Goal: Transaction & Acquisition: Purchase product/service

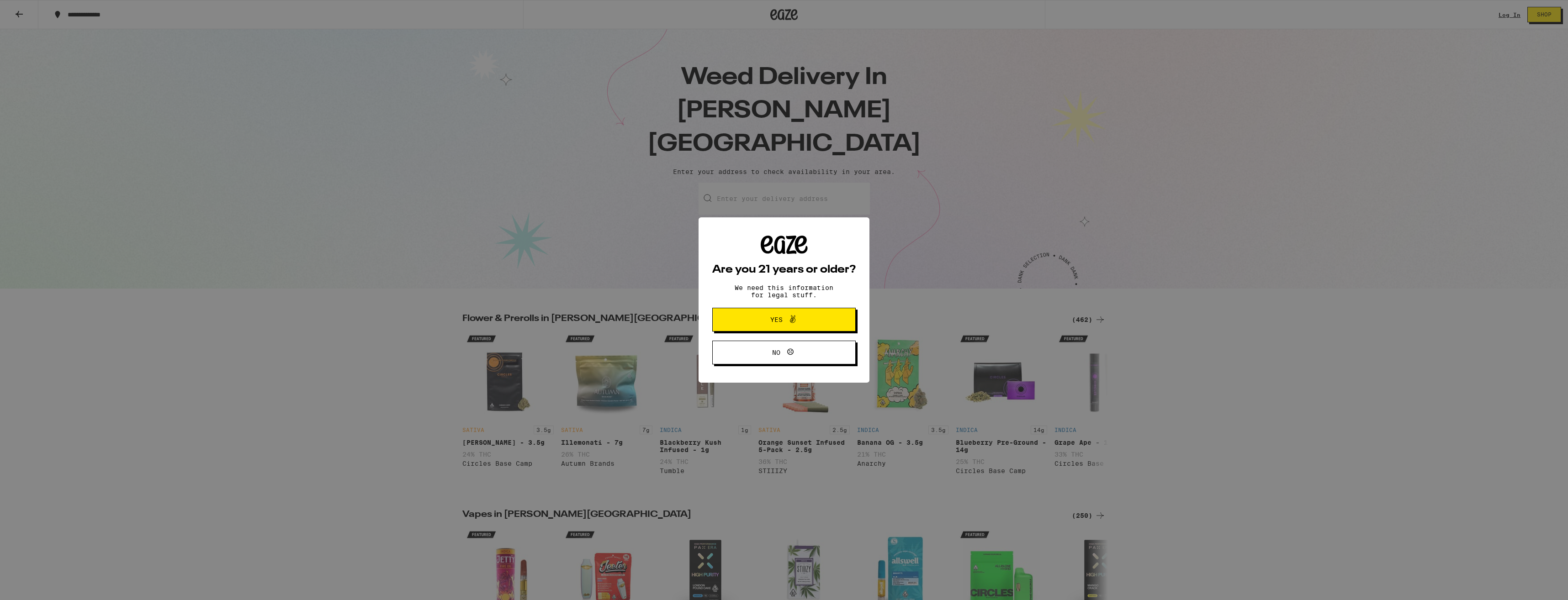
click at [757, 329] on button "Yes" at bounding box center [784, 319] width 144 height 24
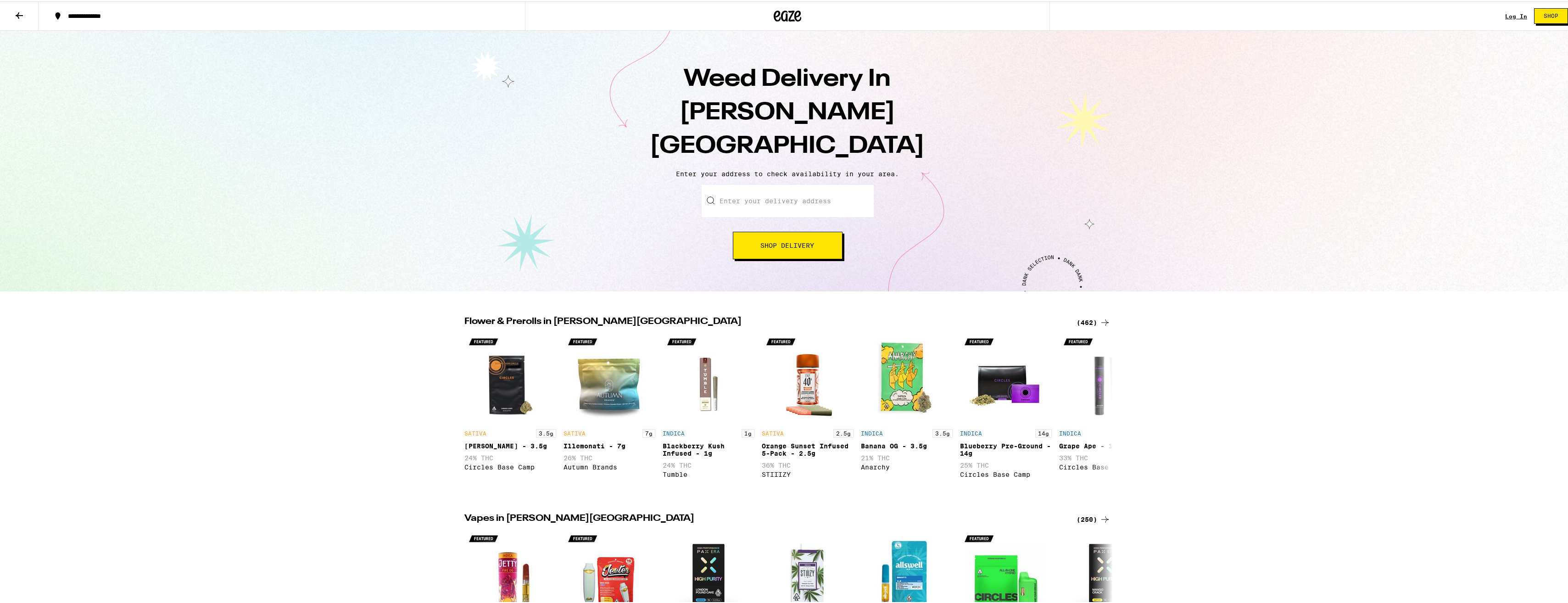
click at [724, 183] on input "Enter your delivery address" at bounding box center [787, 199] width 172 height 32
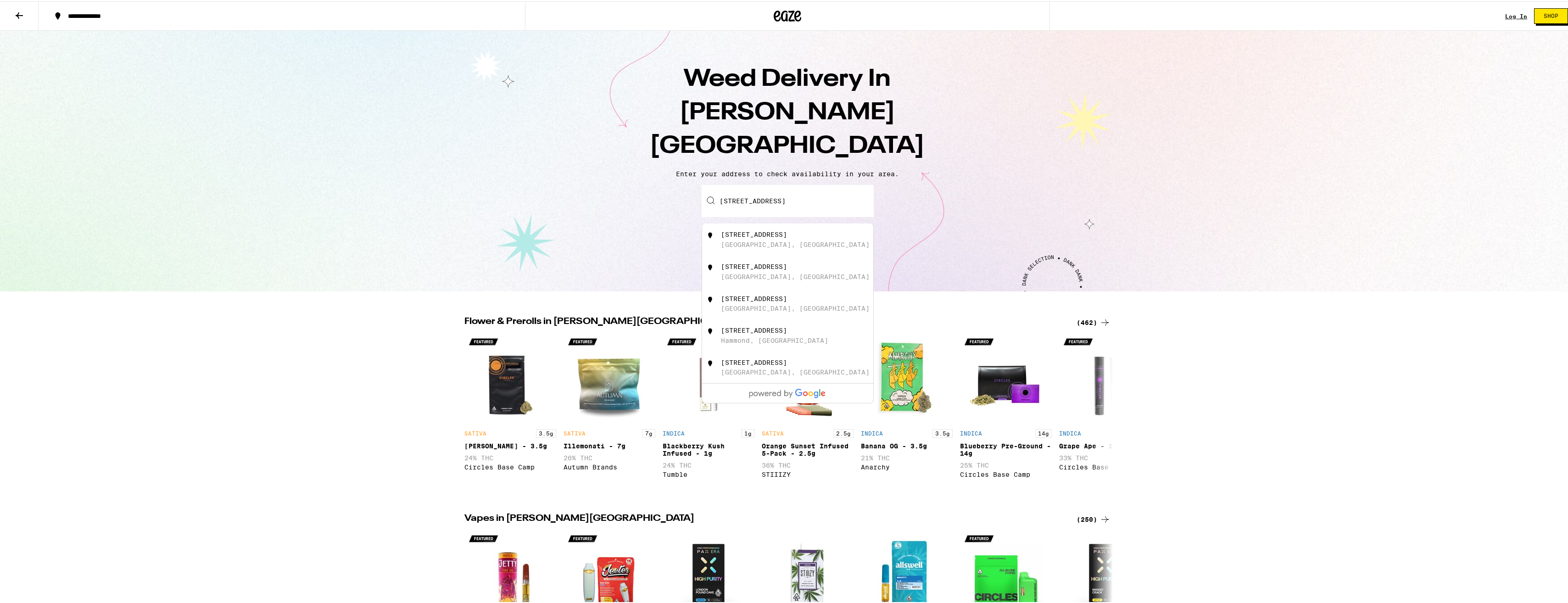
click at [729, 240] on div "Hayward, CA" at bounding box center [795, 243] width 149 height 7
type input "1611 170th Ave, Hayward, CA"
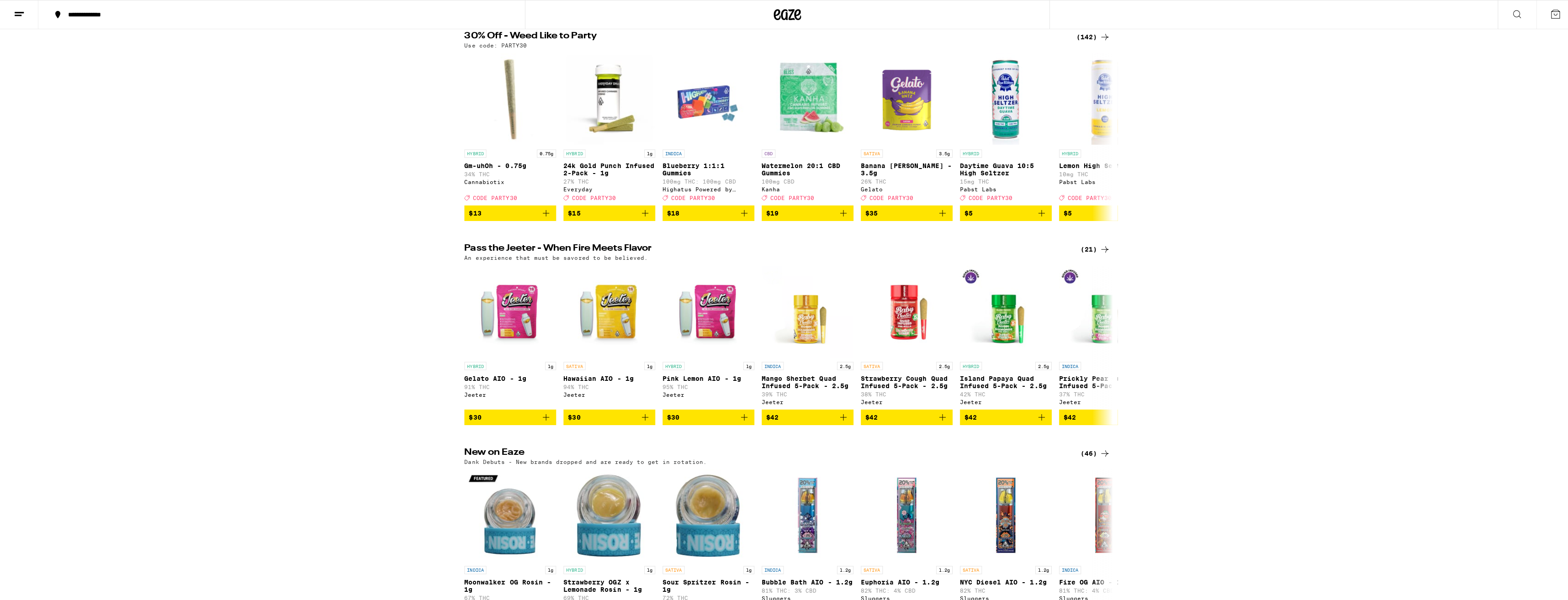
scroll to position [137, 0]
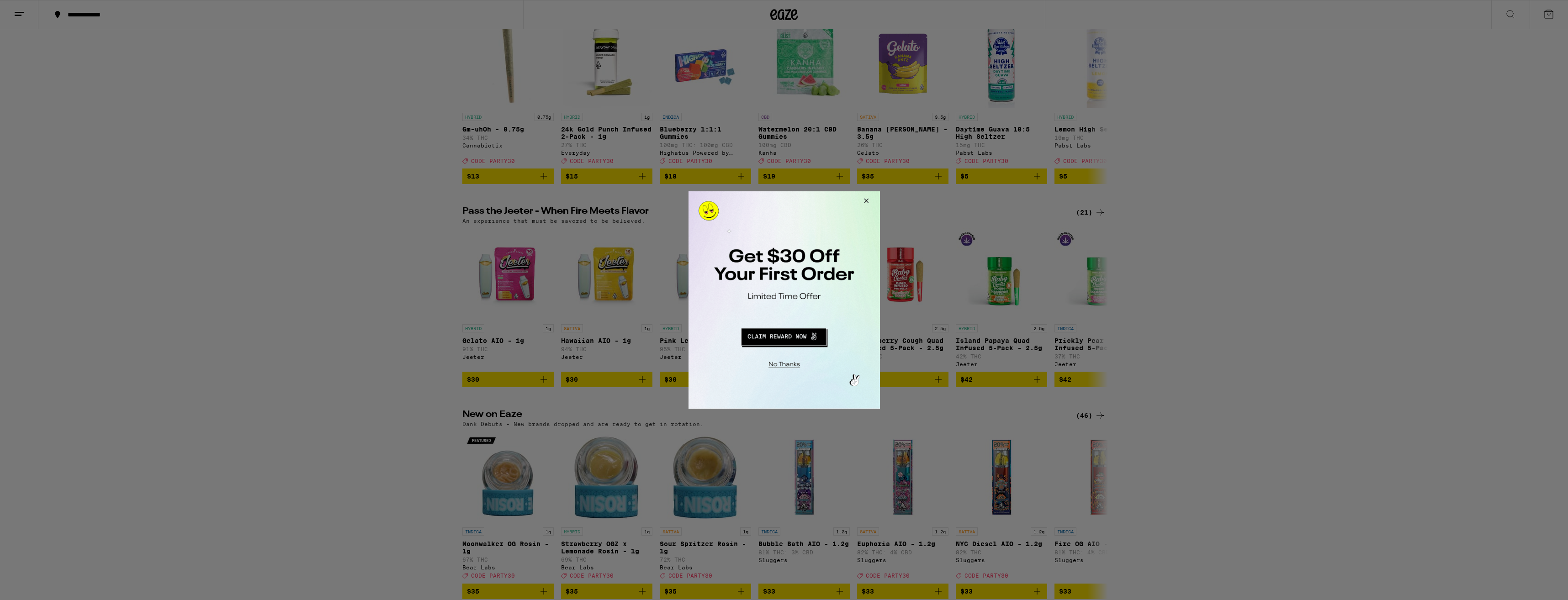
click at [796, 336] on button "Redirect to URL" at bounding box center [783, 336] width 159 height 22
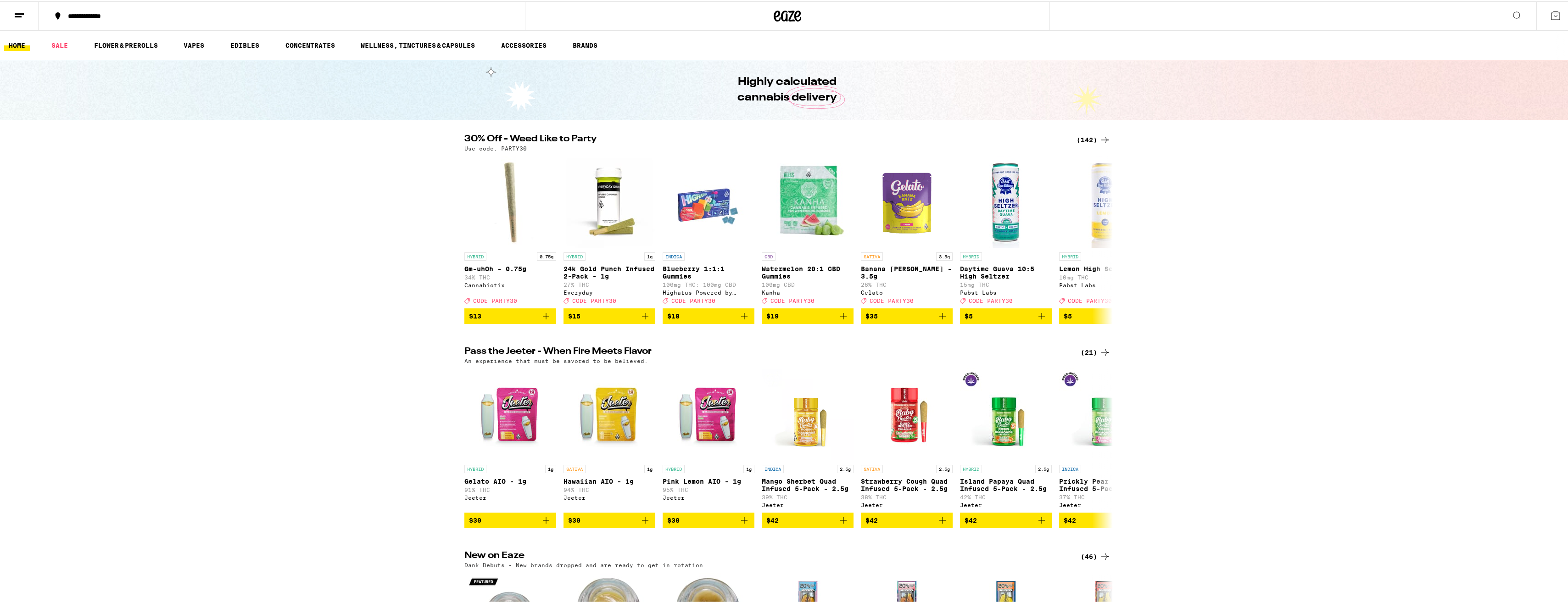
click at [1556, 13] on button at bounding box center [1555, 15] width 39 height 29
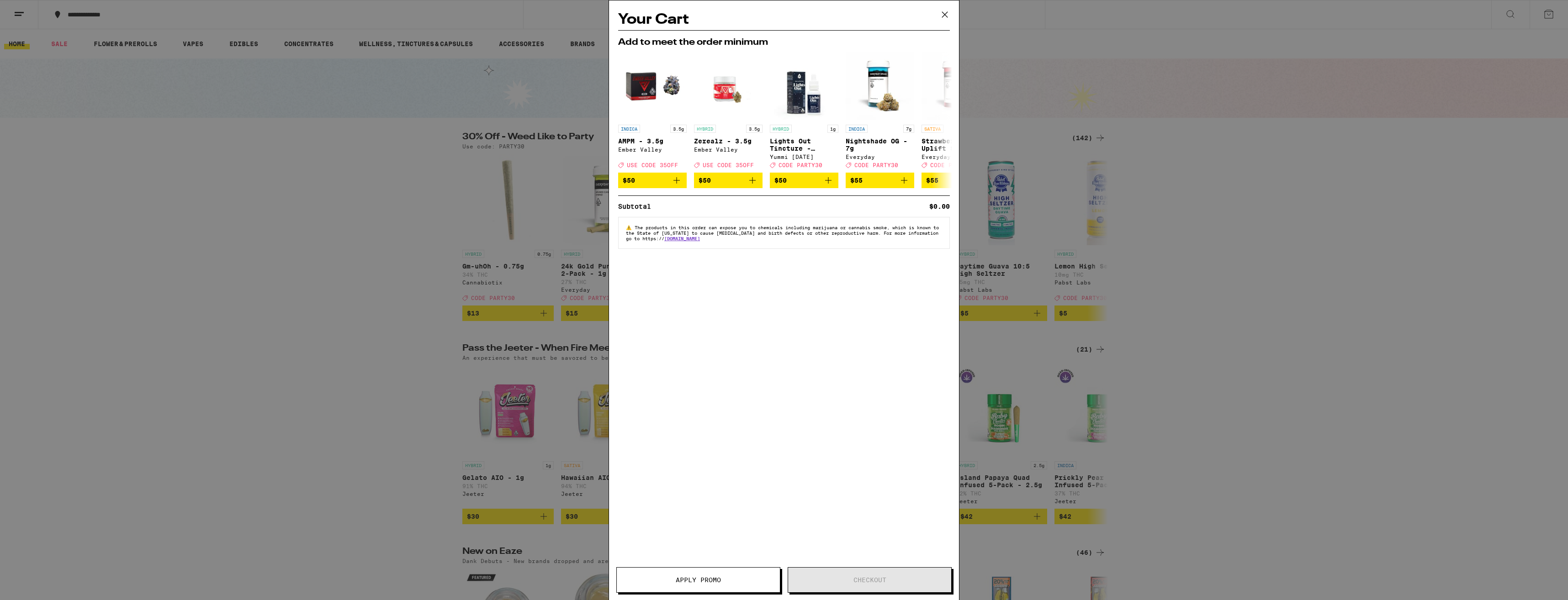
click at [371, 279] on div "Your Cart Add to meet the order minimum INDICA 3.5g AMPM - 3.5g Ember Valley De…" at bounding box center [784, 300] width 1568 height 600
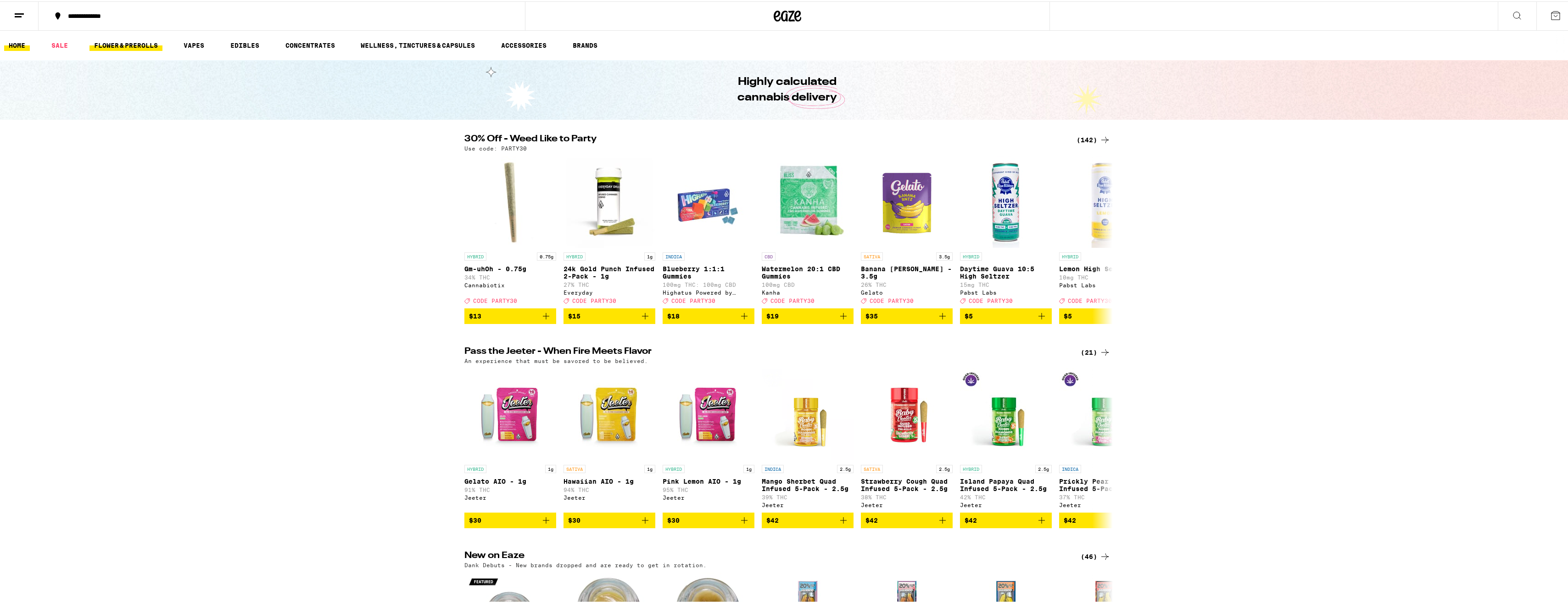
click at [133, 45] on link "FLOWER & PREROLLS" at bounding box center [125, 44] width 73 height 11
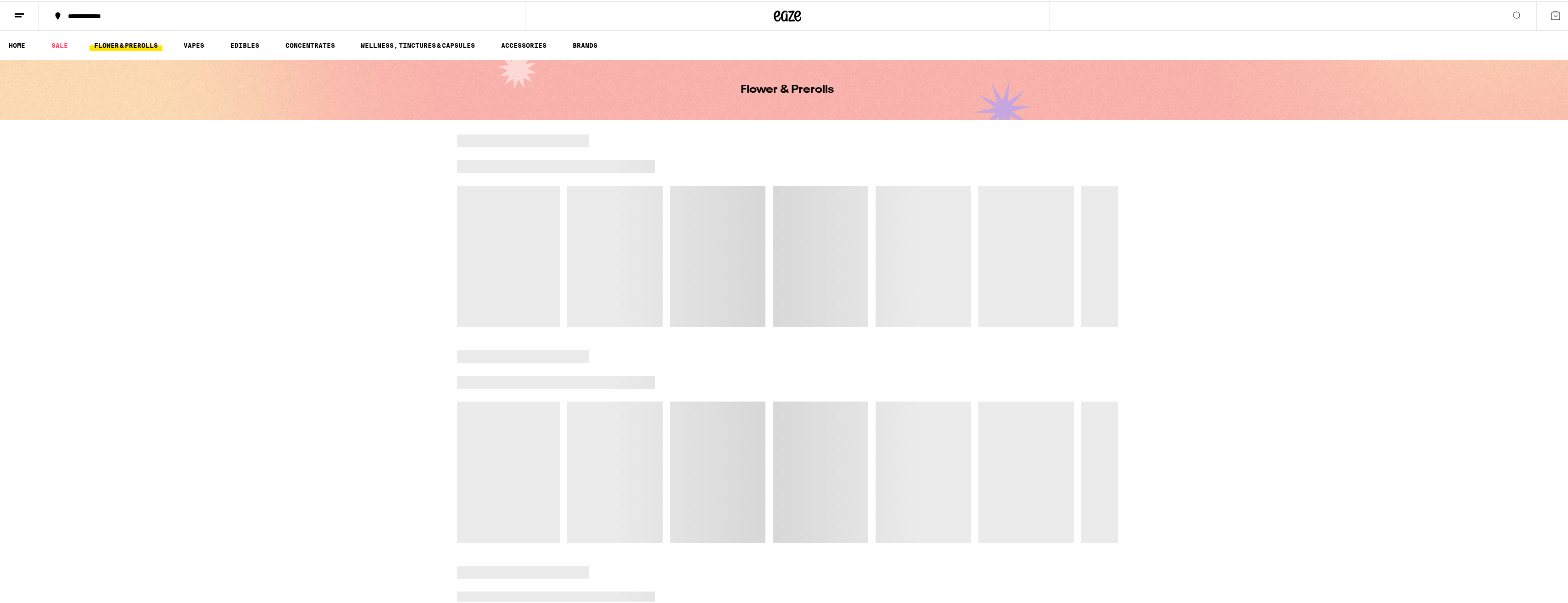
click at [248, 40] on link "EDIBLES" at bounding box center [245, 44] width 38 height 11
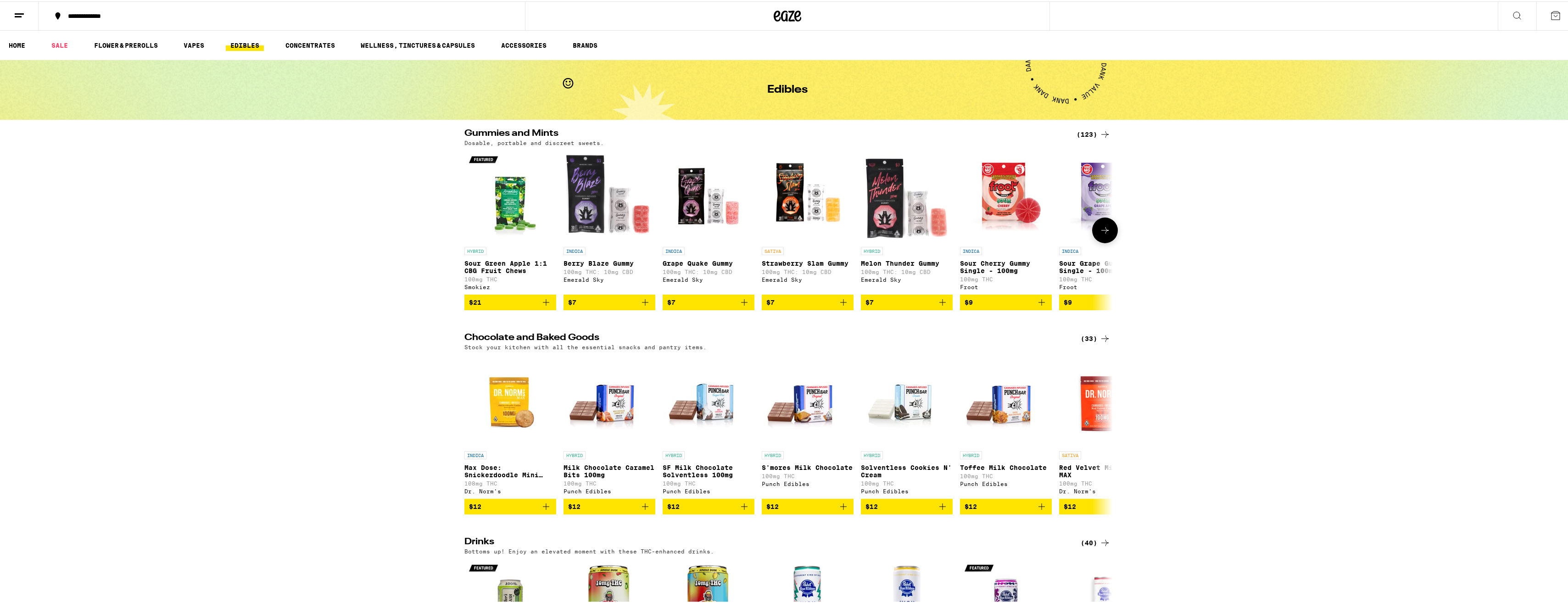
click at [1094, 228] on button at bounding box center [1105, 229] width 26 height 26
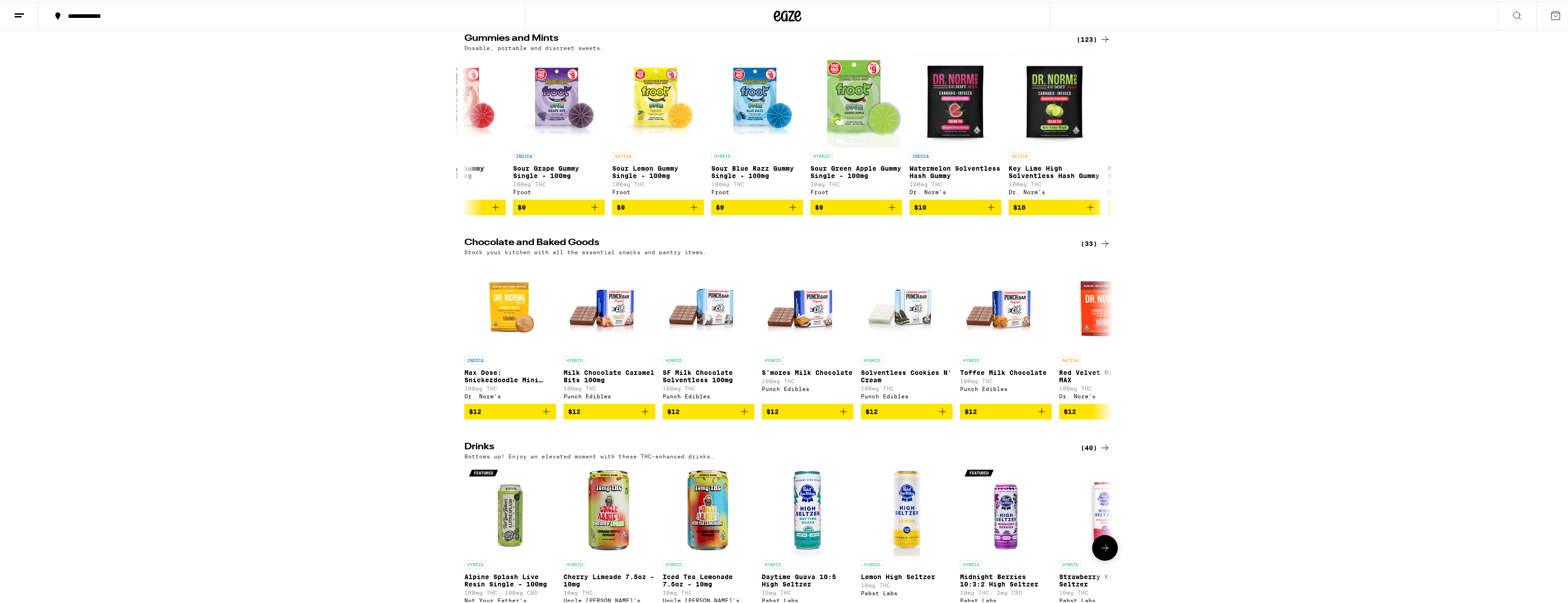
scroll to position [46, 0]
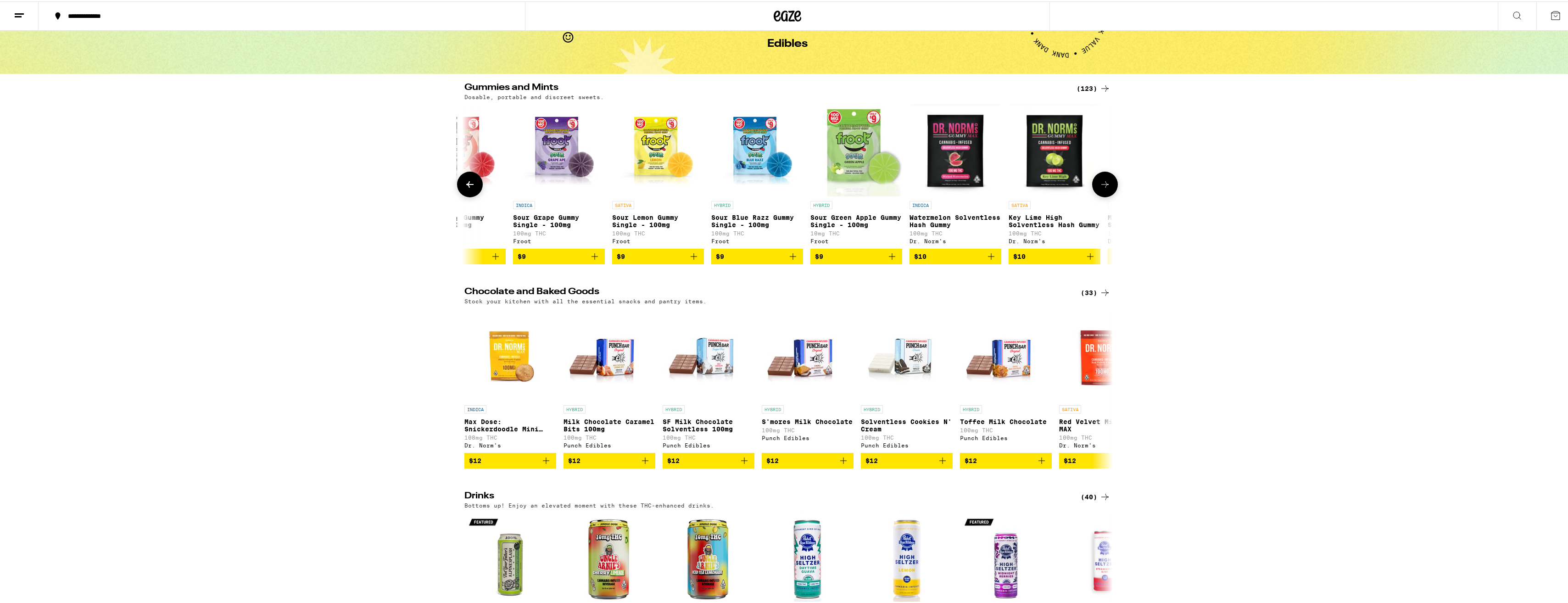
click at [468, 182] on icon at bounding box center [470, 183] width 11 height 11
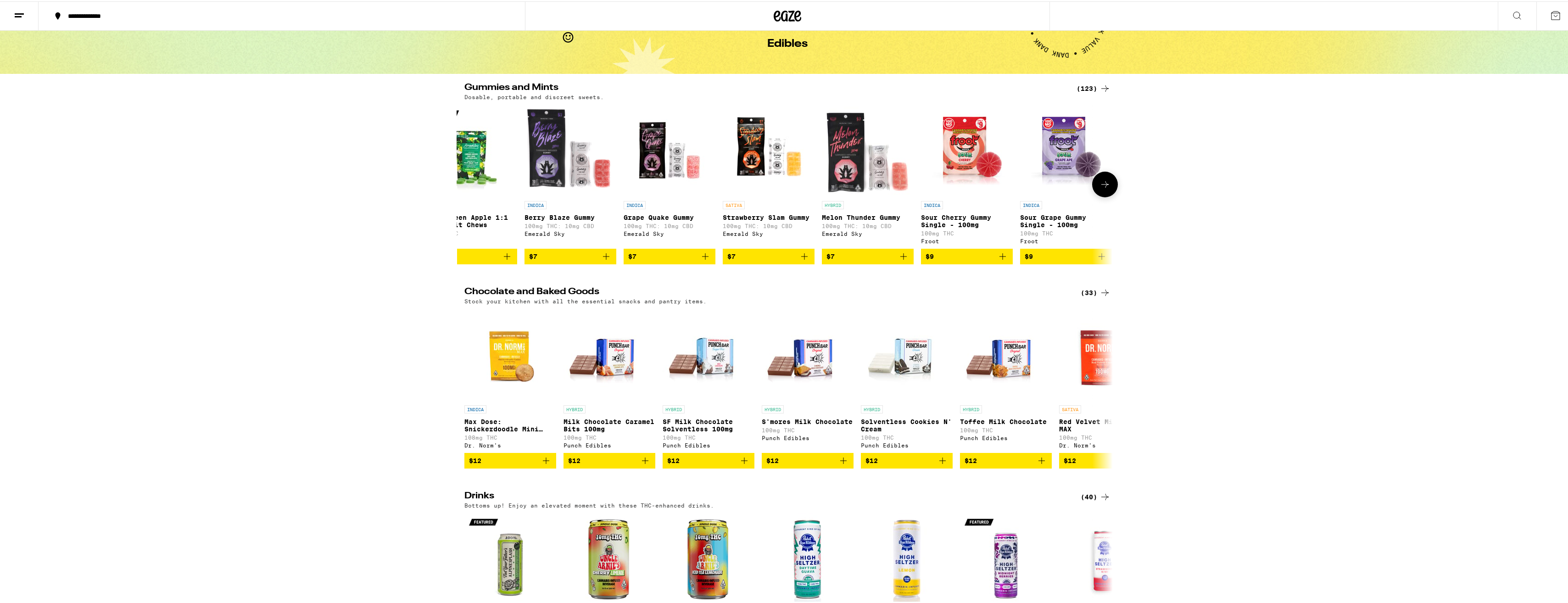
scroll to position [0, 0]
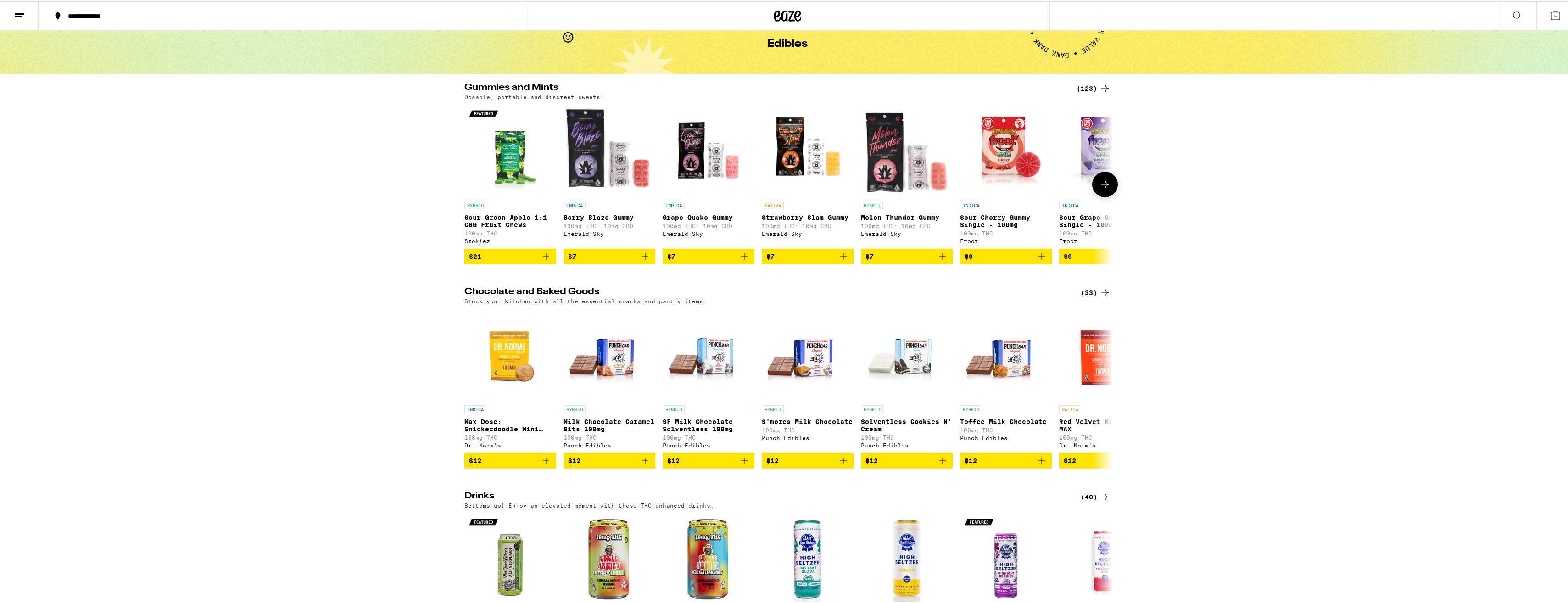
click at [1105, 185] on icon at bounding box center [1105, 183] width 11 height 11
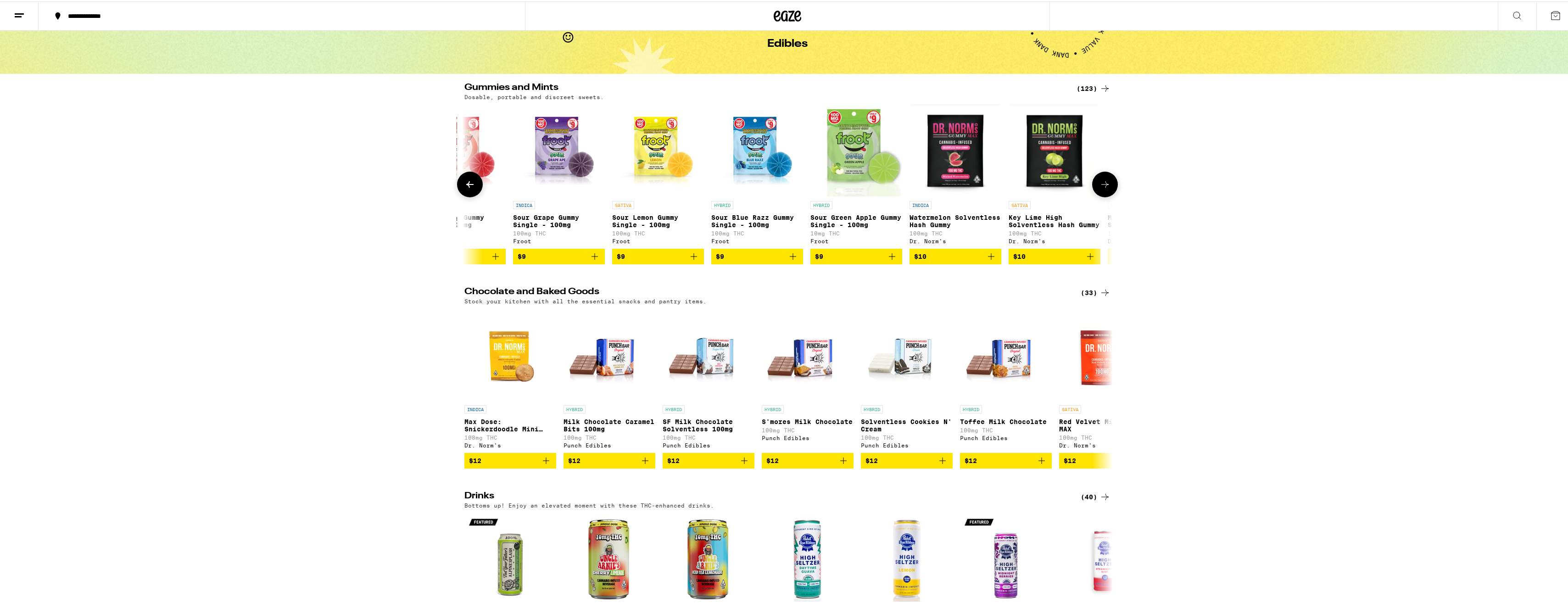
click at [1105, 185] on icon at bounding box center [1105, 183] width 11 height 11
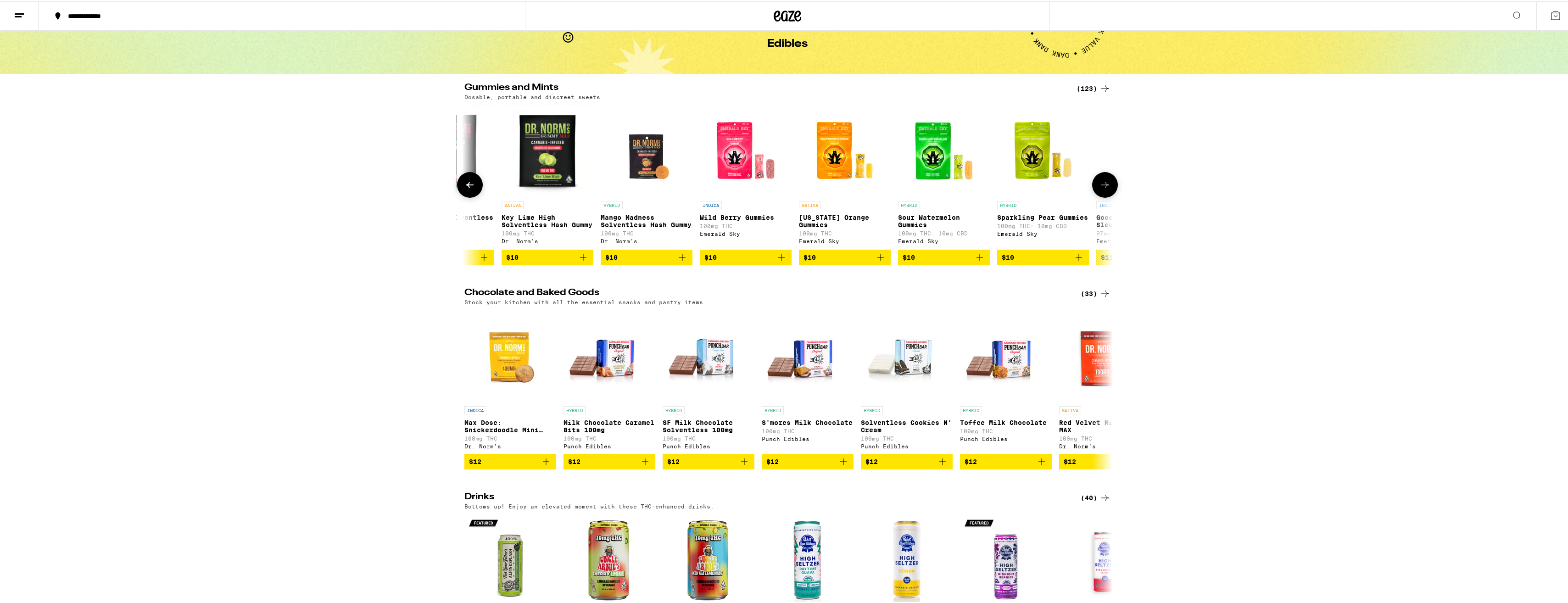
scroll to position [0, 1092]
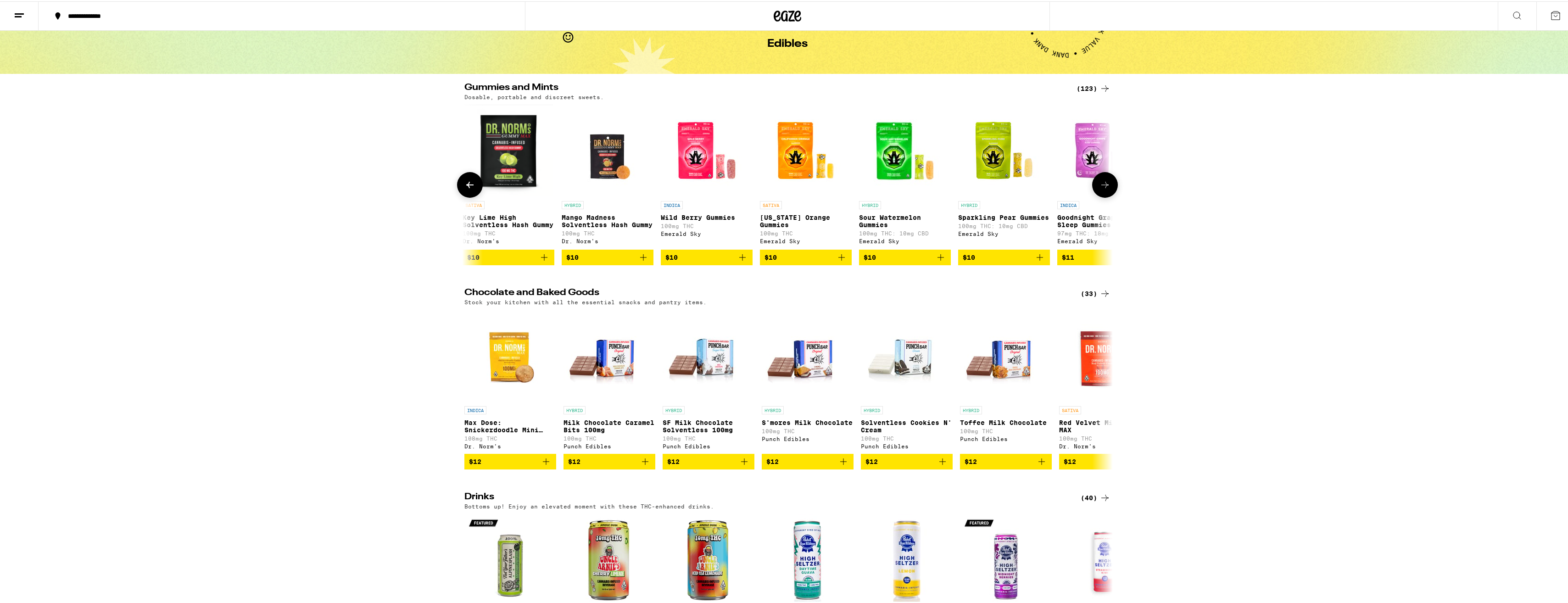
click at [1105, 185] on icon at bounding box center [1105, 183] width 11 height 11
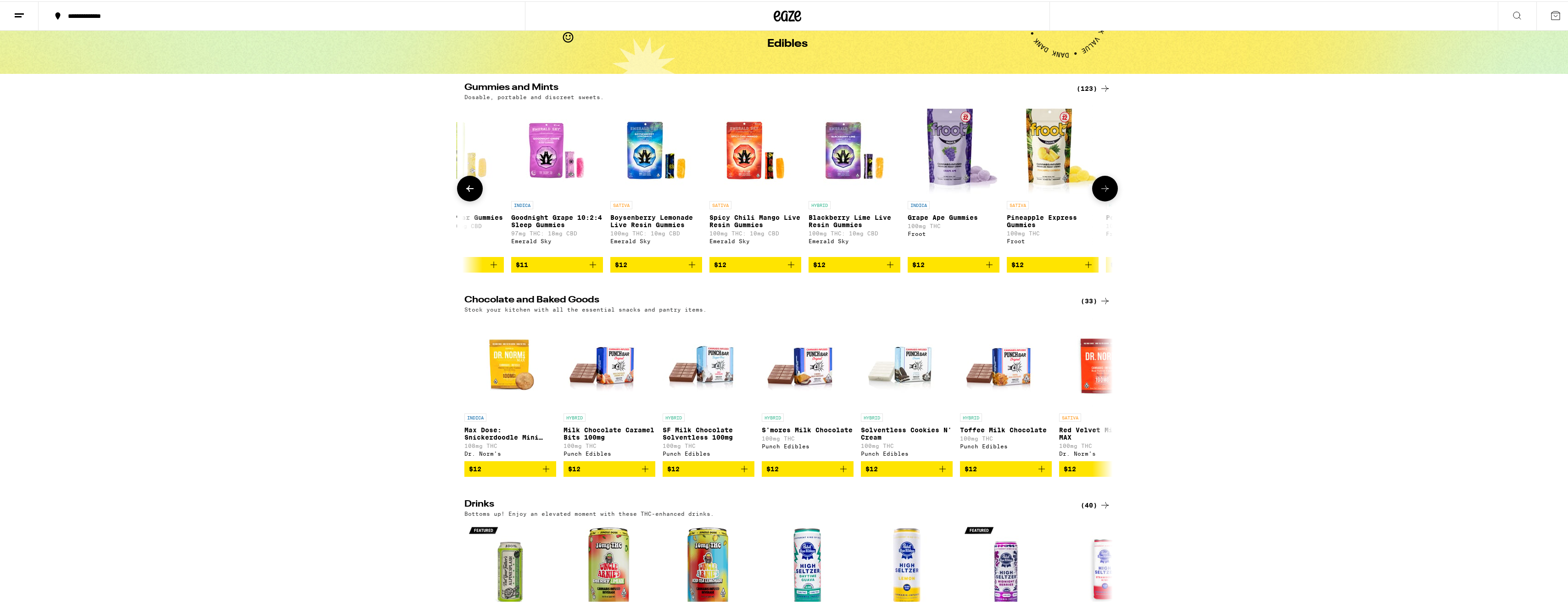
click at [1105, 185] on button at bounding box center [1105, 187] width 26 height 26
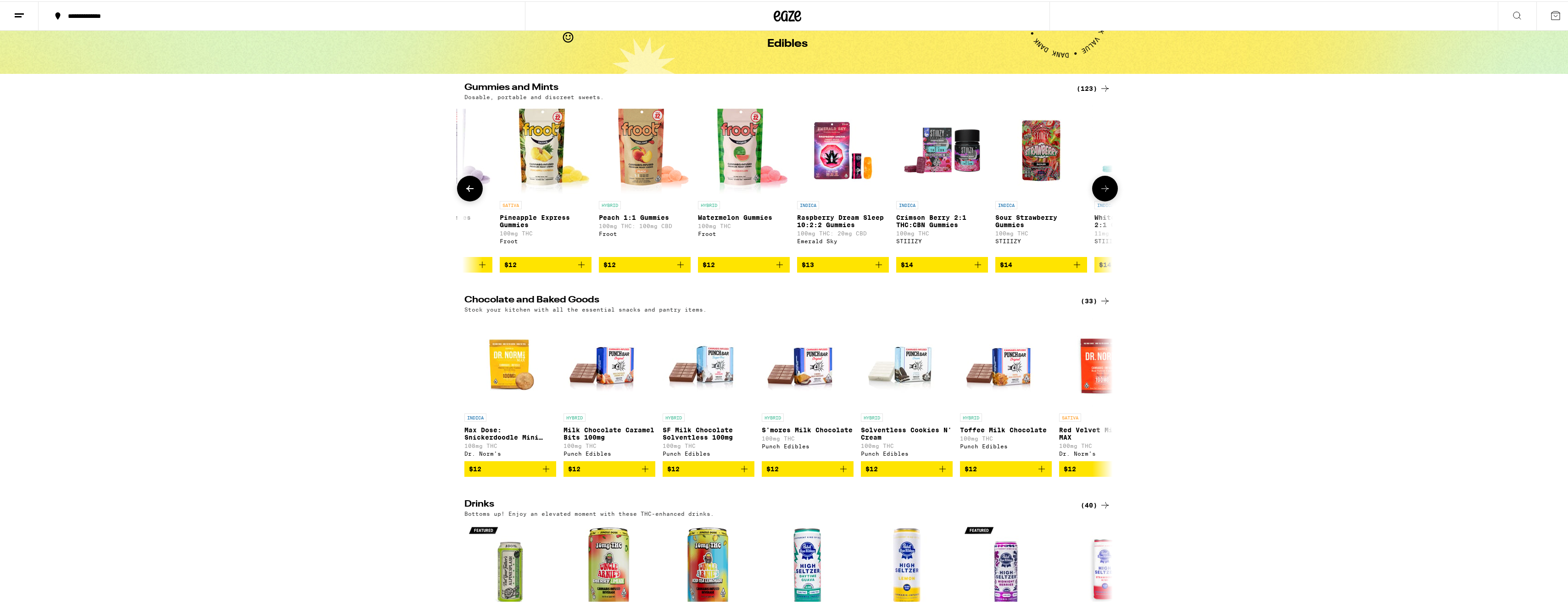
scroll to position [0, 2184]
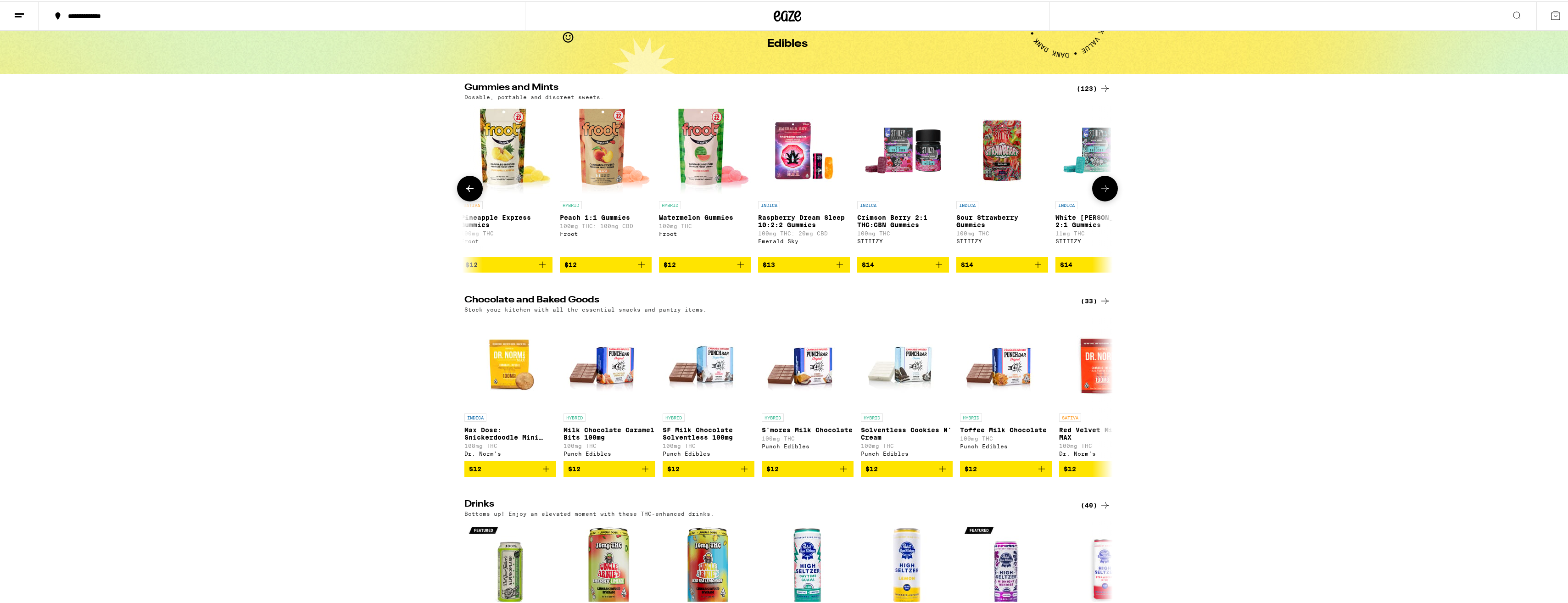
click at [1105, 192] on icon at bounding box center [1105, 187] width 11 height 11
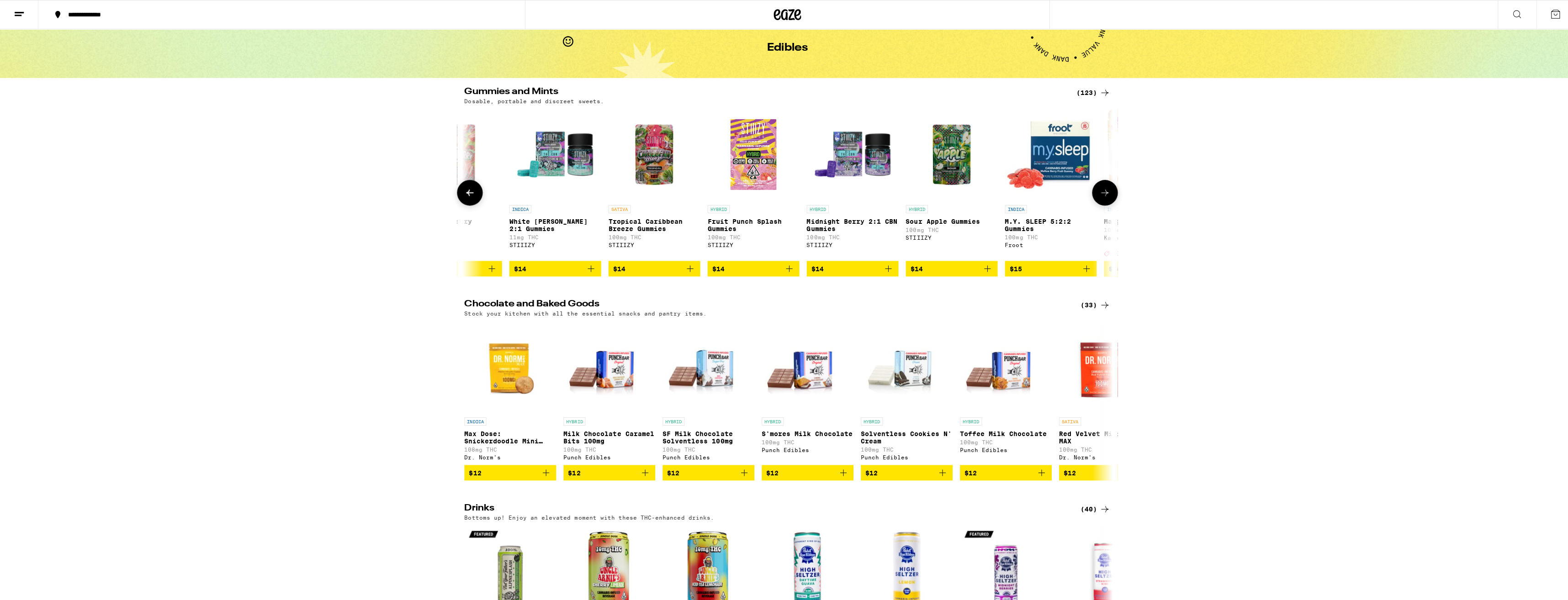
scroll to position [0, 0]
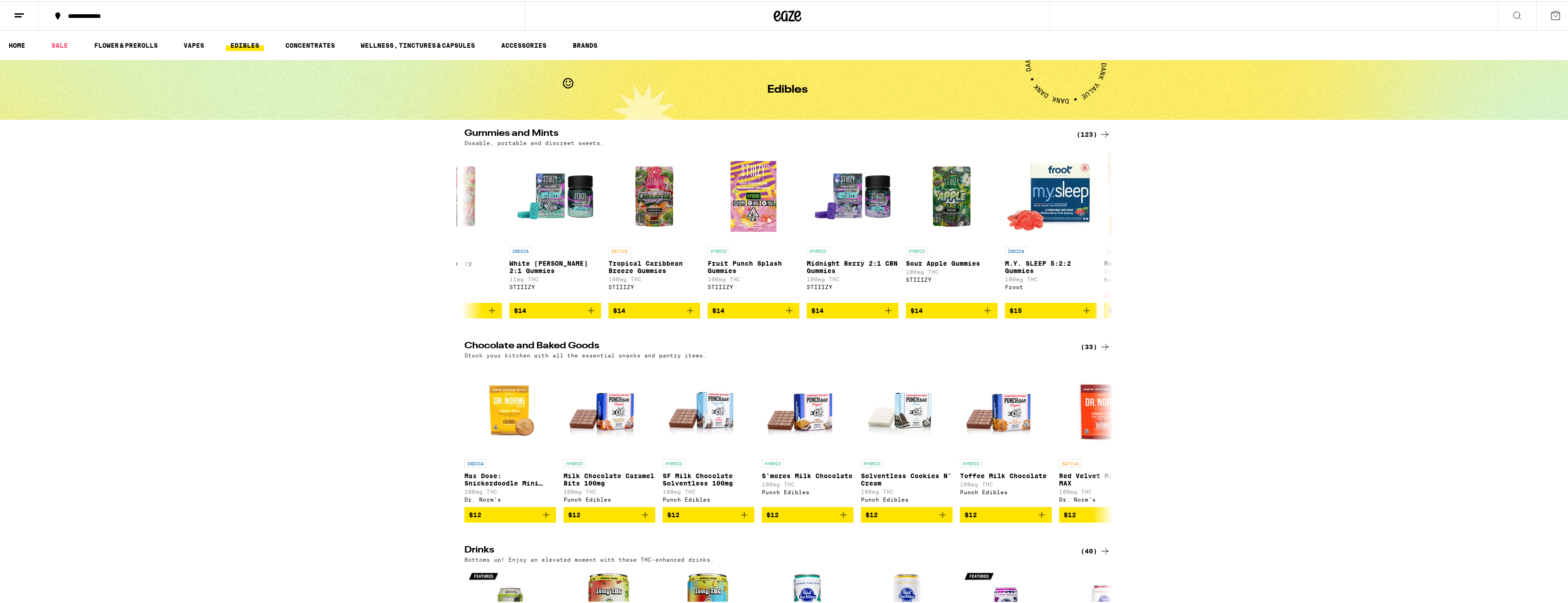
click at [1517, 13] on button at bounding box center [1517, 15] width 39 height 29
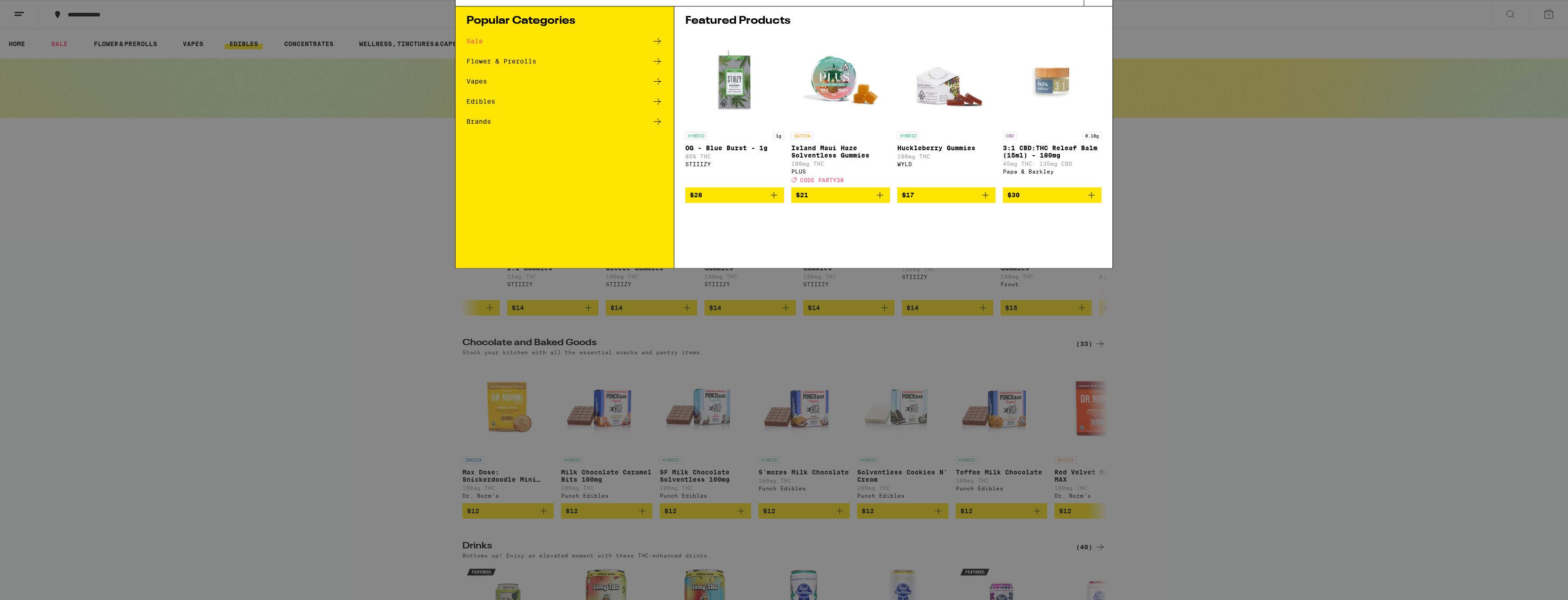
click at [586, 9] on div "Search for Products" at bounding box center [783, 15] width 657 height 29
click at [579, 20] on div "Search for Products" at bounding box center [783, 15] width 657 height 29
click at [563, 15] on input "Search for Products" at bounding box center [782, 15] width 603 height 9
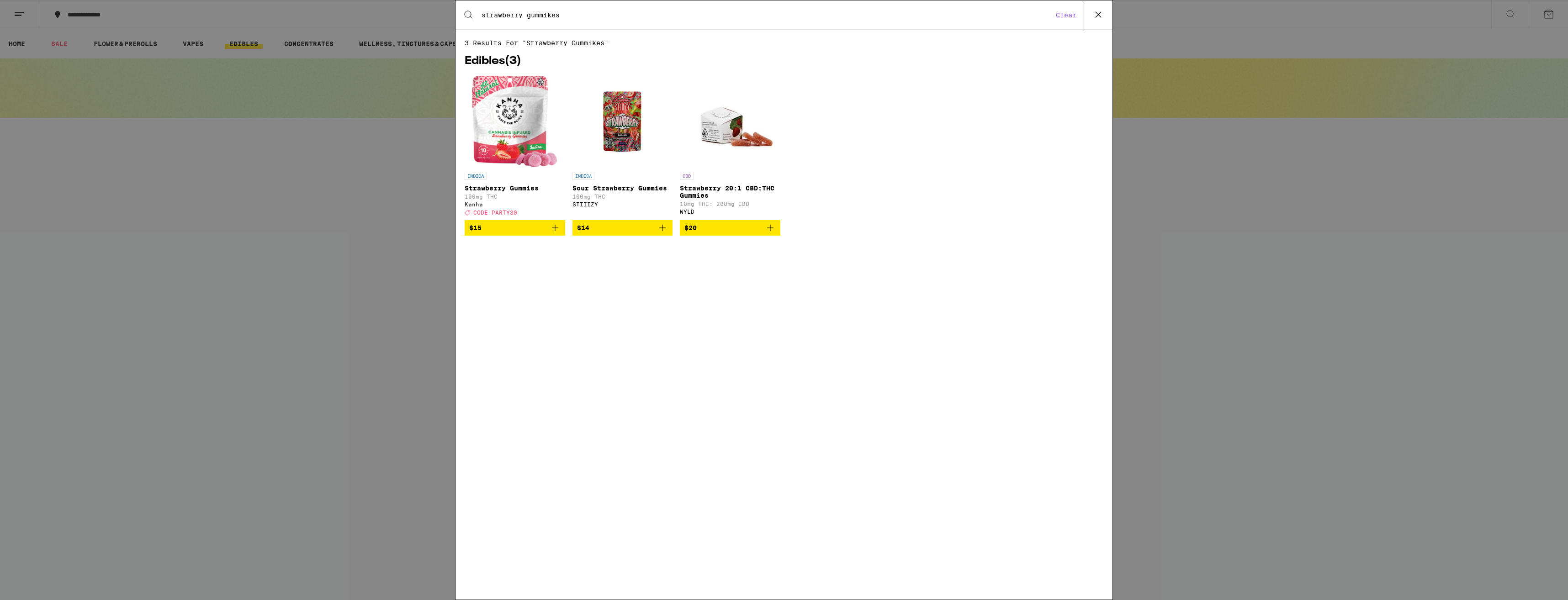
type input "strawberry gummikes"
click at [617, 133] on img "Open page for Sour Strawberry Gummies from STIIIZY" at bounding box center [622, 122] width 91 height 91
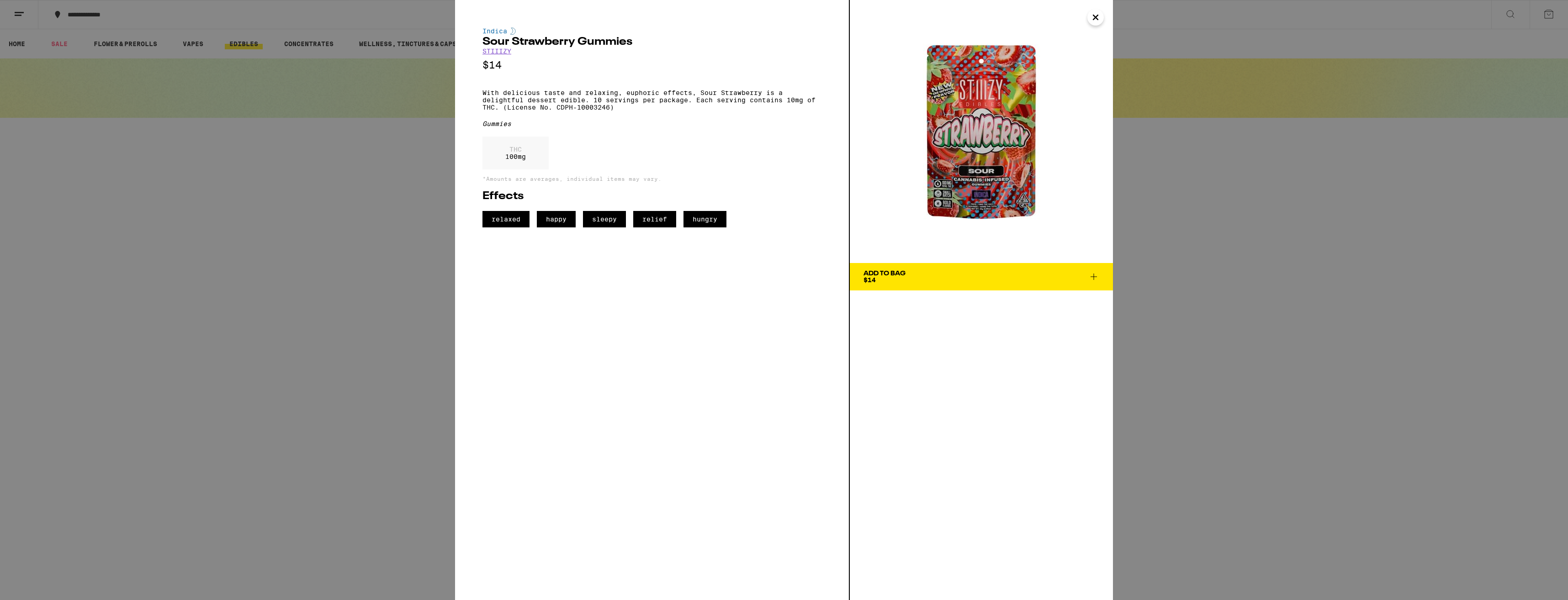
click at [759, 344] on div "Indica Sour Strawberry Gummies STIIIZY $14 With delicious taste and relaxing, e…" at bounding box center [653, 300] width 395 height 600
click at [984, 279] on span "Add To Bag $14" at bounding box center [981, 276] width 236 height 13
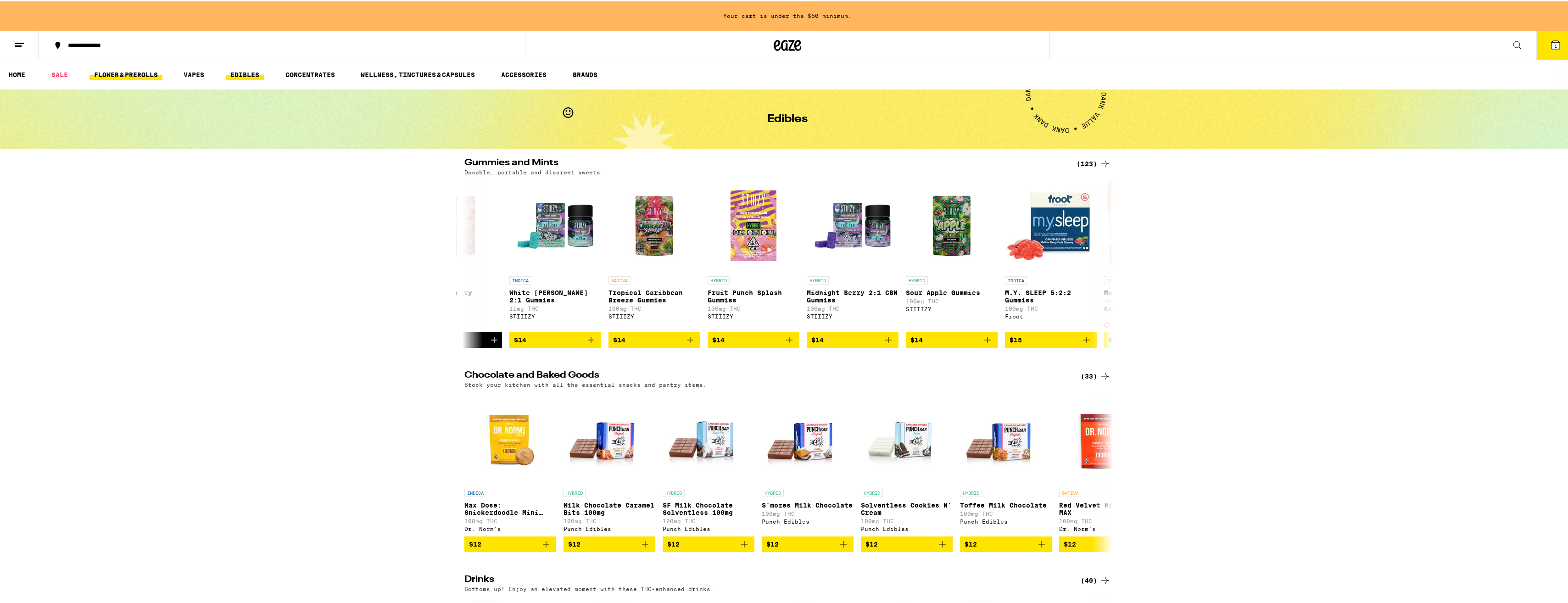
click at [139, 76] on link "FLOWER & PREROLLS" at bounding box center [125, 73] width 73 height 11
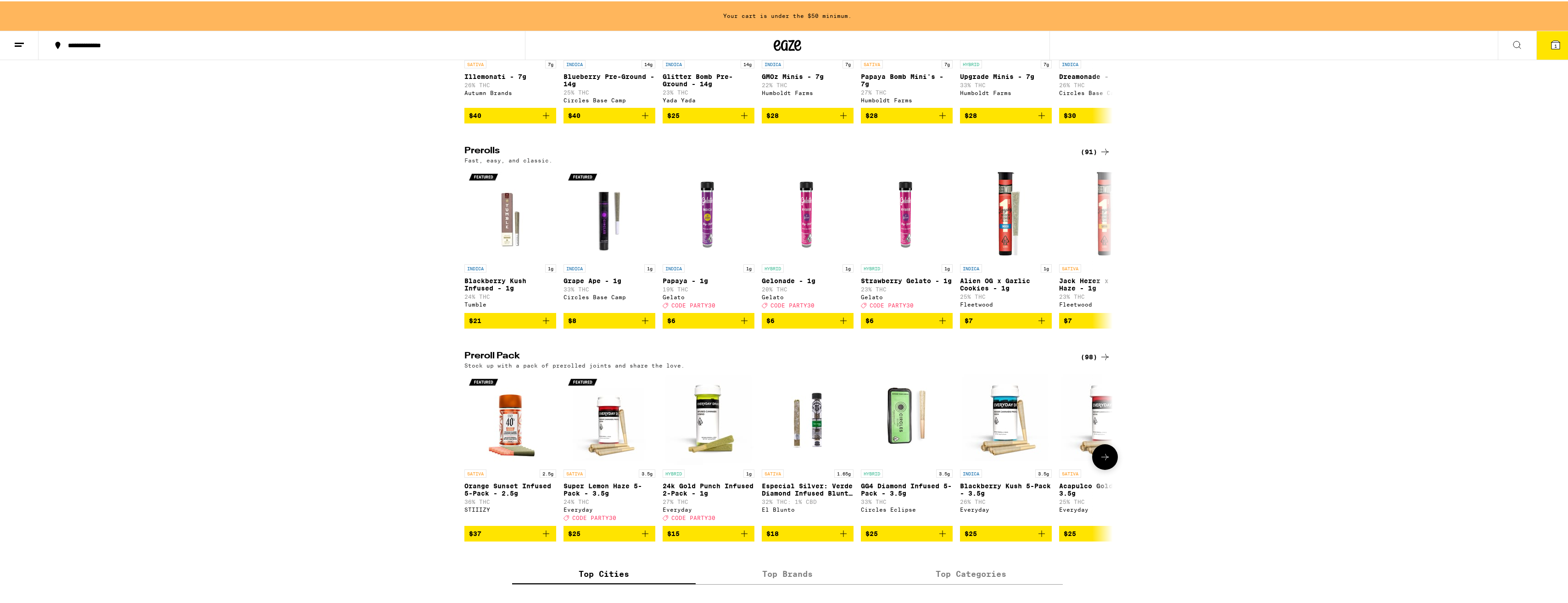
scroll to position [551, 0]
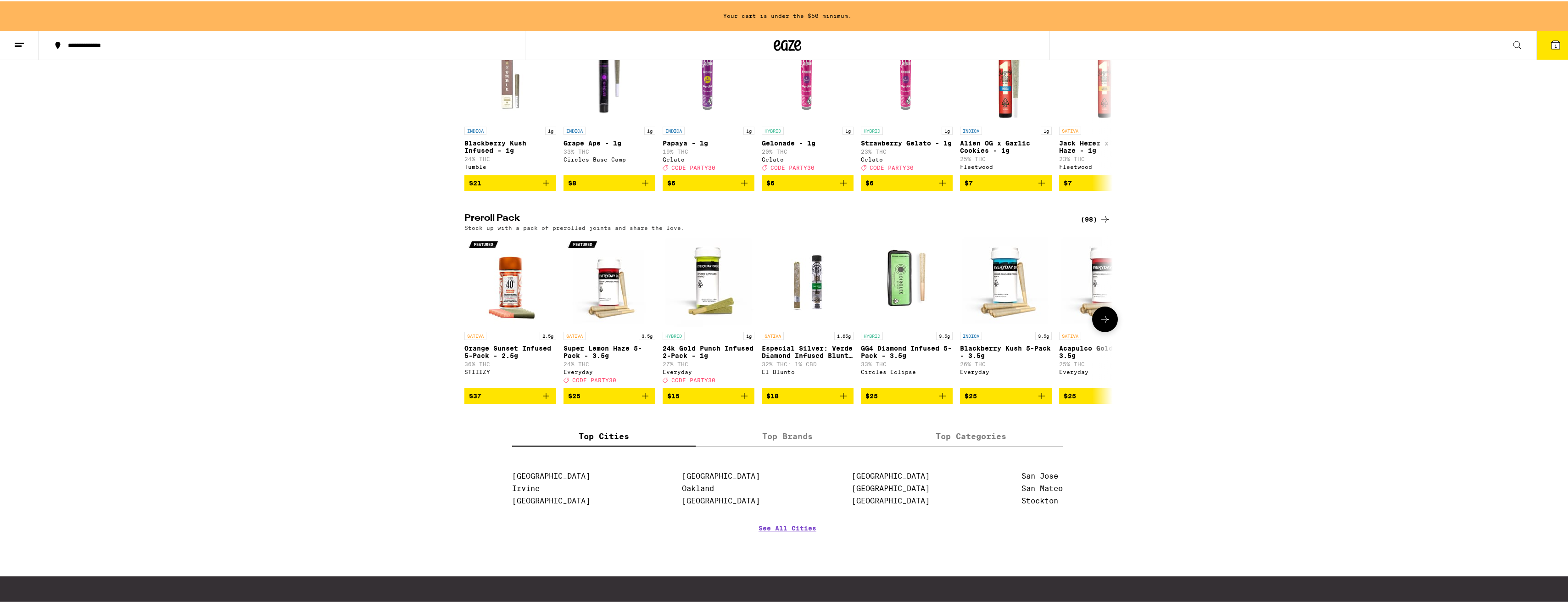
click at [499, 358] on p "Orange Sunset Infused 5-Pack - 2.5g" at bounding box center [510, 350] width 92 height 15
click at [587, 358] on p "Super Lemon Haze 5-Pack - 3.5g" at bounding box center [609, 350] width 92 height 15
click at [1033, 358] on p "Blackberry Kush 5-Pack - 3.5g" at bounding box center [1006, 350] width 92 height 15
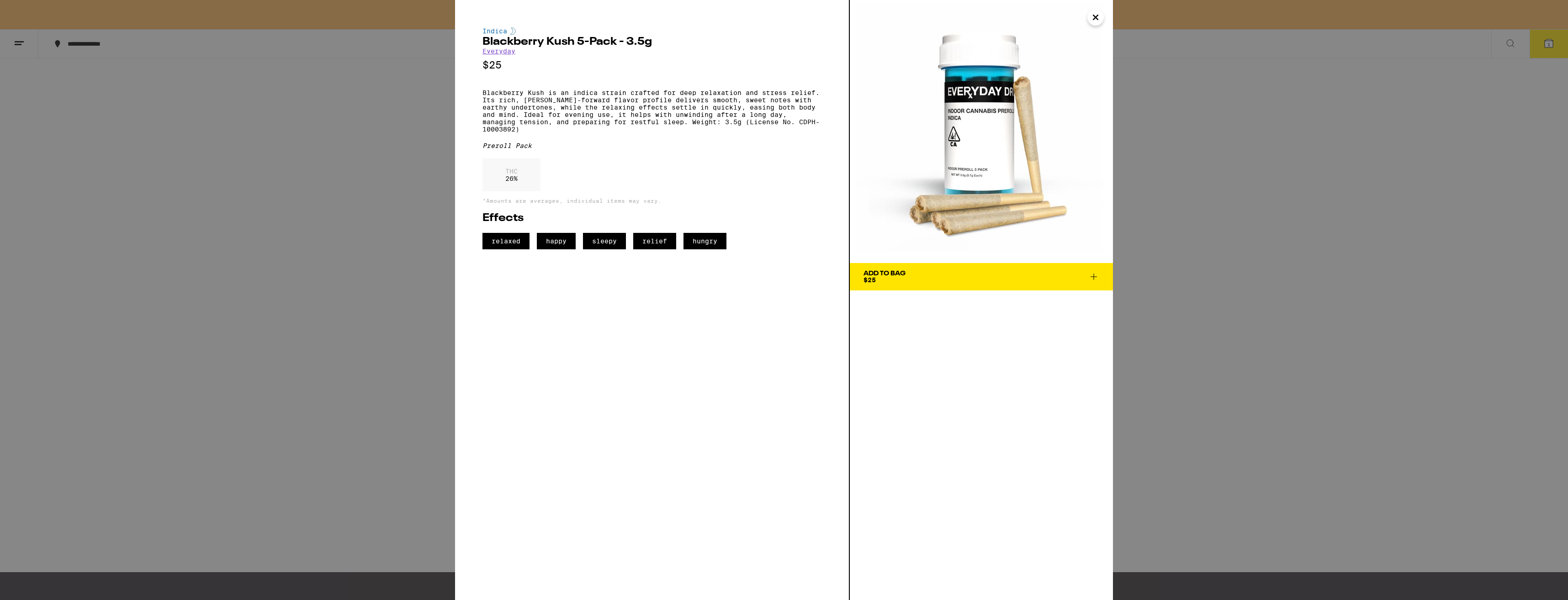
click at [241, 446] on div "Indica Blackberry Kush 5-Pack - 3.5g Everyday $25 Blackberry Kush is an indica …" at bounding box center [784, 300] width 1568 height 600
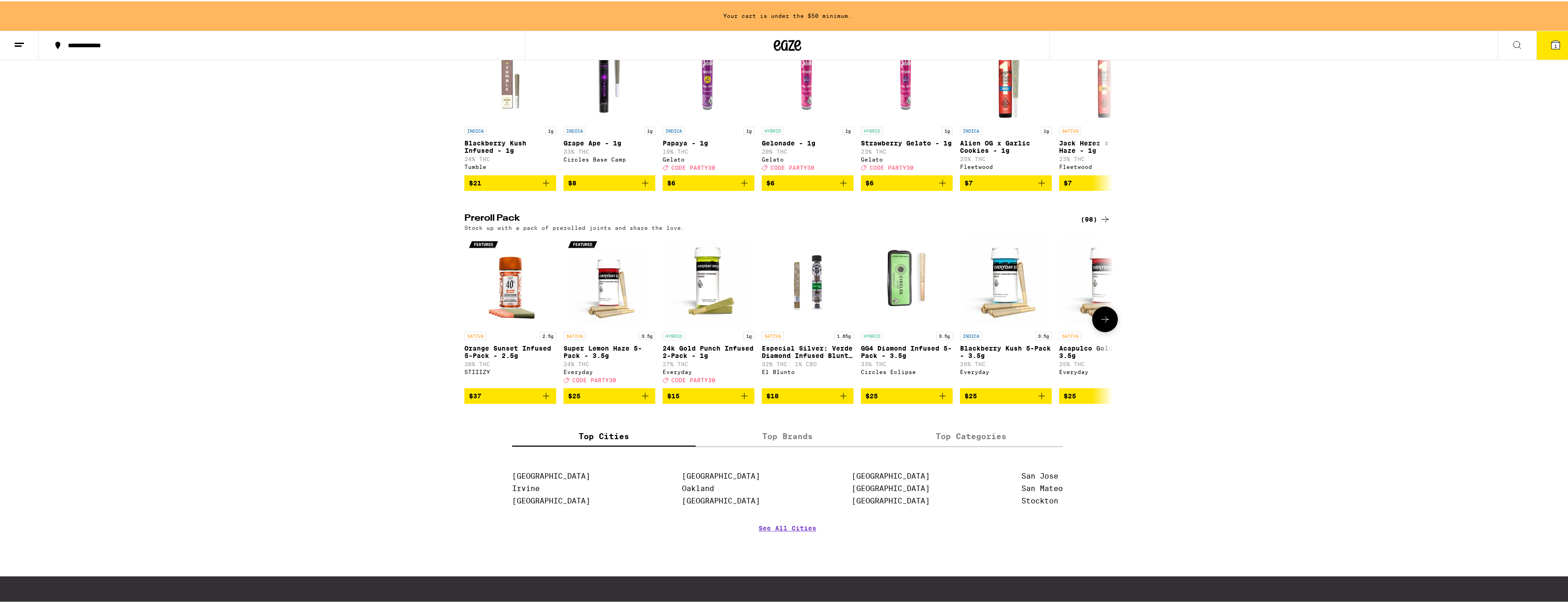
click at [1099, 324] on icon at bounding box center [1105, 318] width 11 height 11
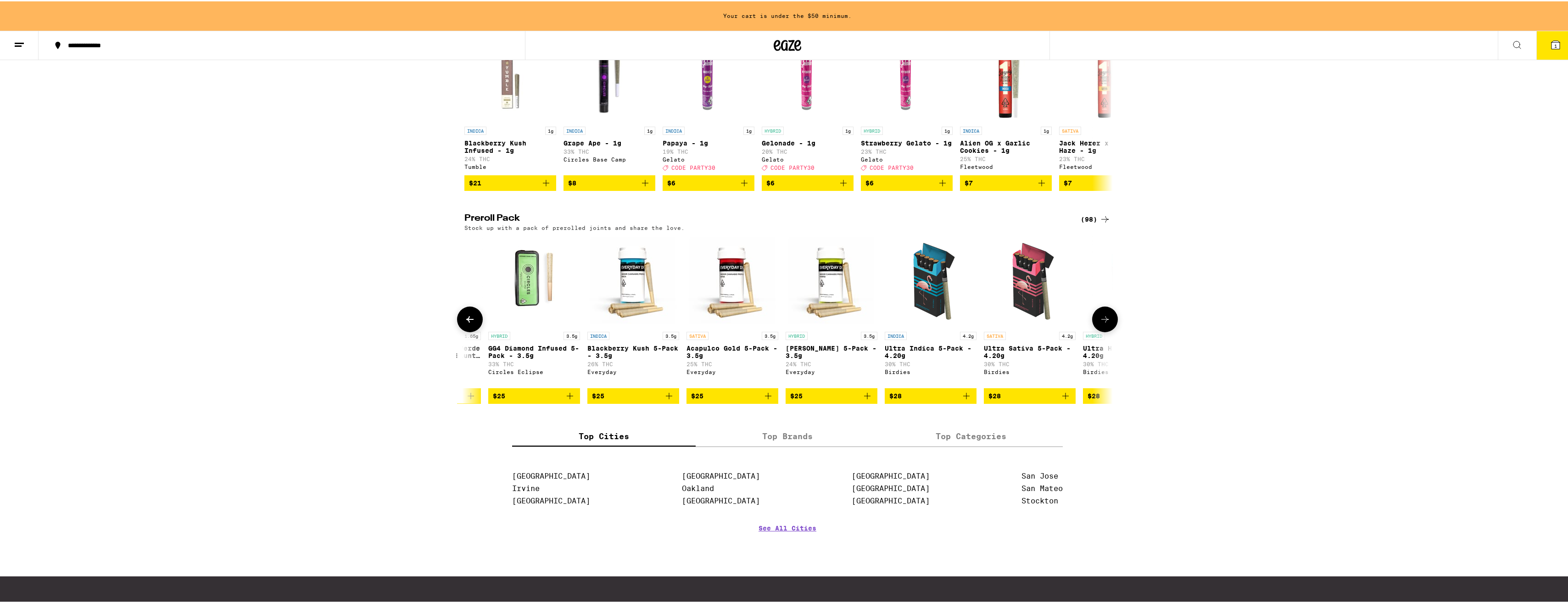
scroll to position [0, 546]
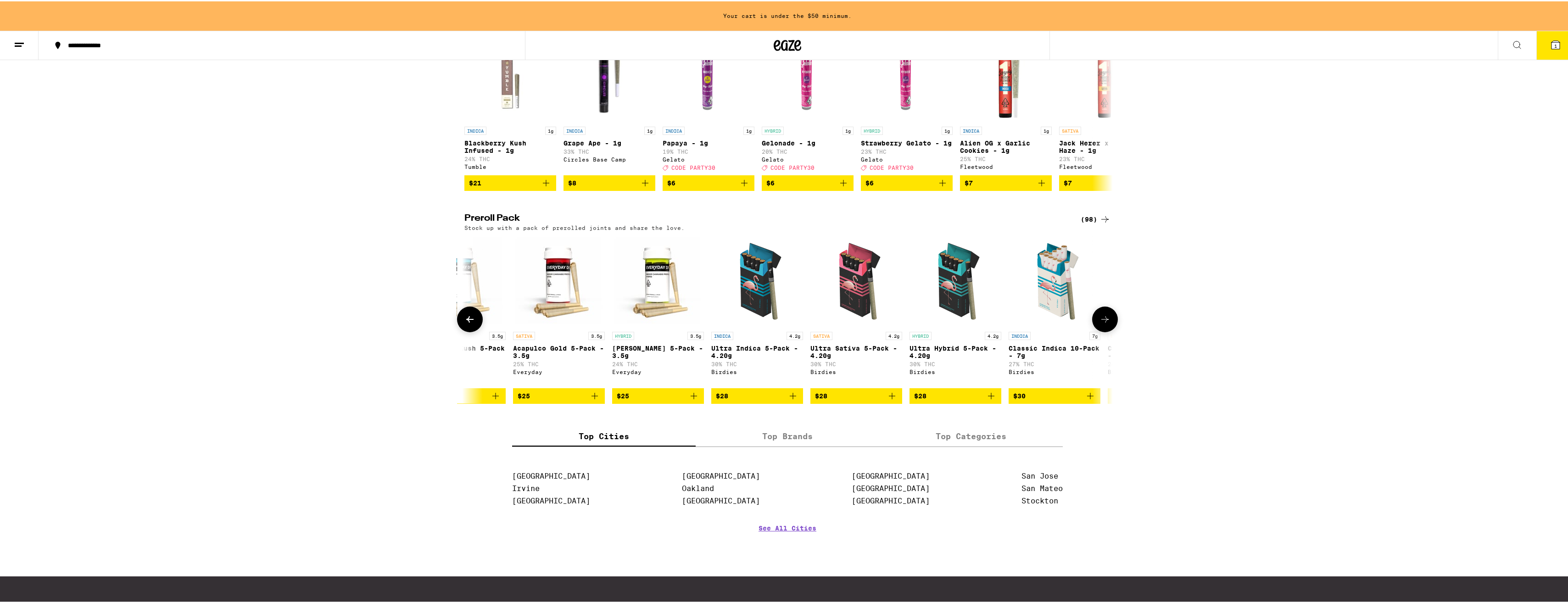
click at [657, 358] on p "[PERSON_NAME] 5-Pack - 3.5g" at bounding box center [658, 350] width 92 height 15
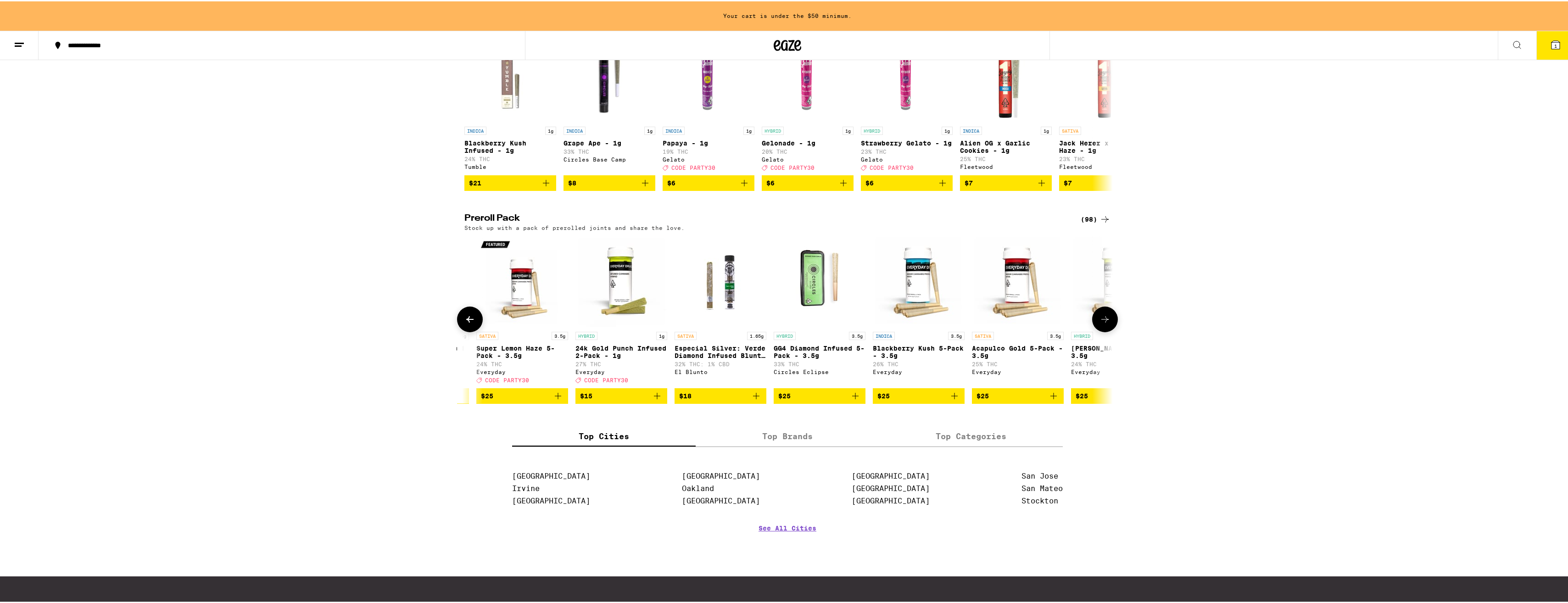
scroll to position [0, 317]
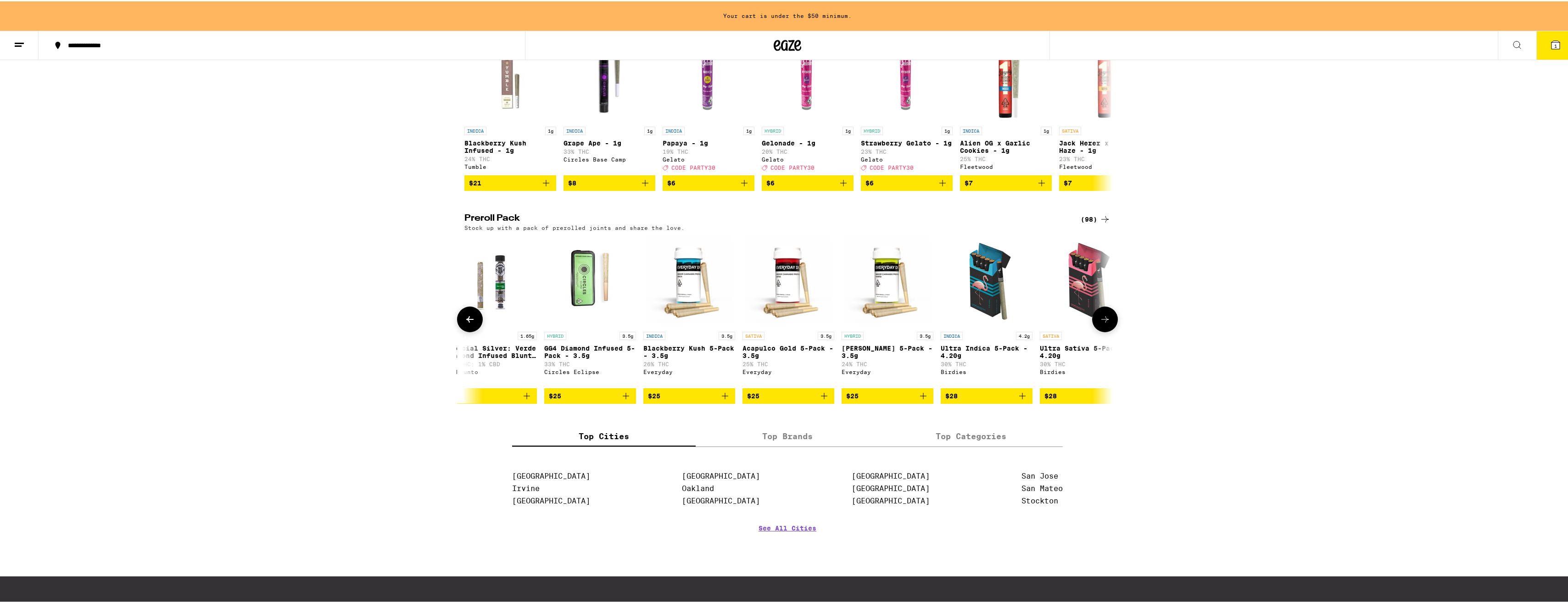
click at [875, 358] on p "[PERSON_NAME] 5-Pack - 3.5g" at bounding box center [888, 350] width 92 height 15
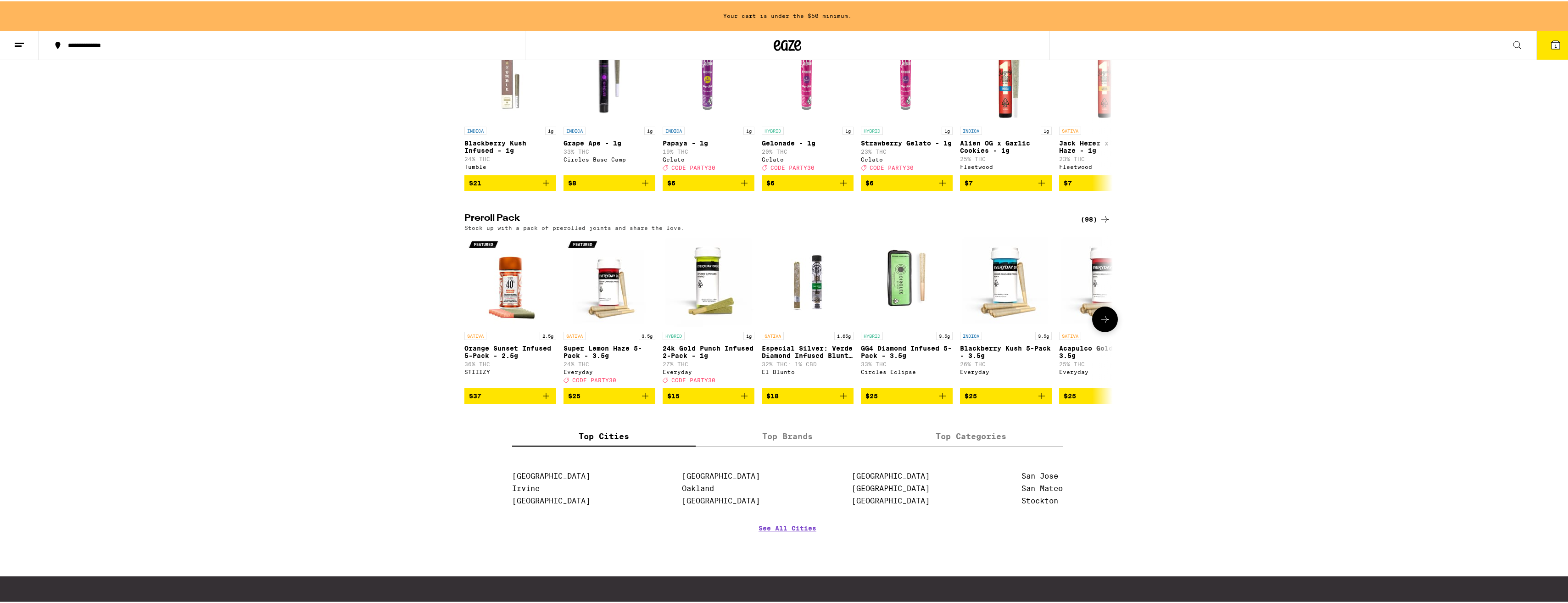
click at [682, 358] on p "24k Gold Punch Infused 2-Pack - 1g" at bounding box center [709, 350] width 92 height 15
click at [628, 358] on p "Super Lemon Haze 5-Pack - 3.5g" at bounding box center [609, 350] width 92 height 15
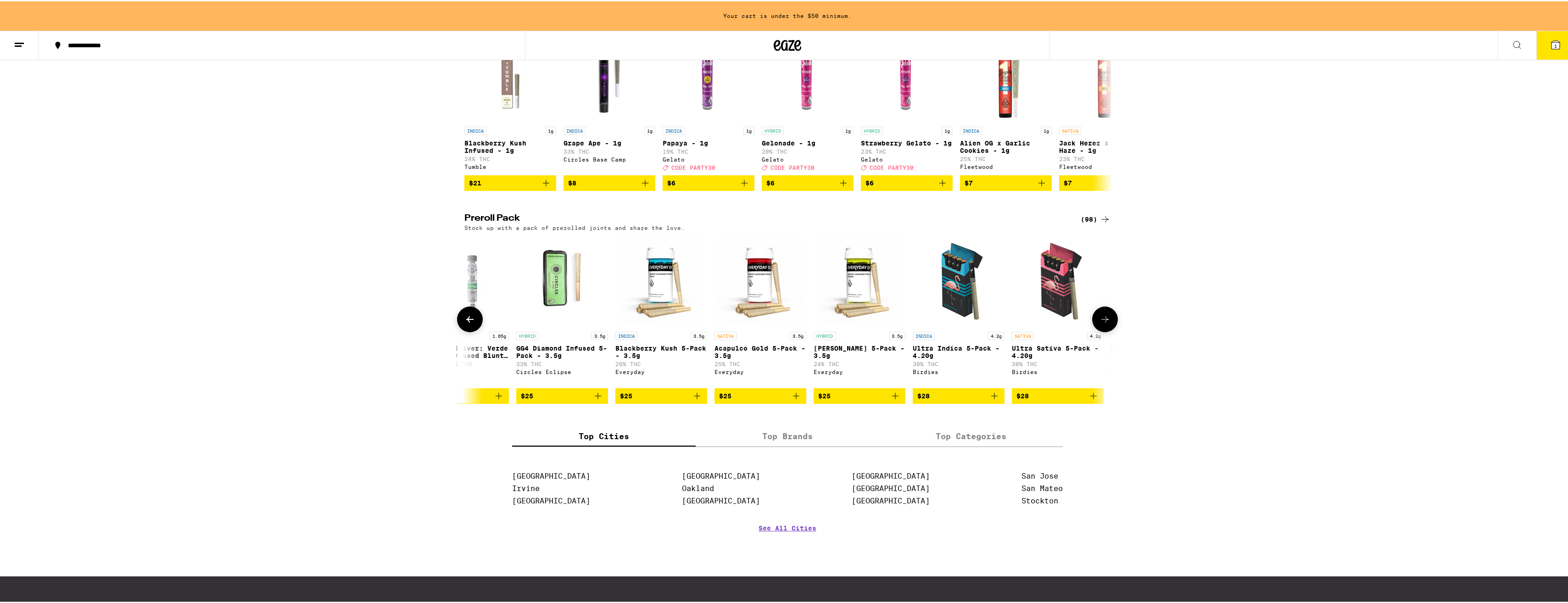
scroll to position [0, 92]
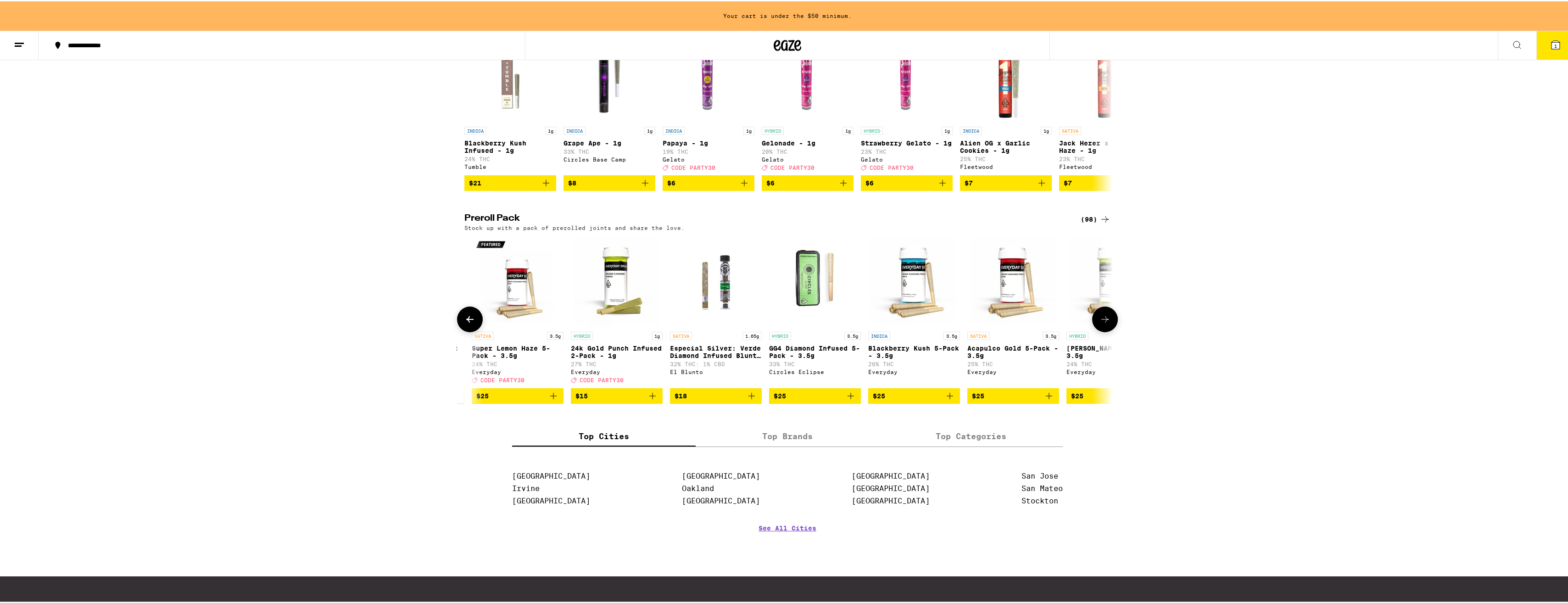
click at [823, 358] on p "GG4 Diamond Infused 5-Pack - 3.5g" at bounding box center [815, 350] width 92 height 15
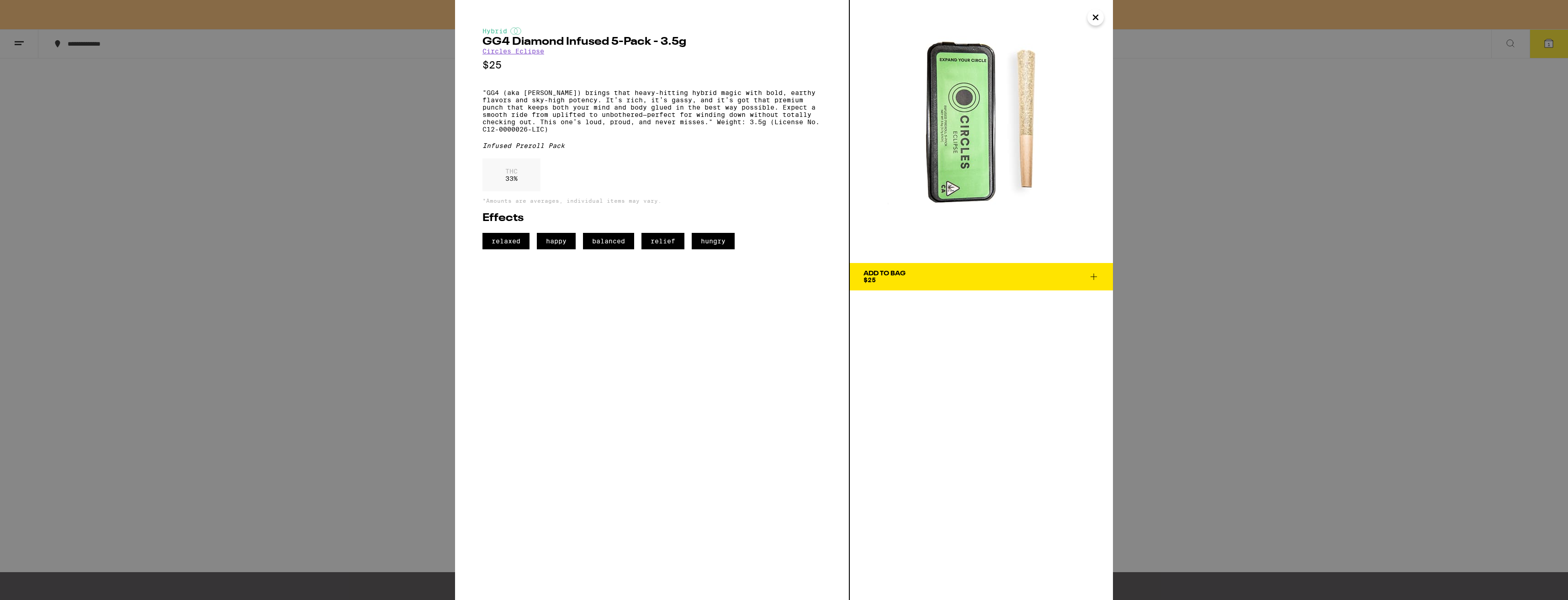
click at [817, 378] on div "Hybrid GG4 Diamond Infused 5-Pack - 3.5g Circles Eclipse $25 "GG4 (aka Gorilla …" at bounding box center [653, 300] width 395 height 600
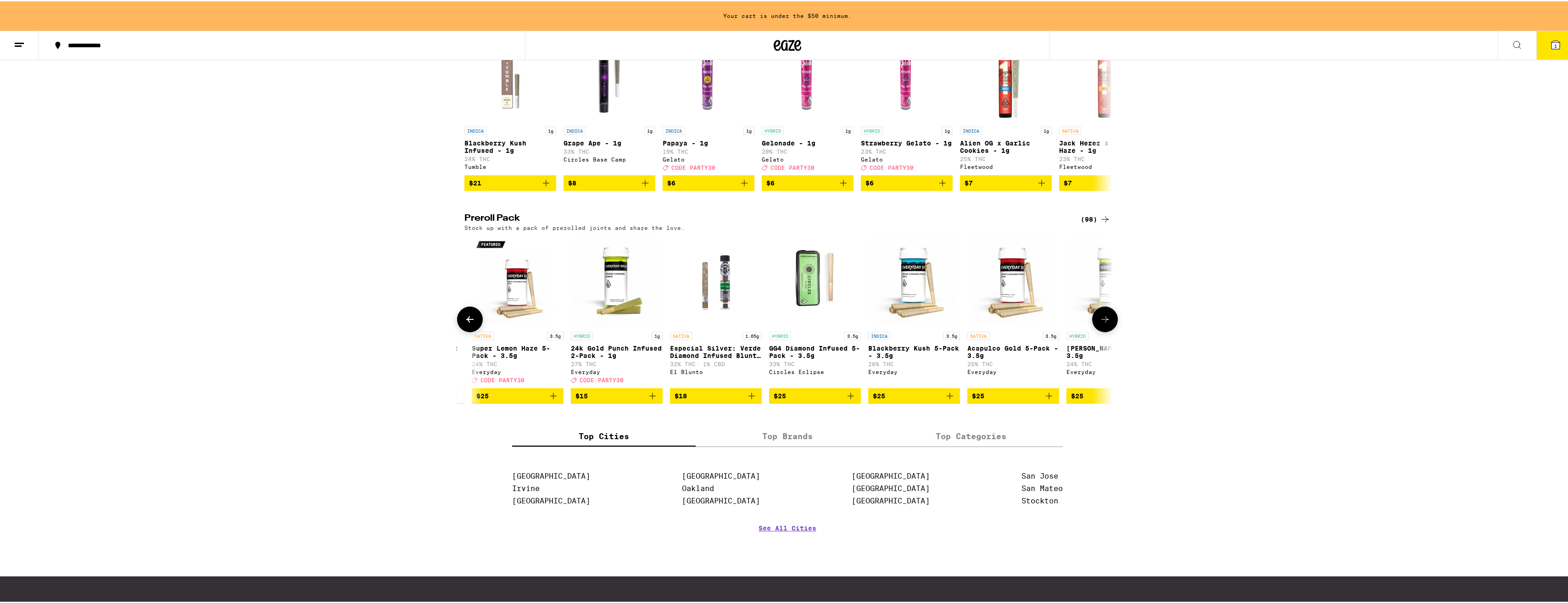
click at [829, 358] on p "GG4 Diamond Infused 5-Pack - 3.5g" at bounding box center [815, 350] width 92 height 15
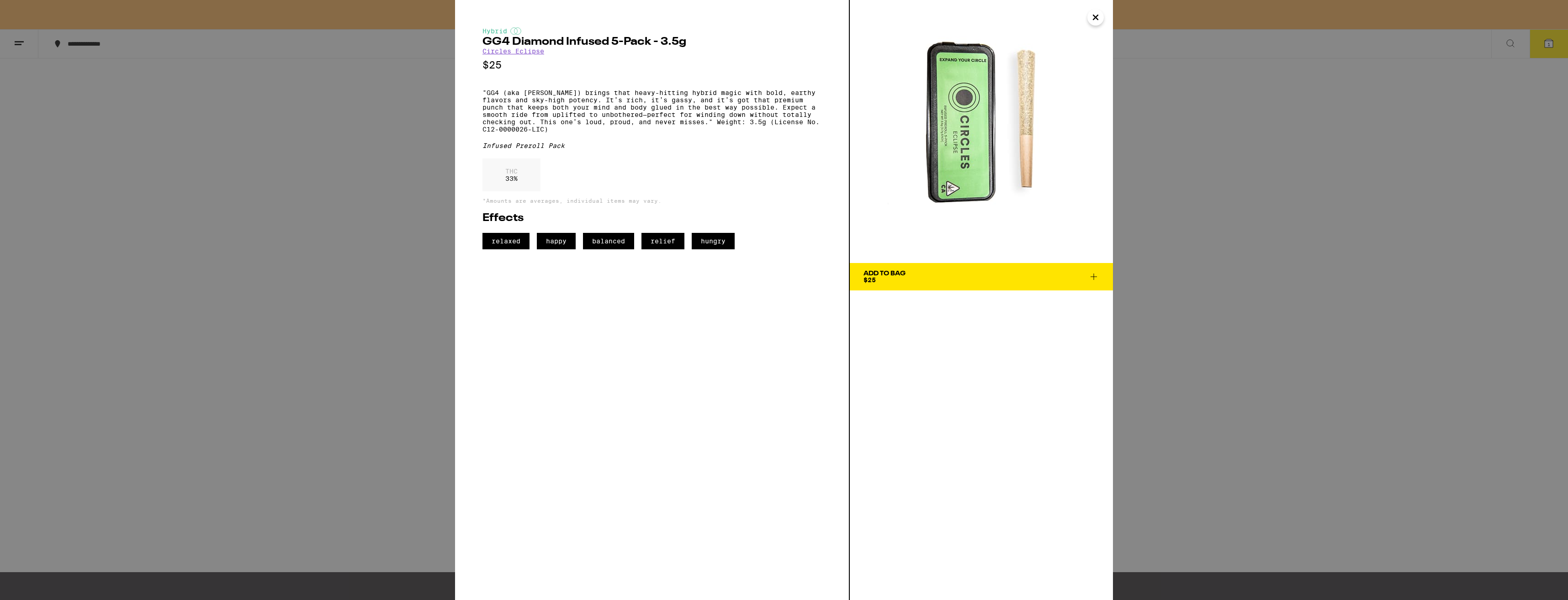
click at [953, 276] on span "Add To Bag $25" at bounding box center [981, 276] width 236 height 13
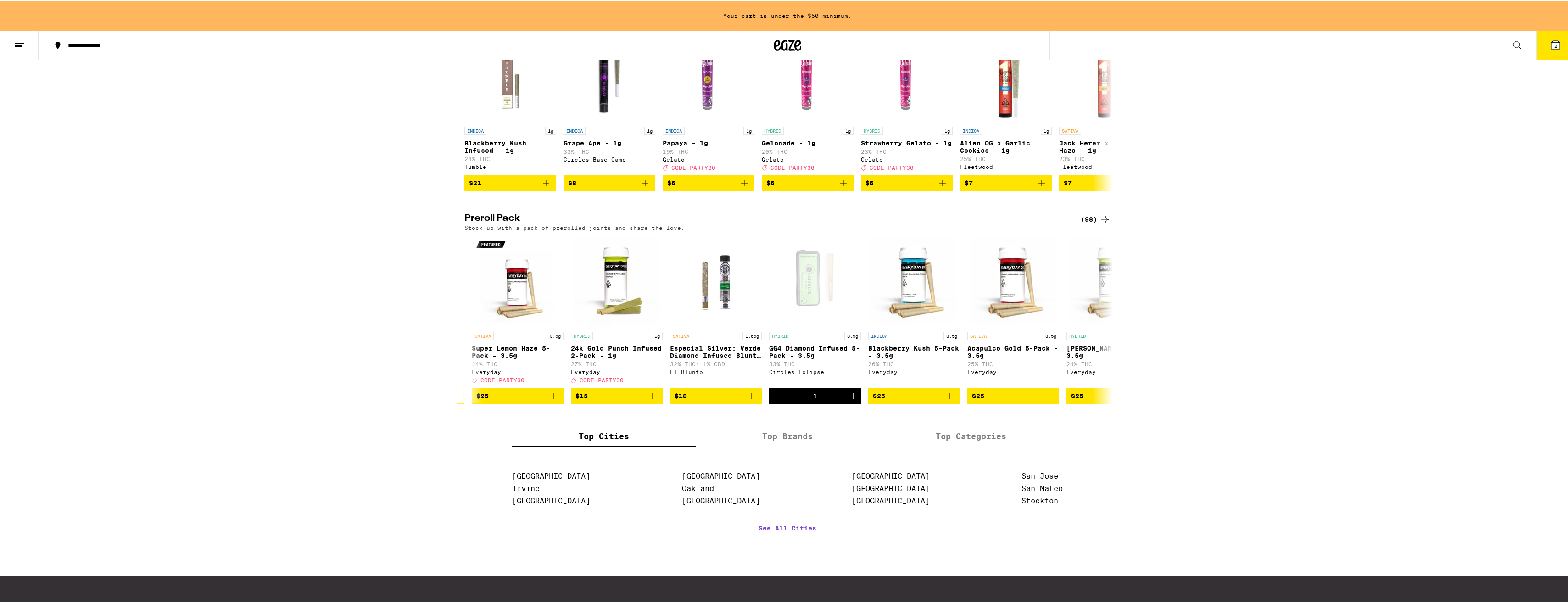
click at [1539, 37] on button "2" at bounding box center [1555, 44] width 39 height 29
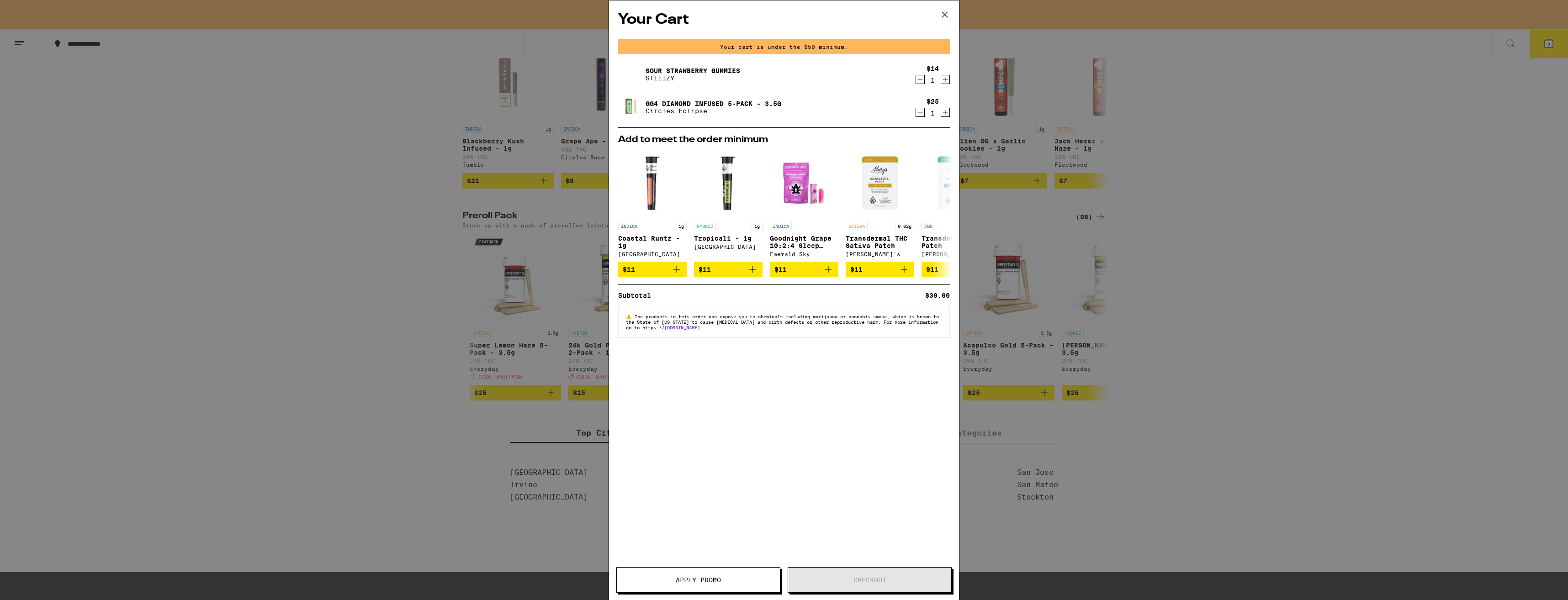
click at [385, 355] on div "Your Cart Your cart is under the $50 minimum. Sour Strawberry Gummies STIIIZY $…" at bounding box center [784, 300] width 1568 height 600
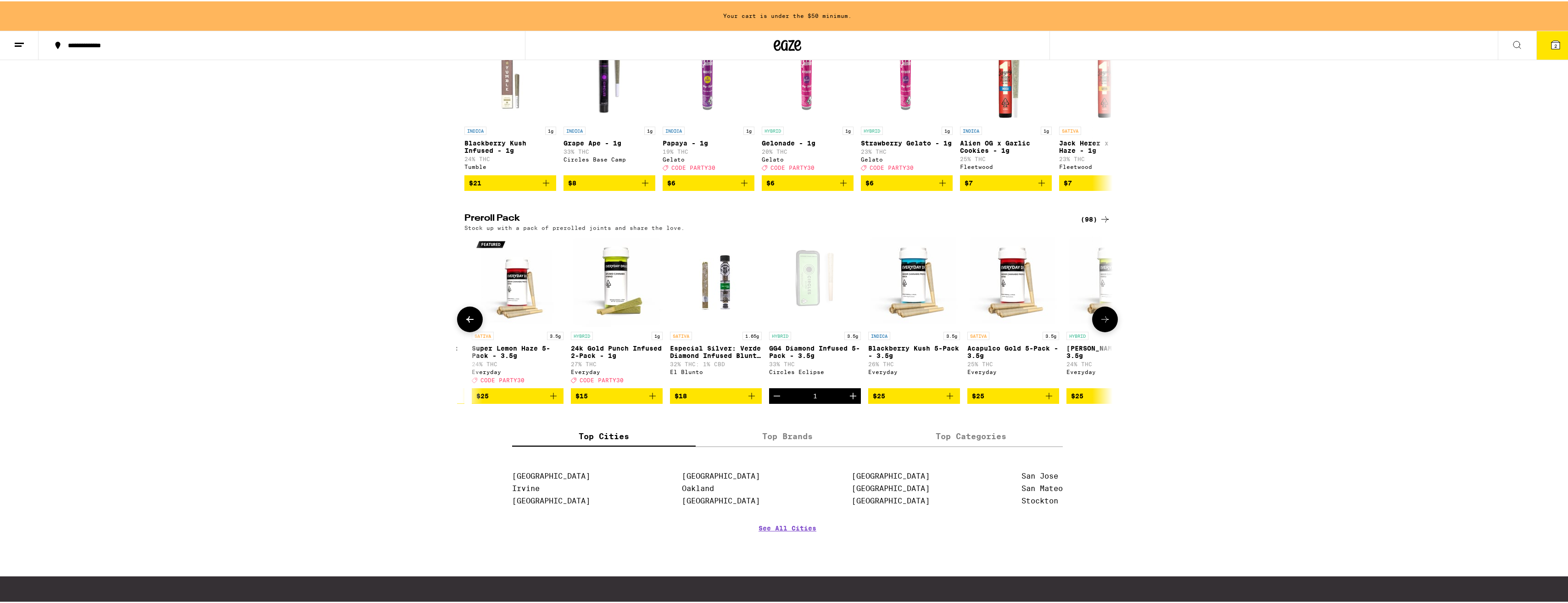
click at [1099, 324] on icon at bounding box center [1105, 318] width 11 height 11
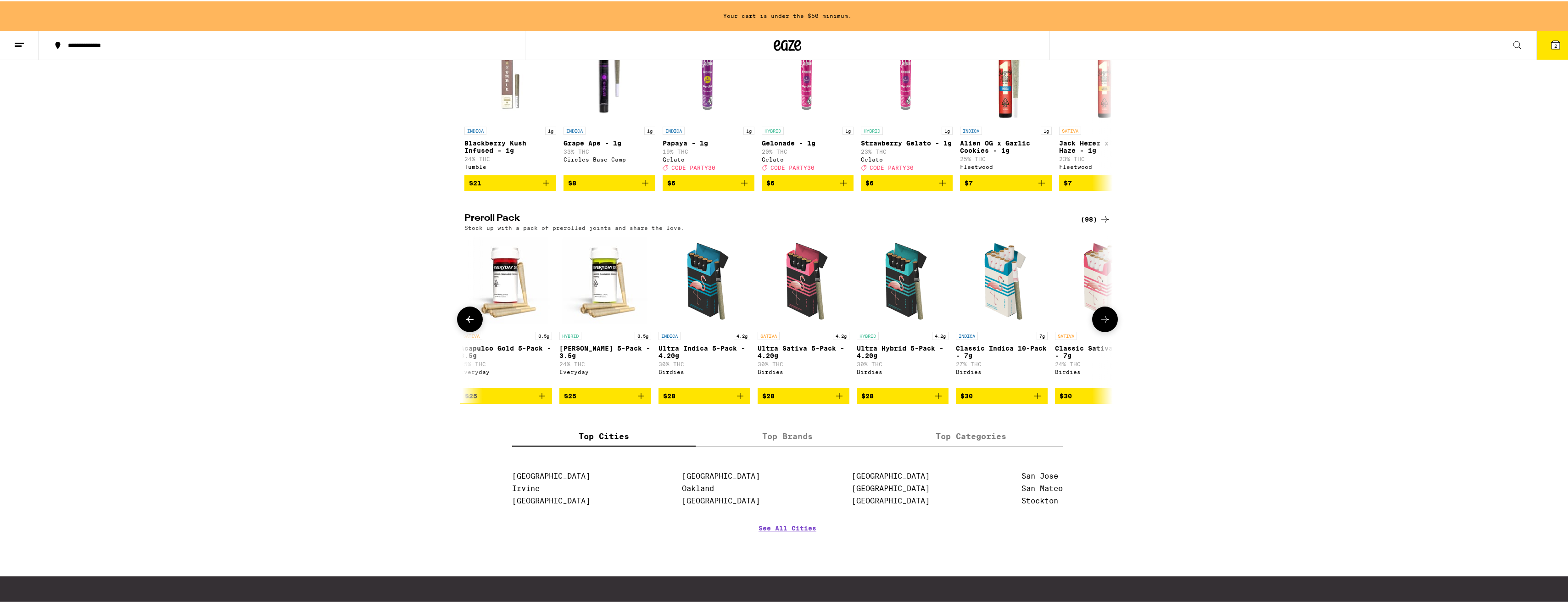
scroll to position [0, 638]
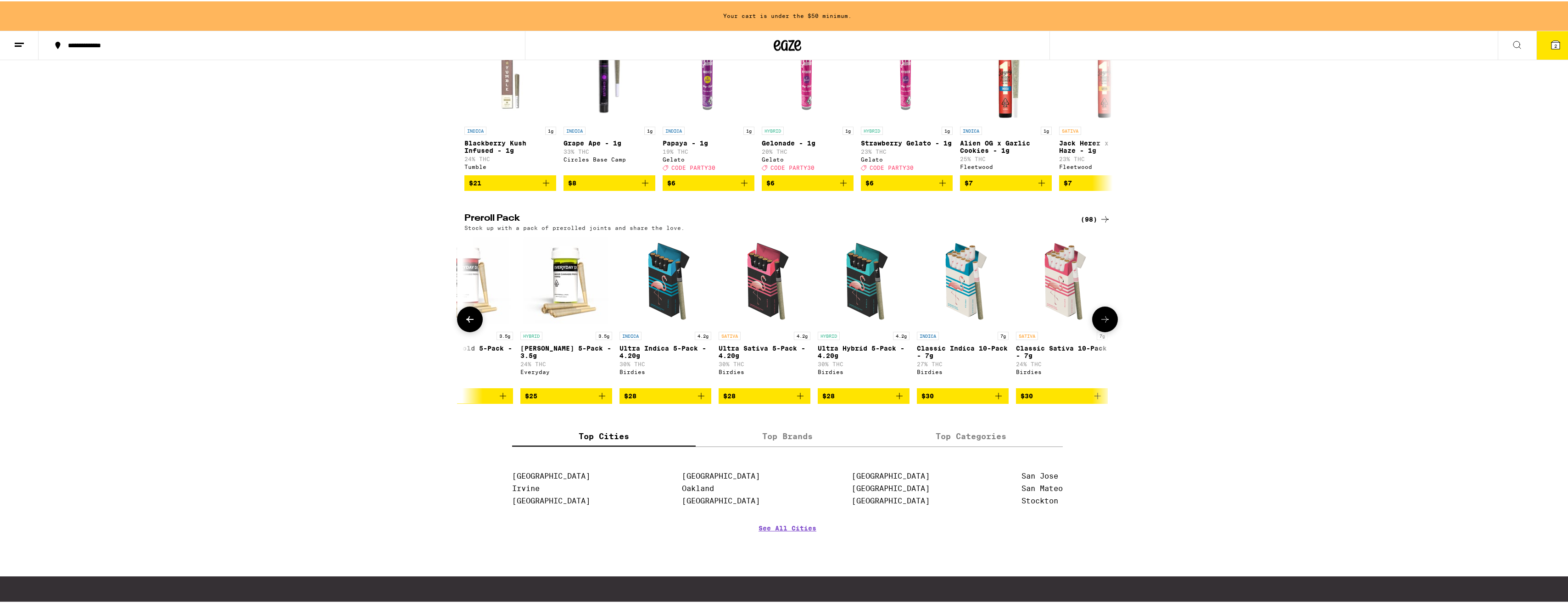
click at [1099, 324] on icon at bounding box center [1105, 318] width 11 height 11
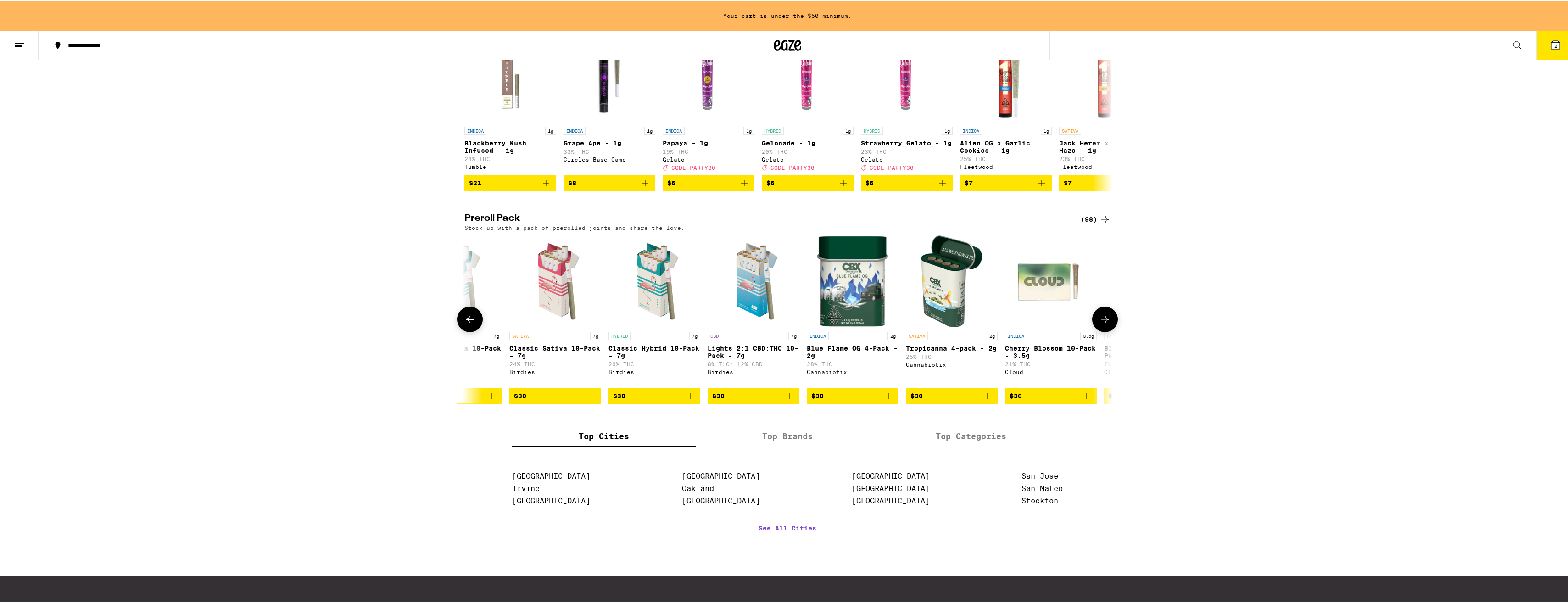
scroll to position [0, 1184]
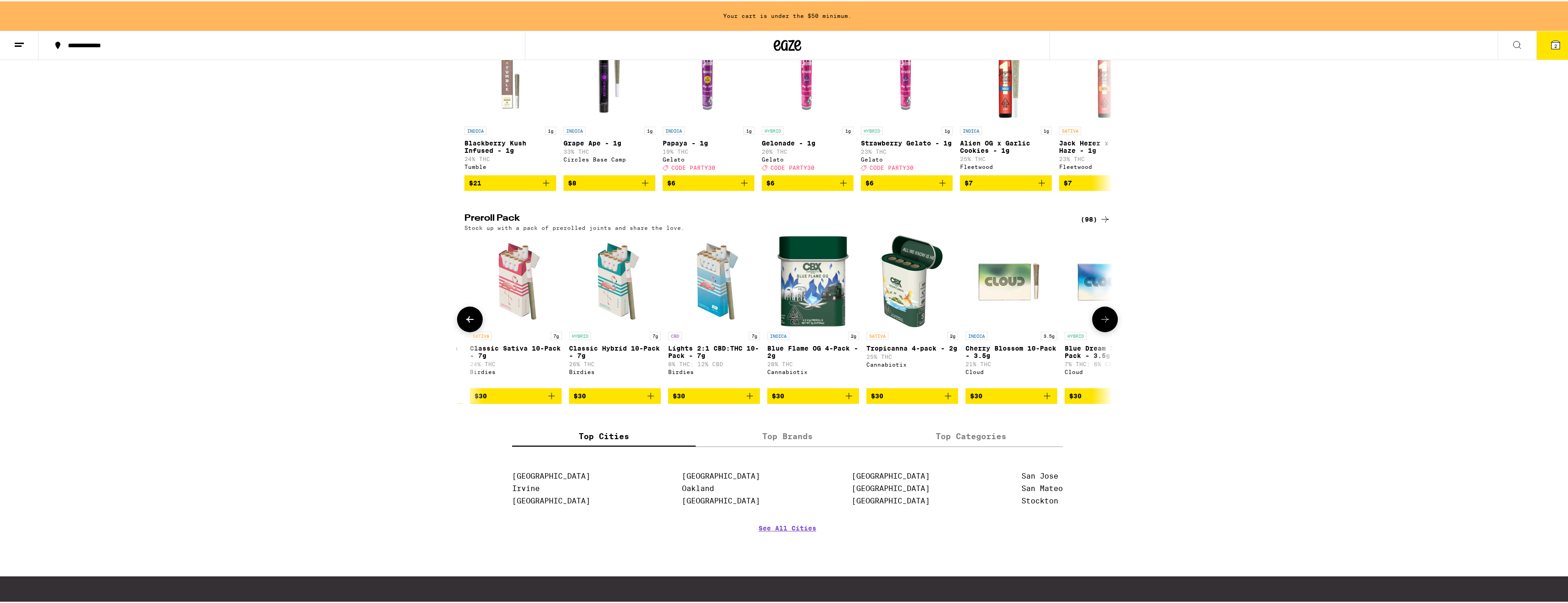
click at [1099, 324] on icon at bounding box center [1105, 318] width 11 height 11
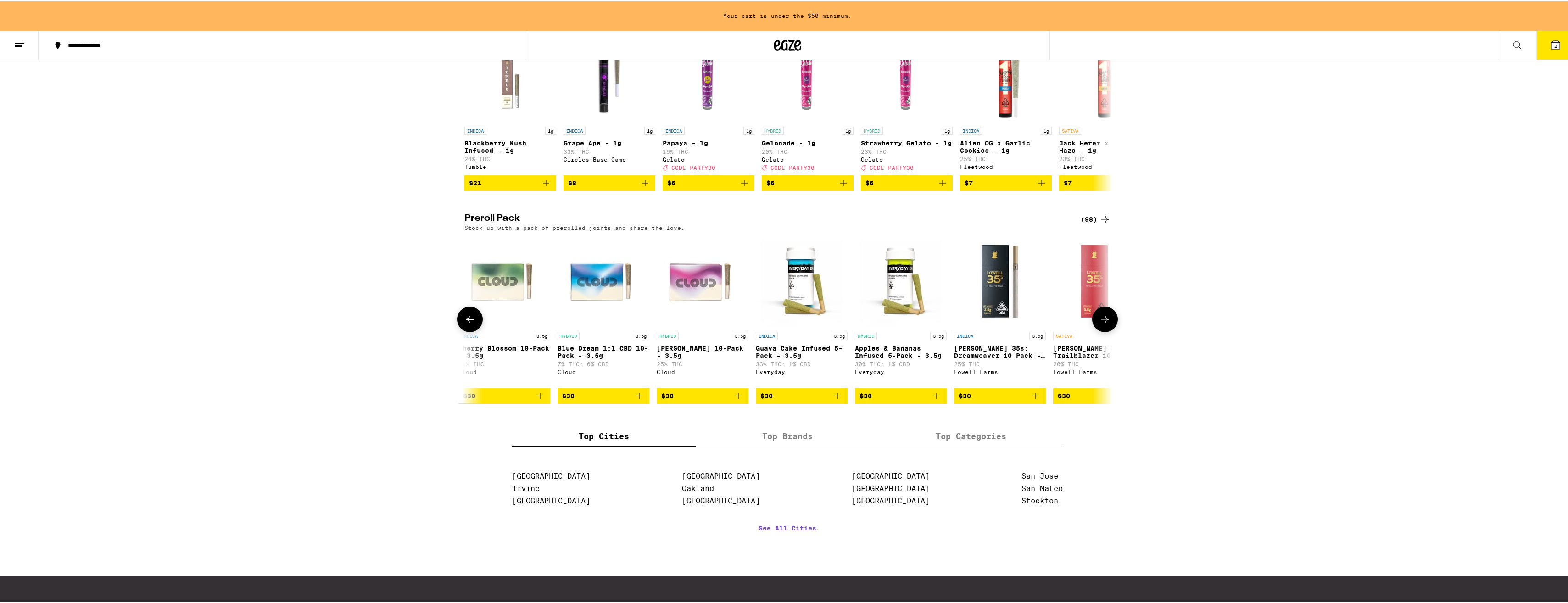
scroll to position [0, 1730]
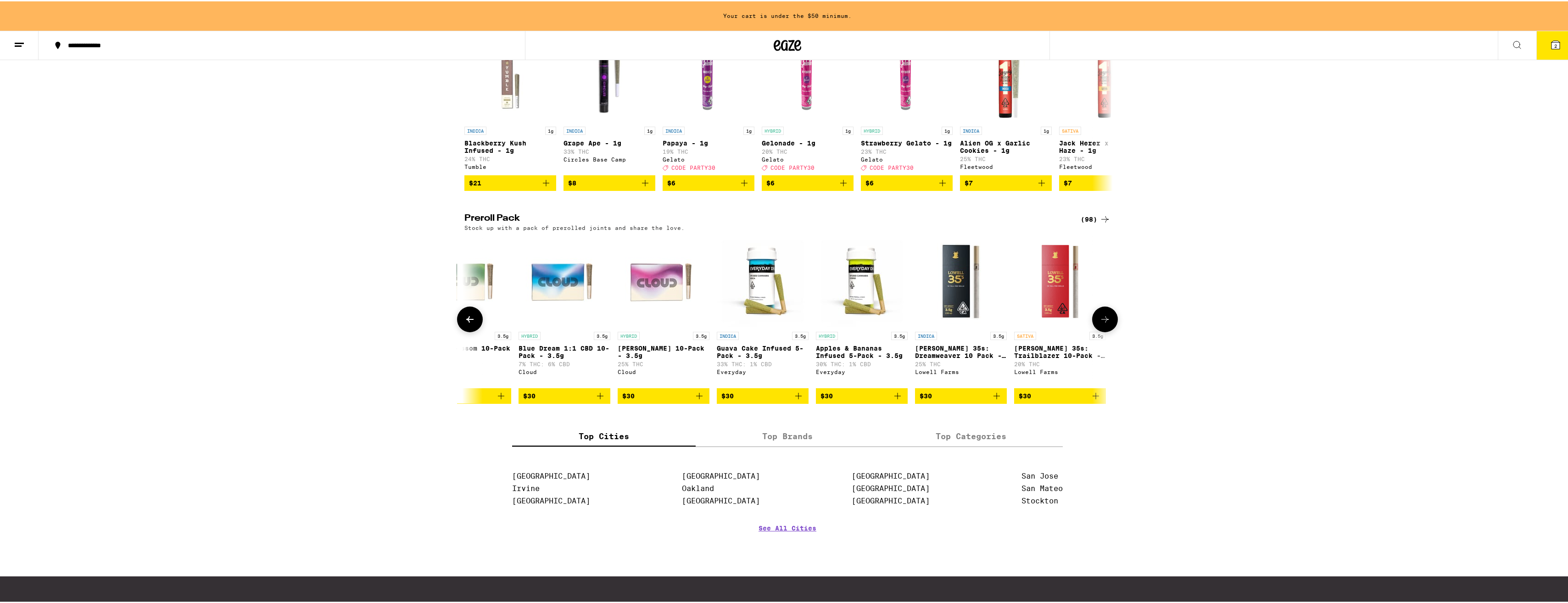
click at [466, 324] on icon at bounding box center [470, 318] width 11 height 11
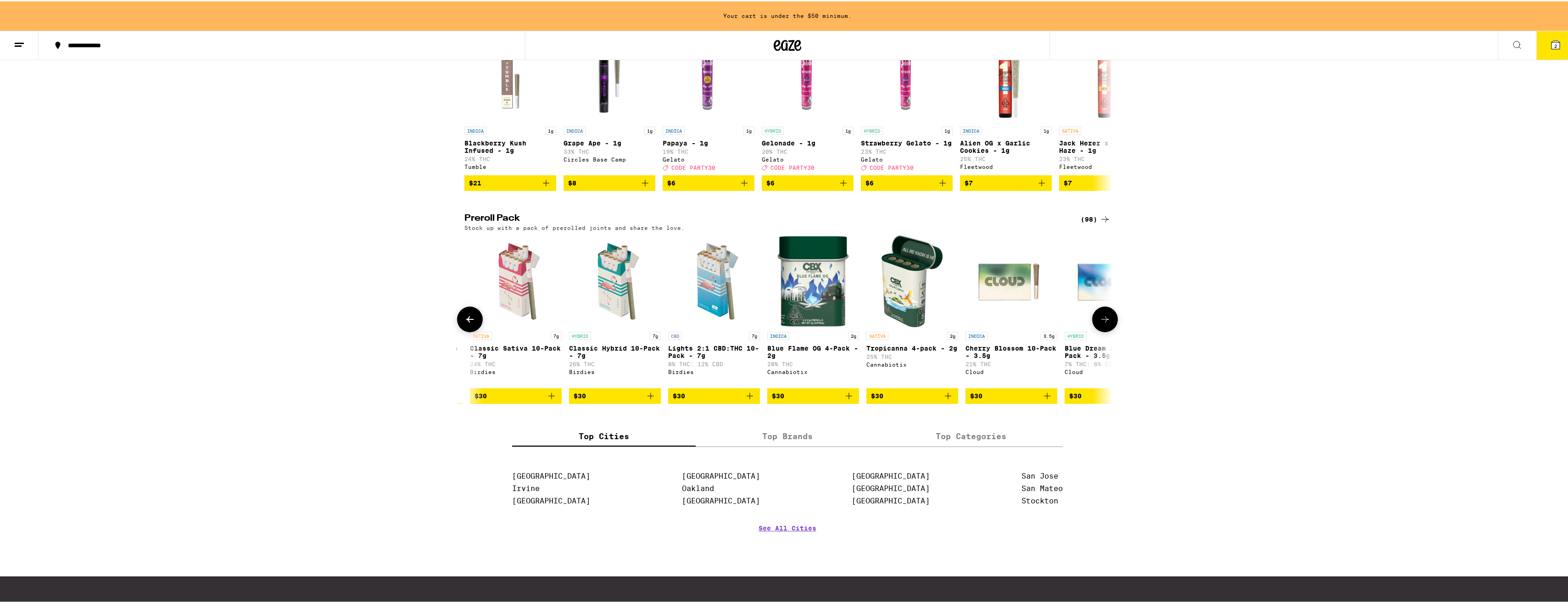
click at [466, 324] on icon at bounding box center [470, 318] width 11 height 11
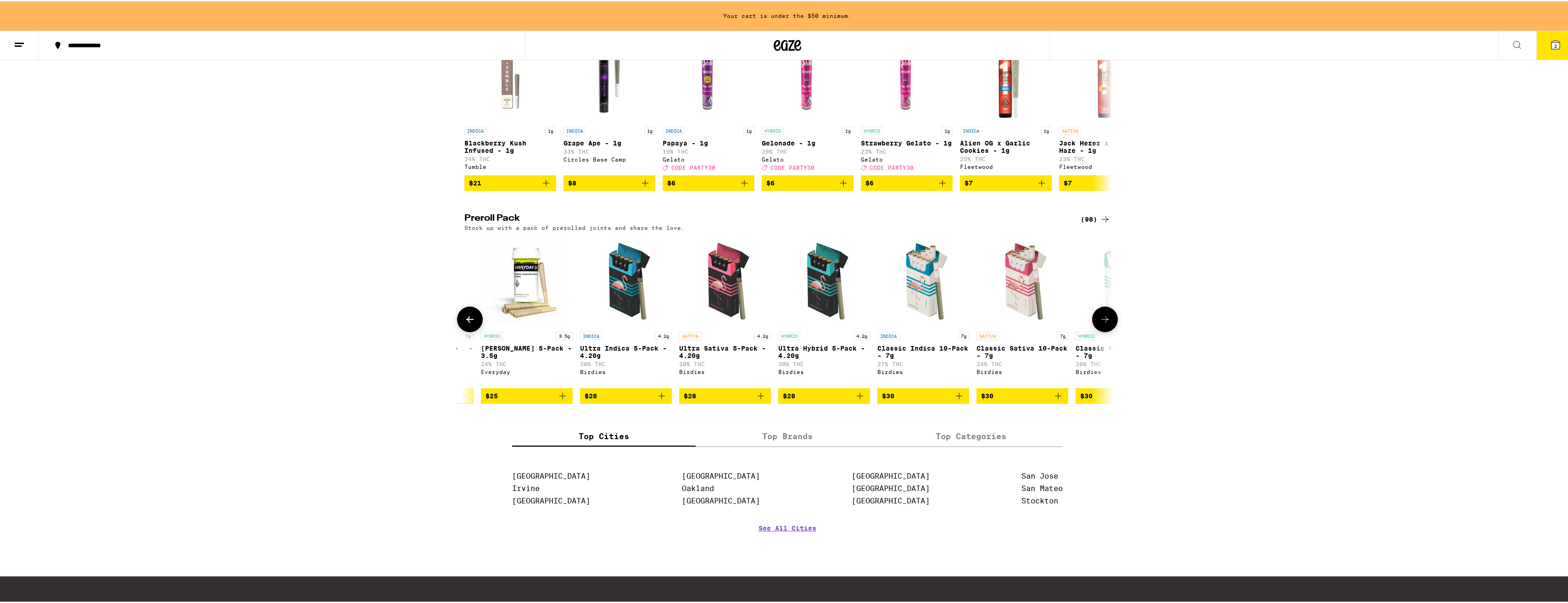
click at [466, 324] on icon at bounding box center [470, 318] width 11 height 11
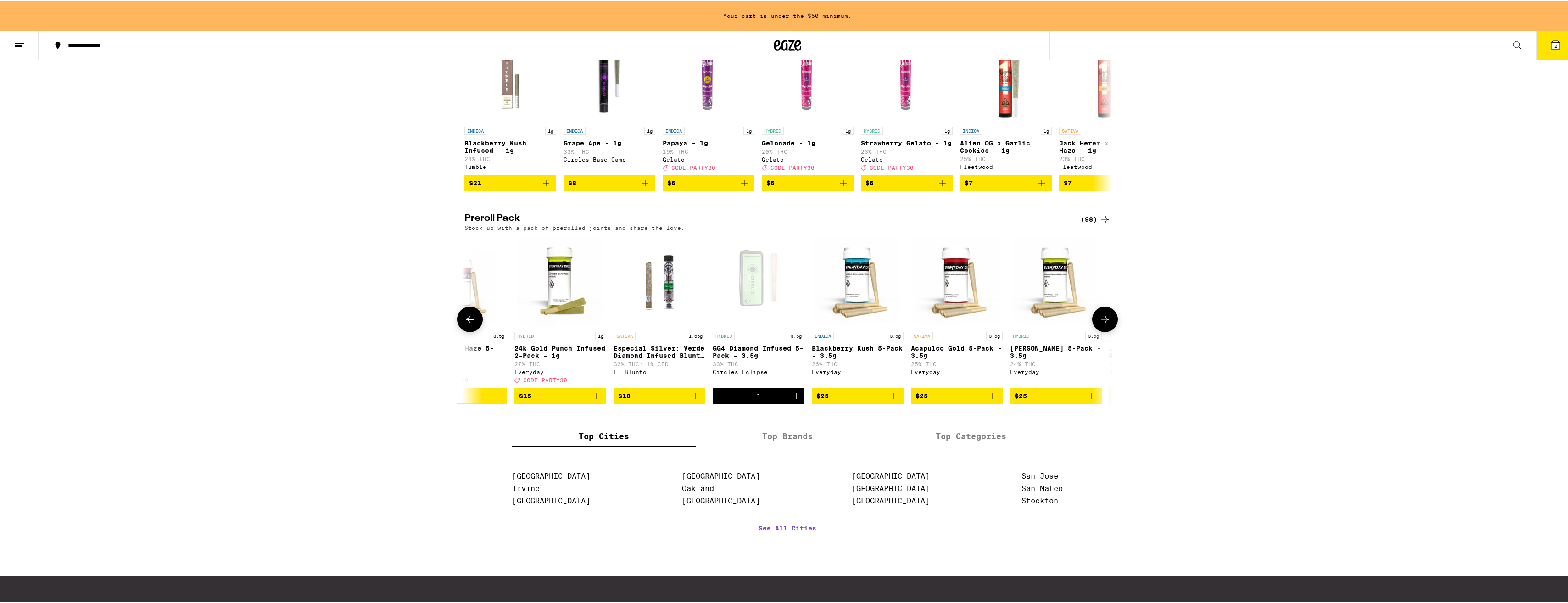
scroll to position [0, 97]
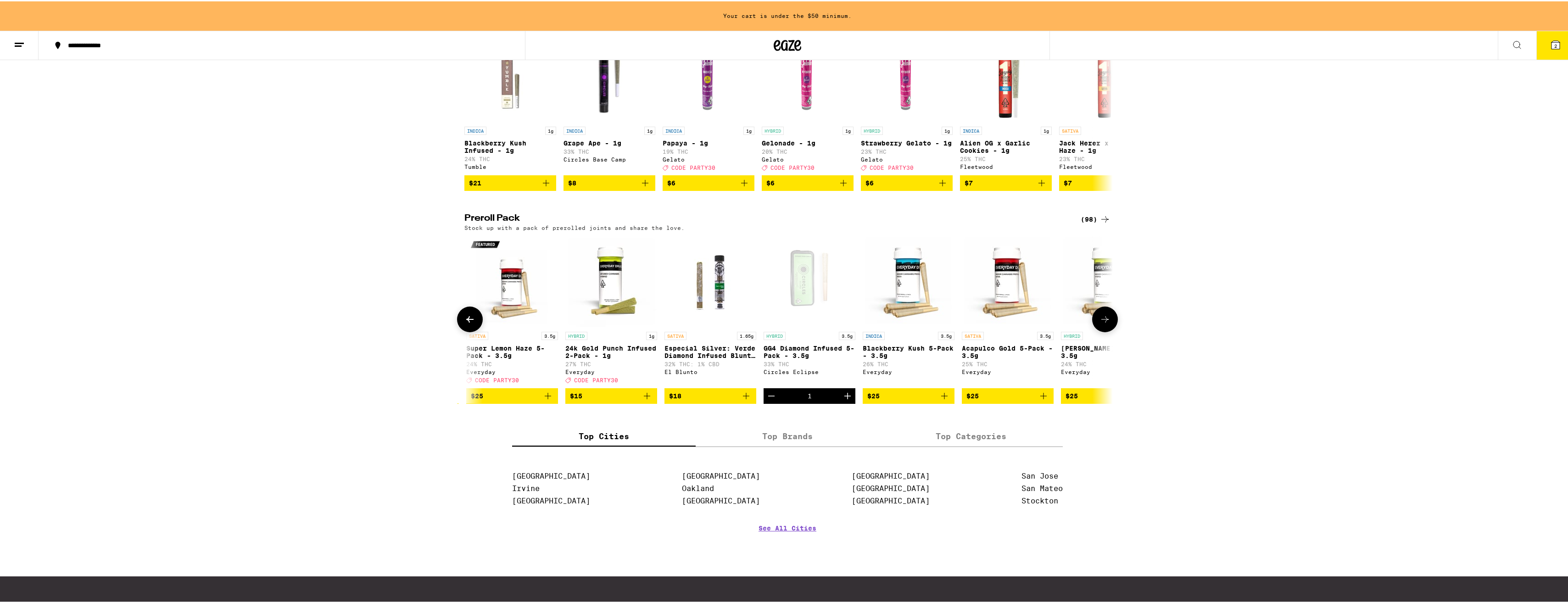
click at [466, 324] on icon at bounding box center [470, 318] width 11 height 11
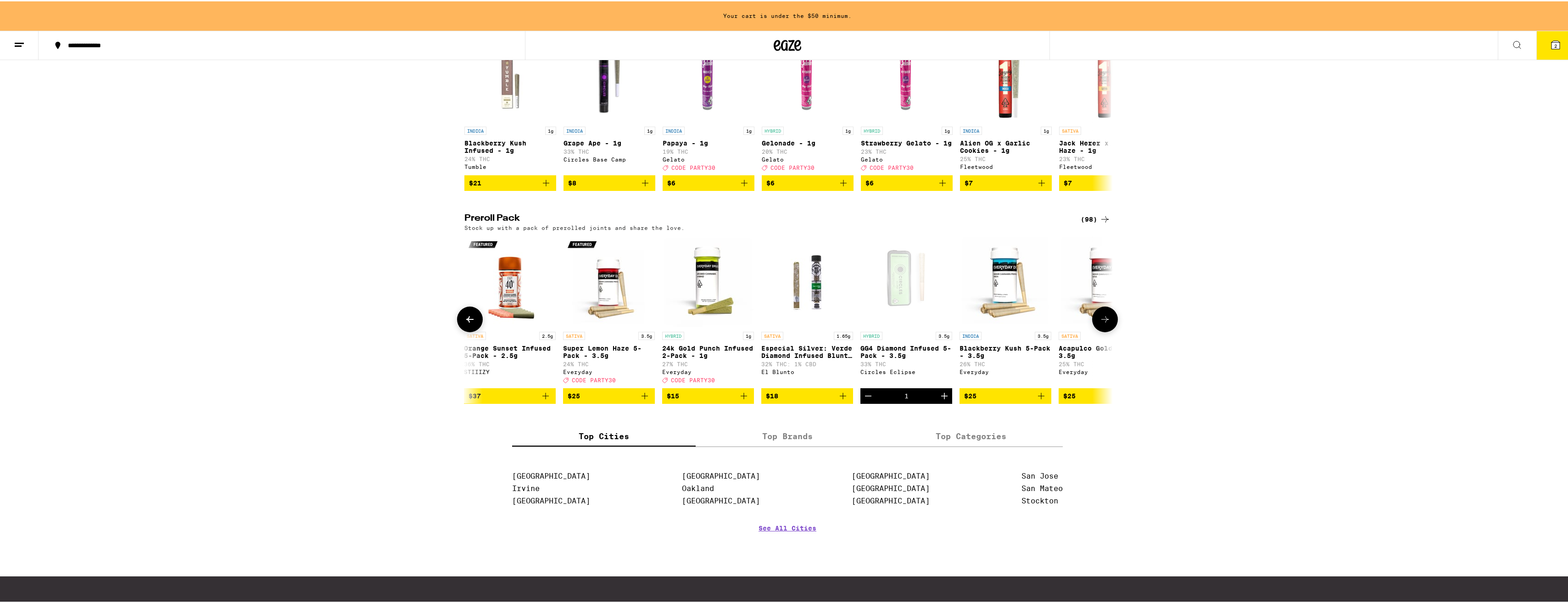
scroll to position [0, 0]
click at [718, 358] on p "24k Gold Punch Infused 2-Pack - 1g" at bounding box center [709, 350] width 92 height 15
click at [1099, 324] on icon at bounding box center [1105, 318] width 11 height 11
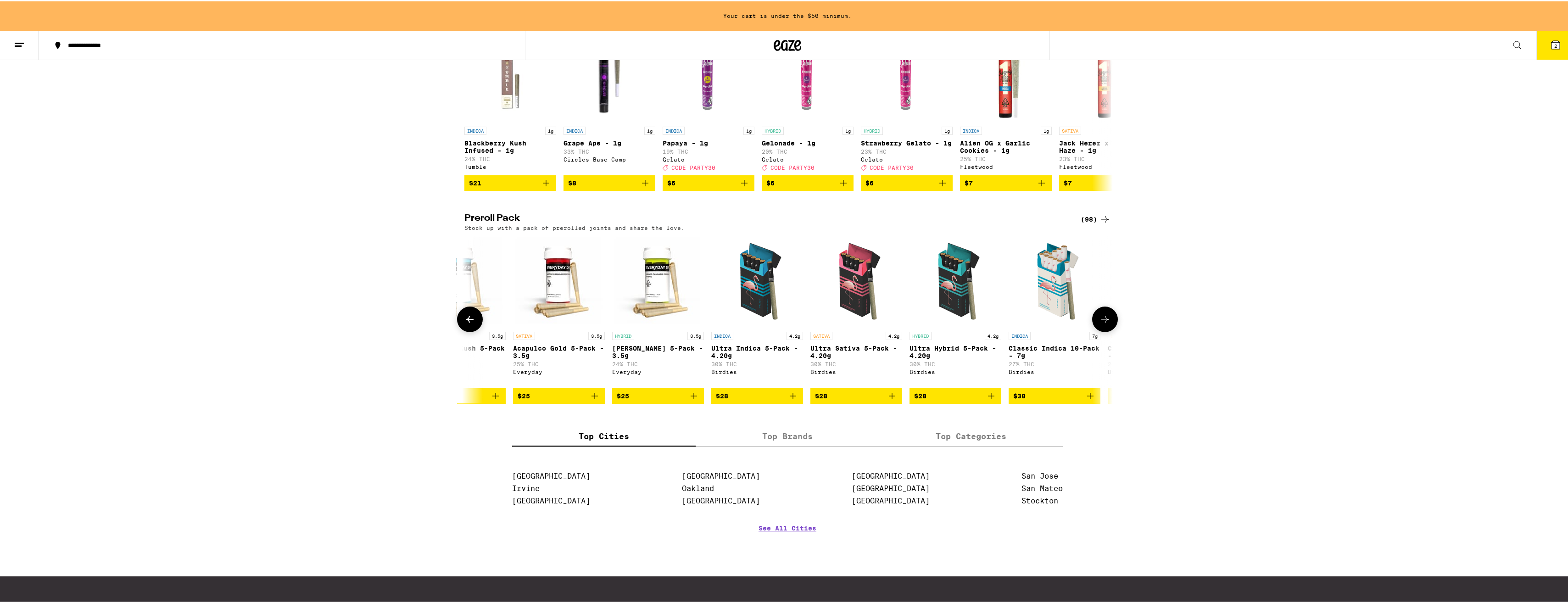
click at [1099, 324] on icon at bounding box center [1105, 318] width 11 height 11
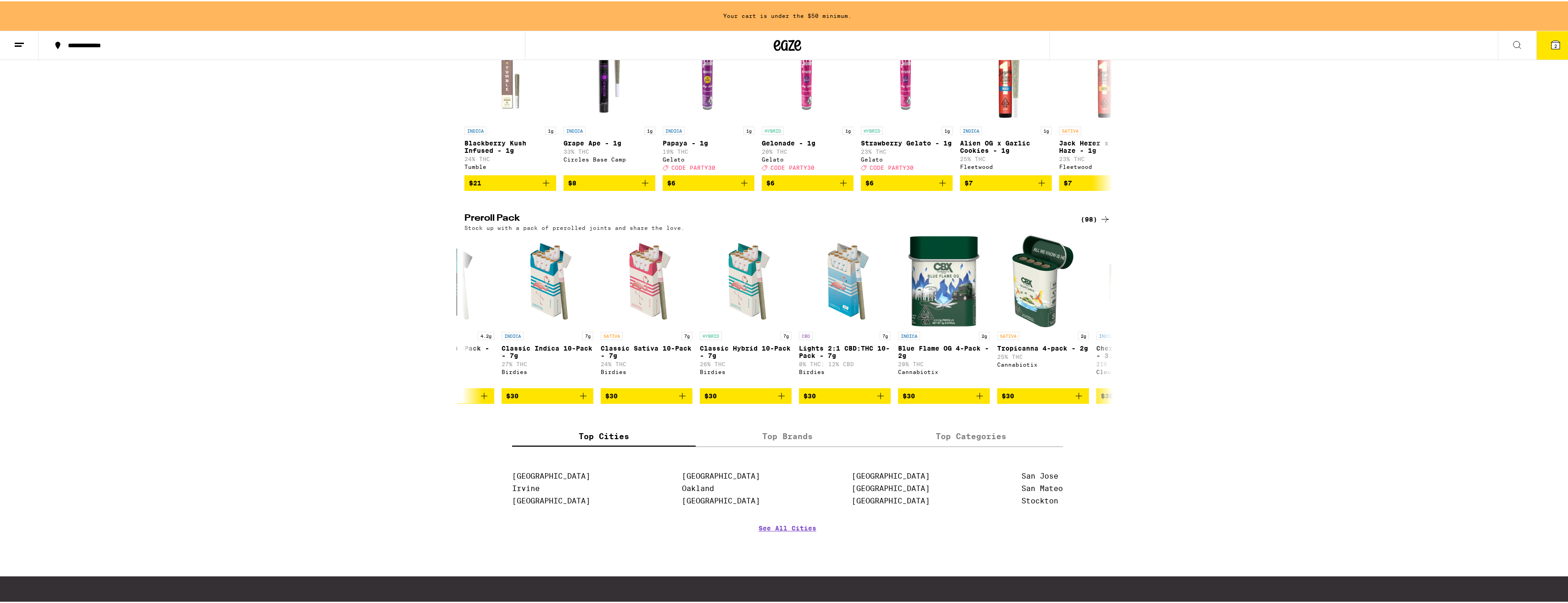
scroll to position [0, 1092]
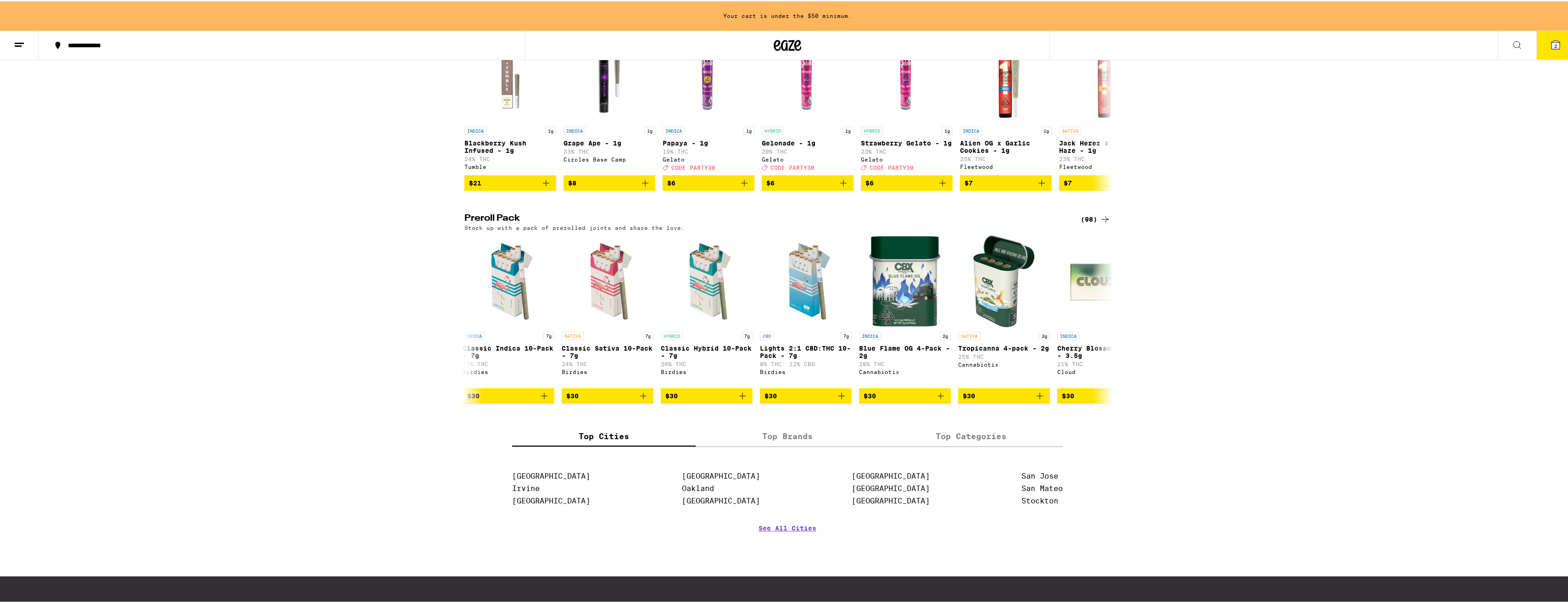
click at [1552, 42] on icon at bounding box center [1556, 44] width 9 height 9
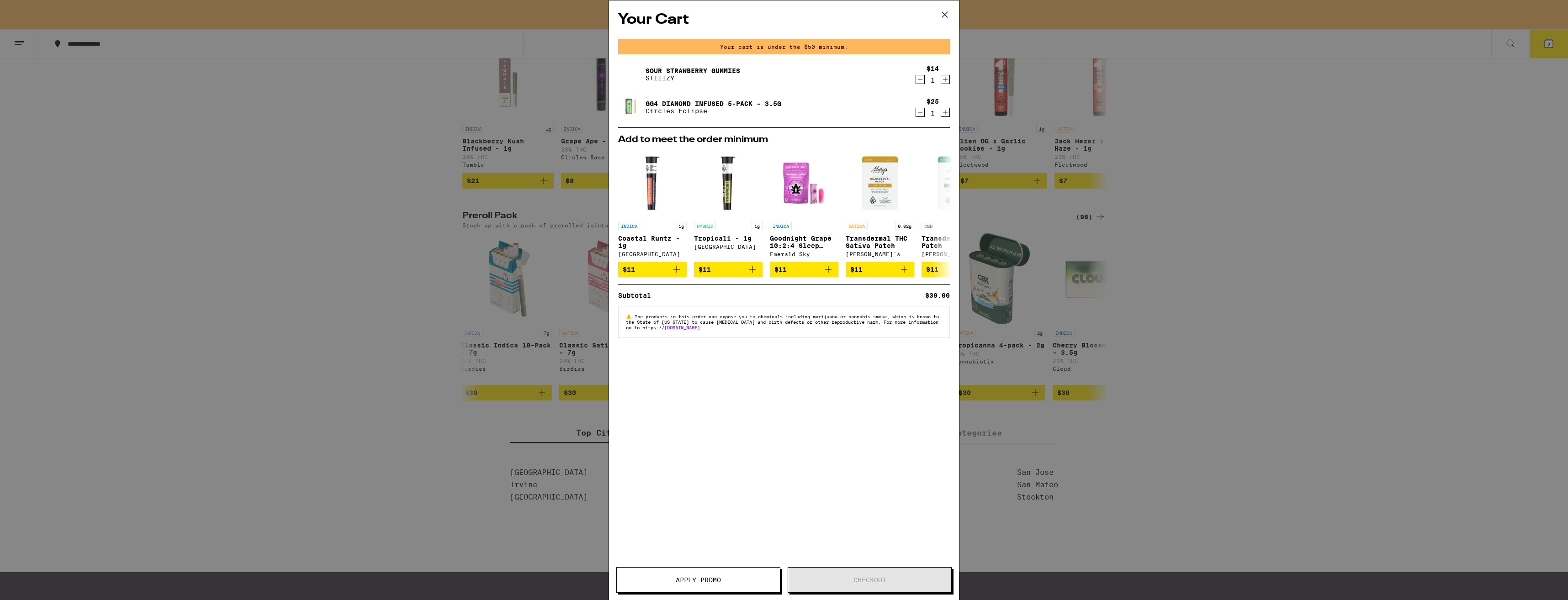
click at [940, 12] on icon at bounding box center [945, 15] width 14 height 14
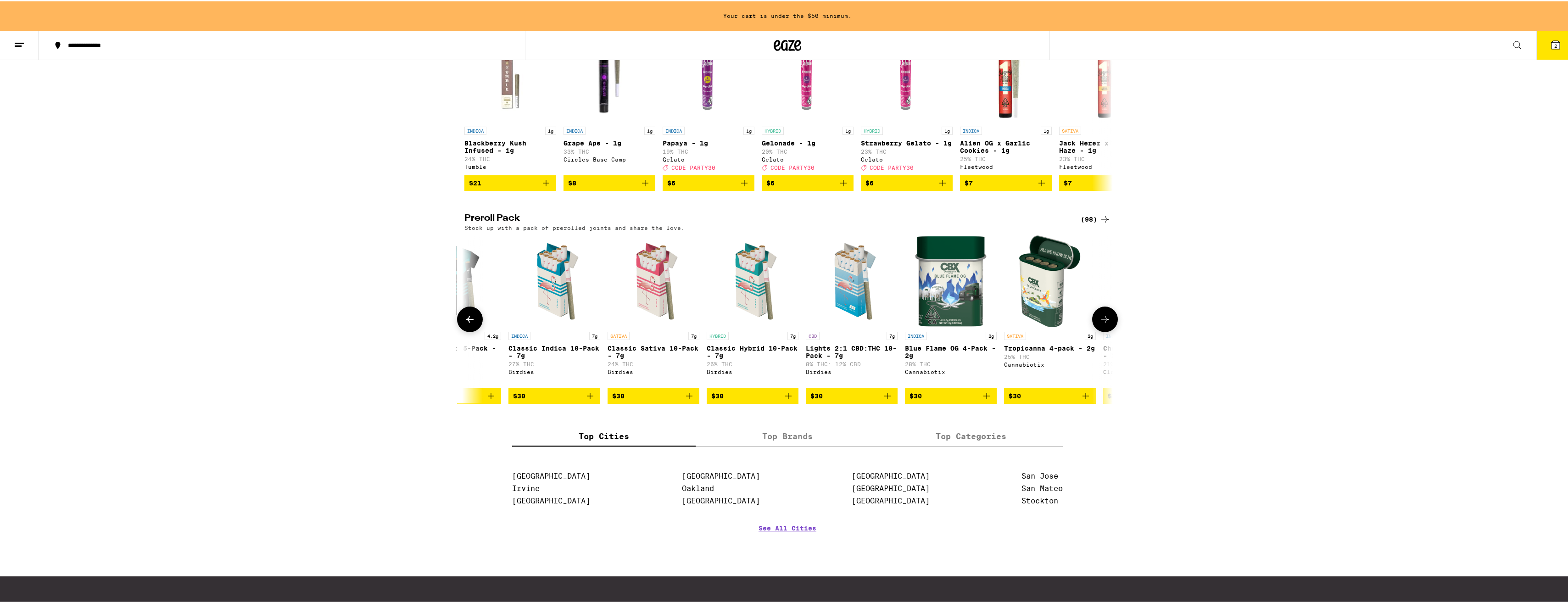
click at [472, 331] on button at bounding box center [470, 318] width 26 height 26
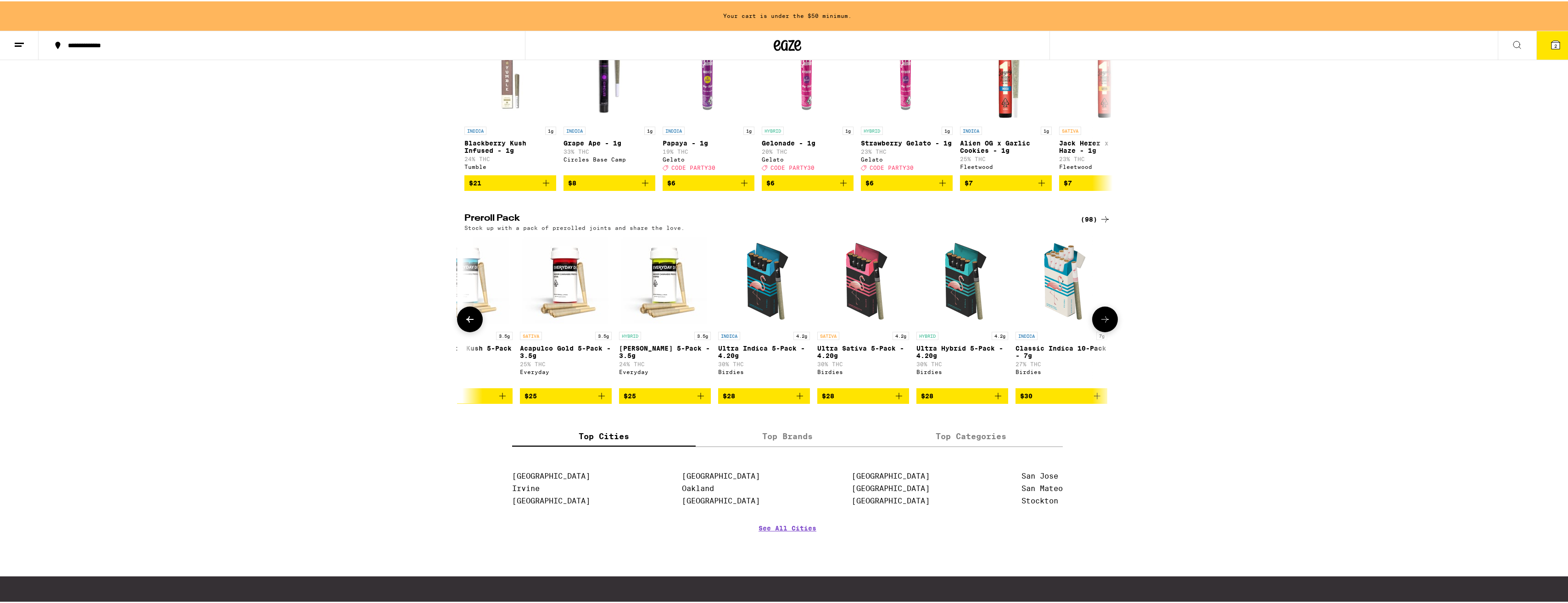
scroll to position [0, 500]
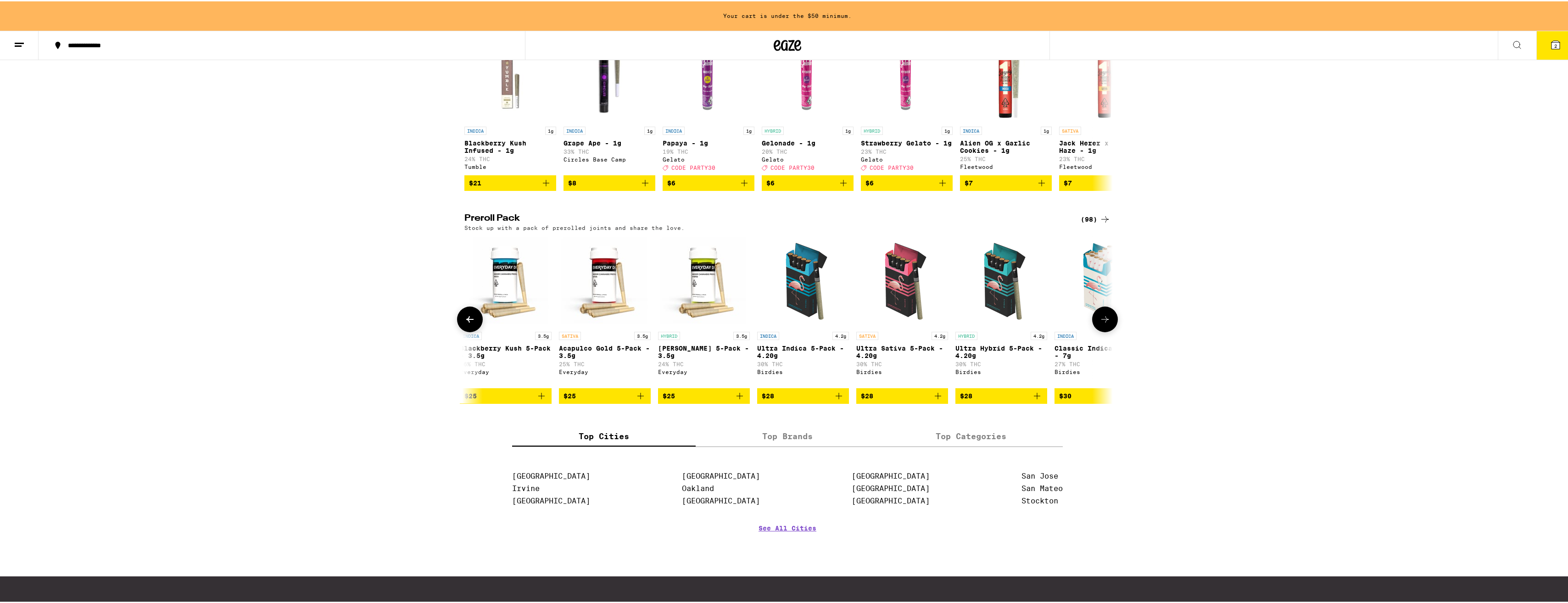
click at [816, 358] on p "Ultra Indica 5-Pack - 4.20g" at bounding box center [803, 350] width 92 height 15
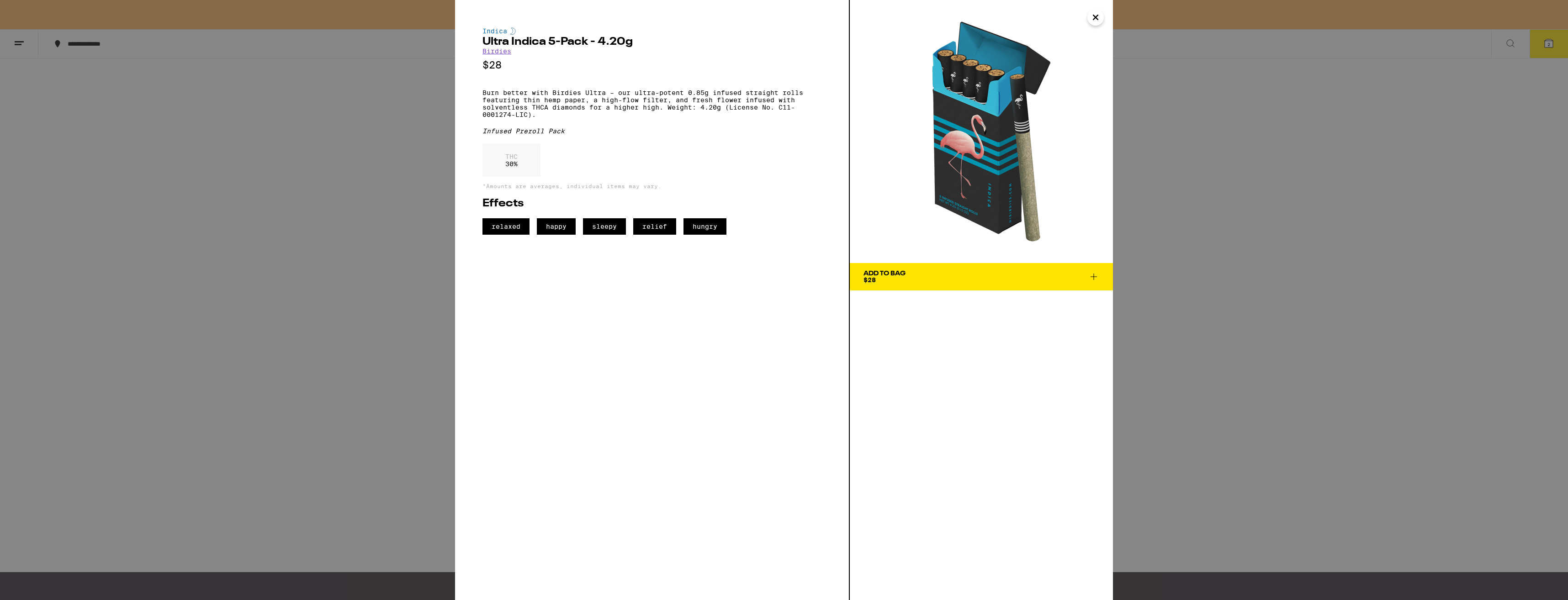
click at [379, 318] on div "Indica Ultra Indica 5-Pack - 4.20g Birdies $28 Burn better with Birdies Ultra –…" at bounding box center [784, 300] width 1568 height 600
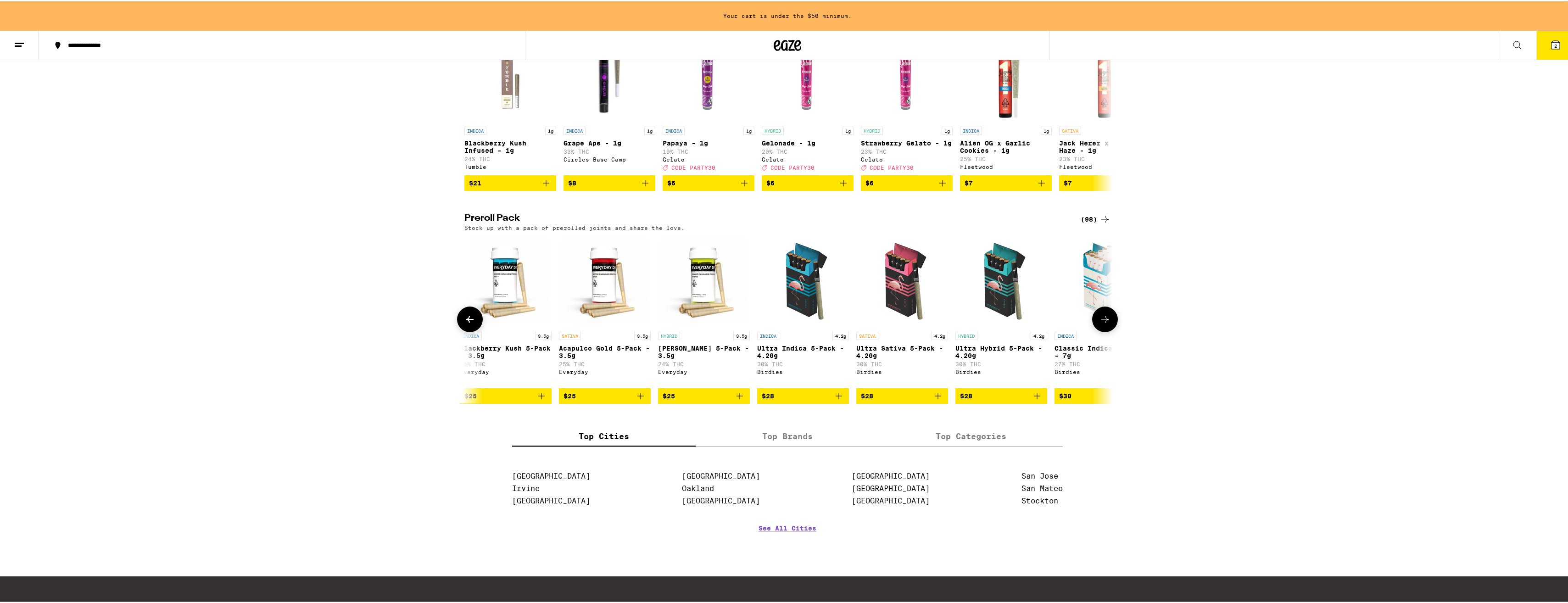
click at [469, 324] on icon at bounding box center [470, 318] width 11 height 11
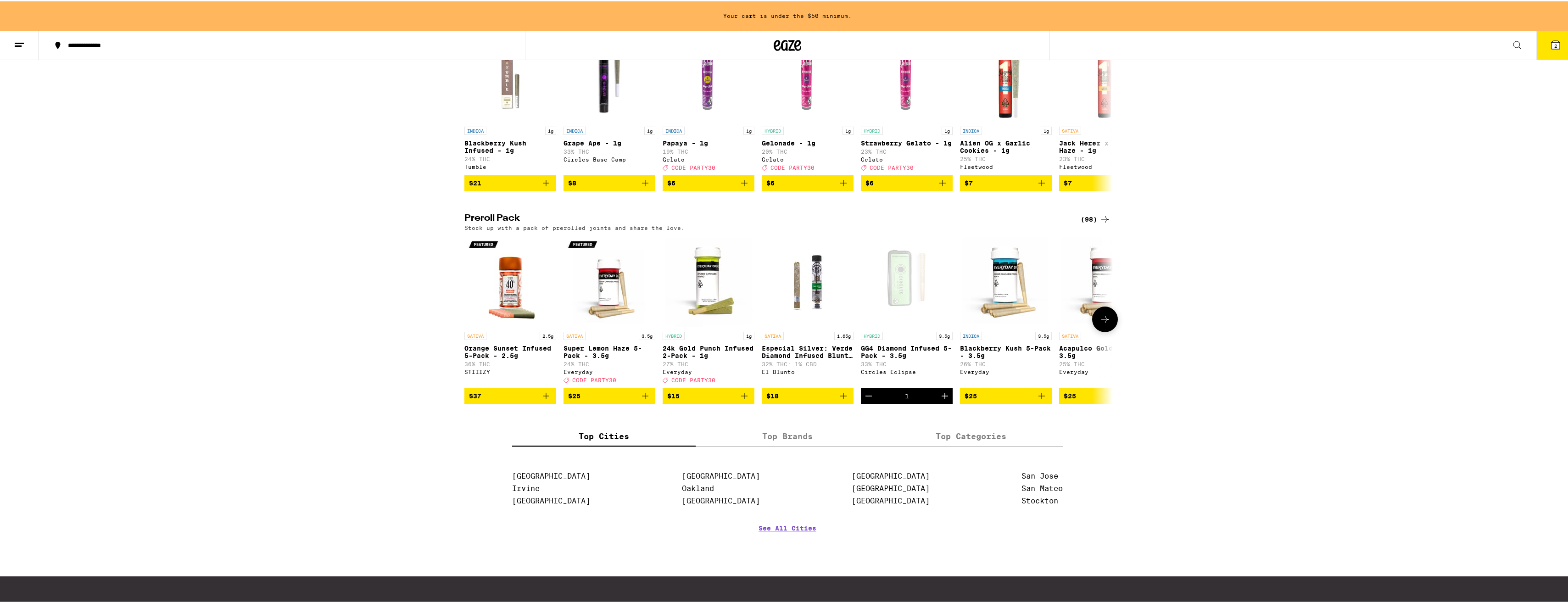
click at [1009, 358] on p "Blackberry Kush 5-Pack - 3.5g" at bounding box center [1006, 350] width 92 height 15
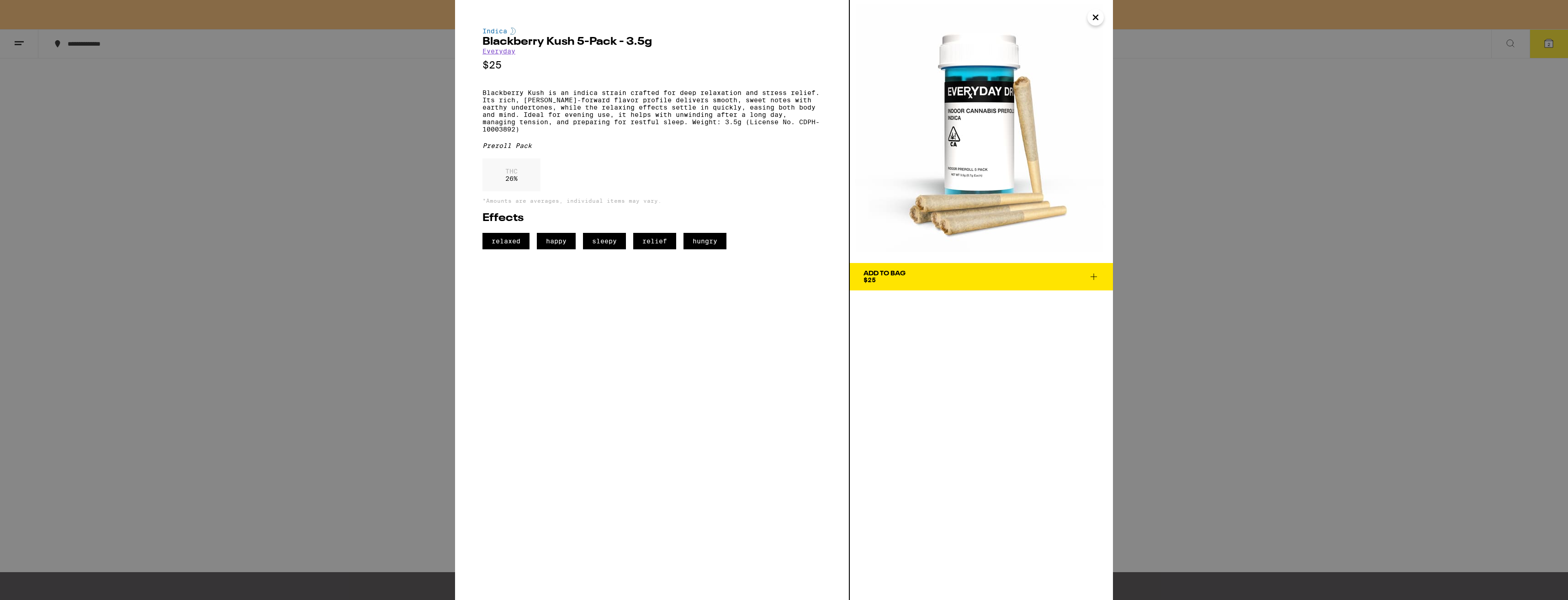
click at [1094, 278] on icon at bounding box center [1094, 277] width 11 height 11
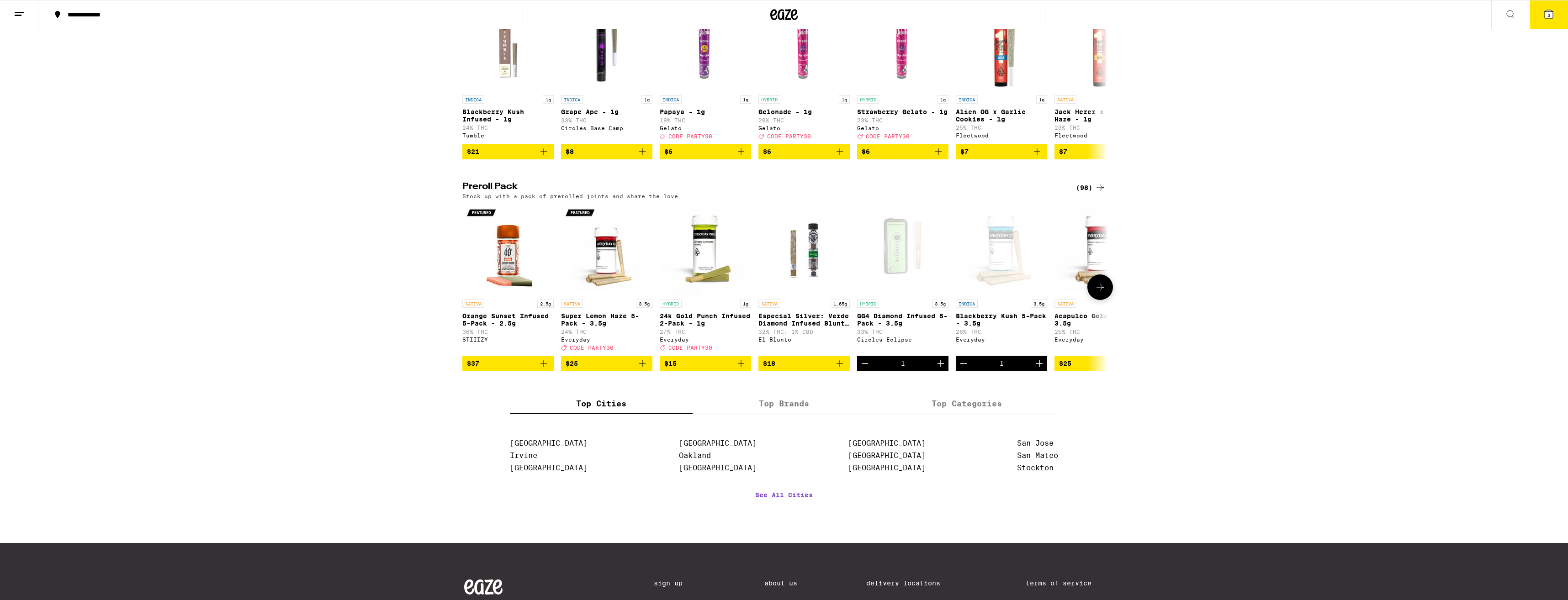
scroll to position [519, 0]
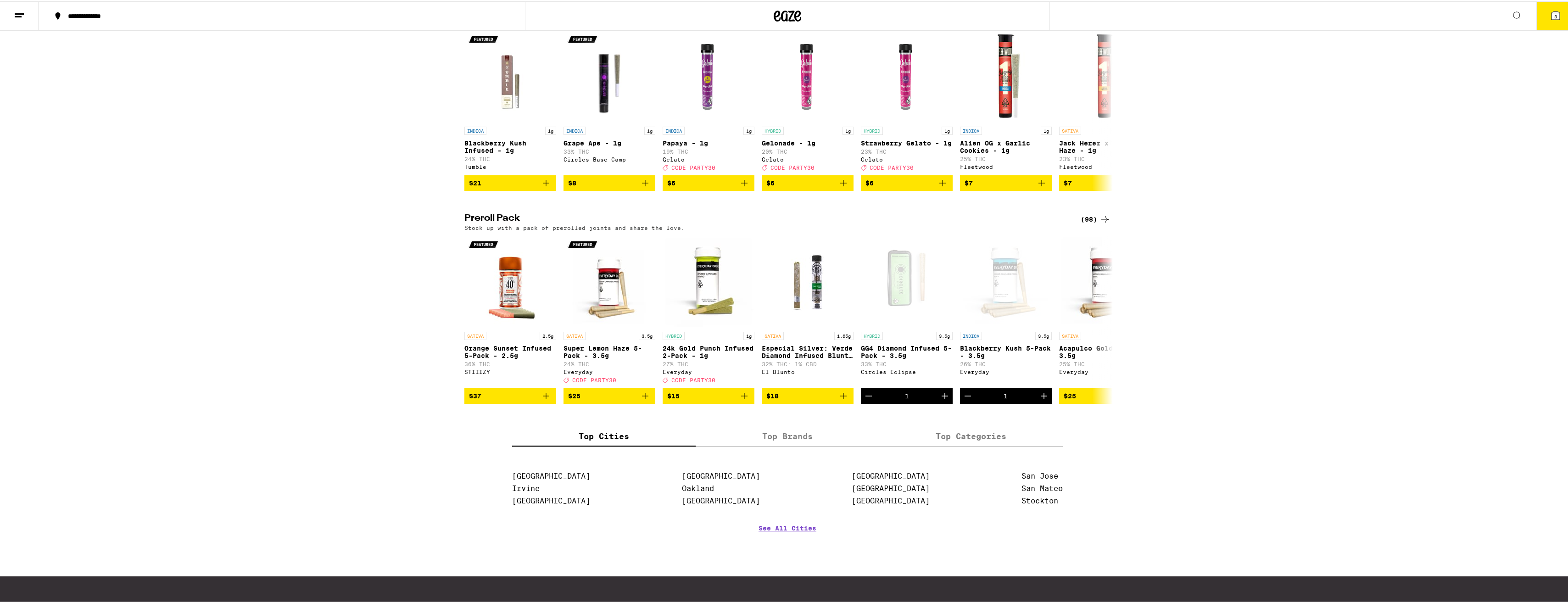
click at [1561, 10] on button "3" at bounding box center [1555, 15] width 39 height 29
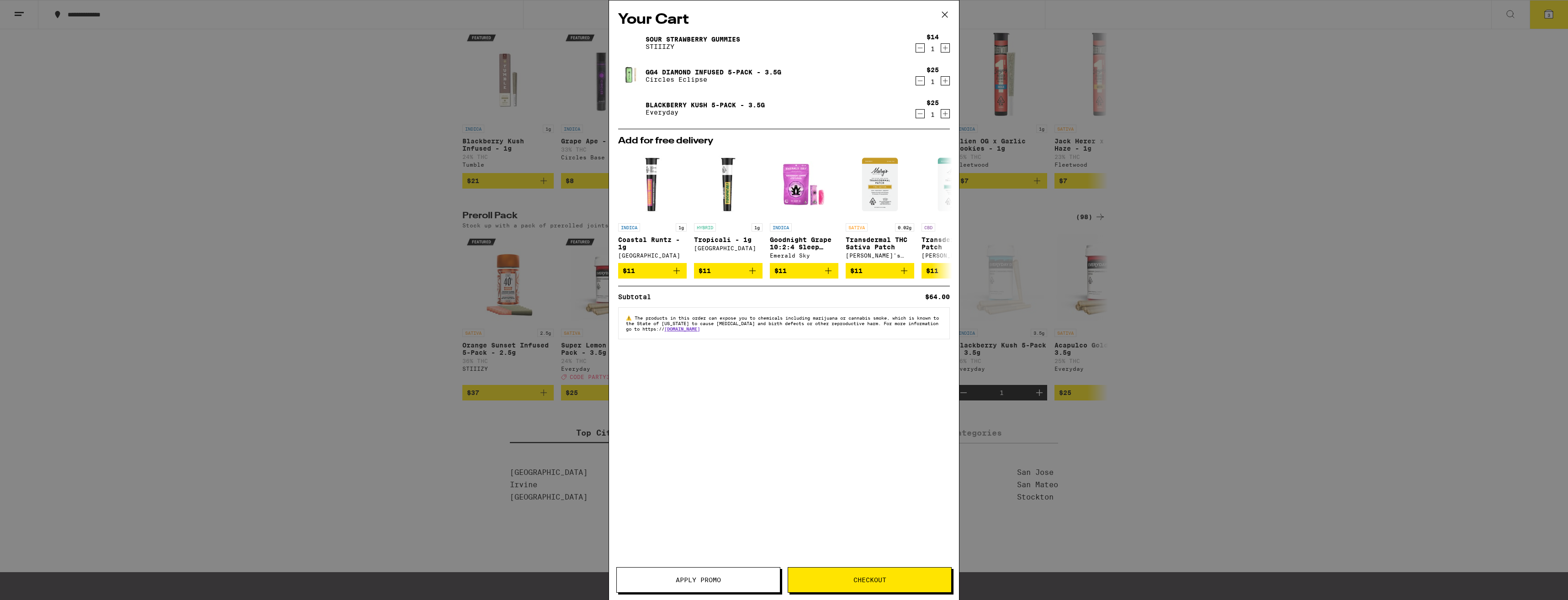
click at [847, 584] on button "Checkout" at bounding box center [869, 580] width 164 height 26
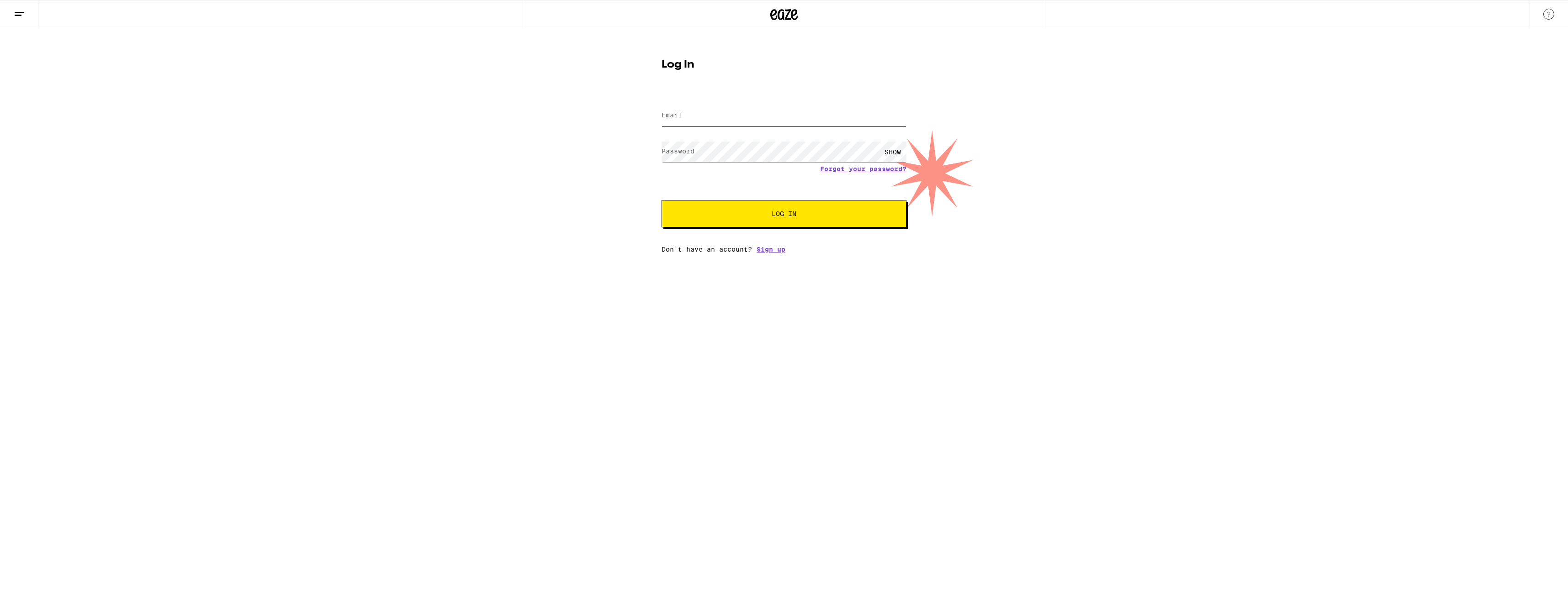
click at [800, 114] on input "Email" at bounding box center [784, 116] width 245 height 21
type input "alexander.baek1@gmail.com"
click at [662, 200] on button "Log In" at bounding box center [784, 214] width 245 height 27
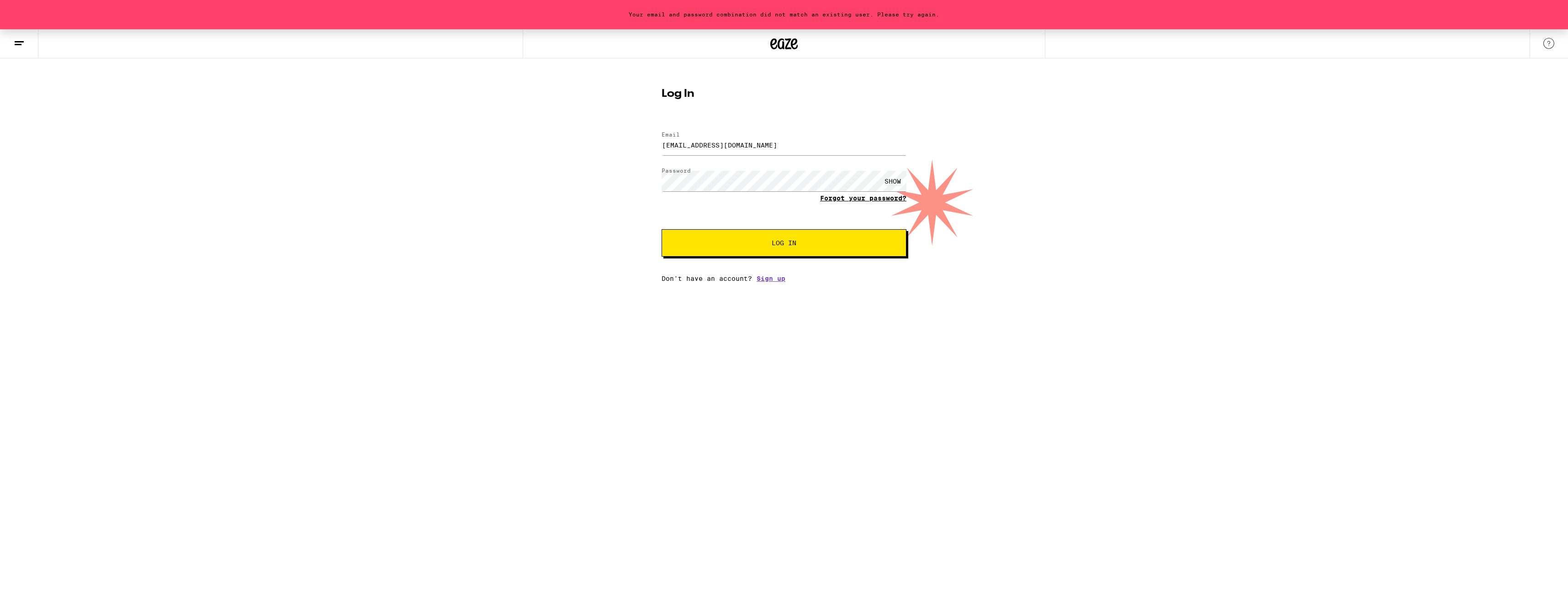
click at [825, 197] on link "Forgot your password?" at bounding box center [863, 198] width 86 height 7
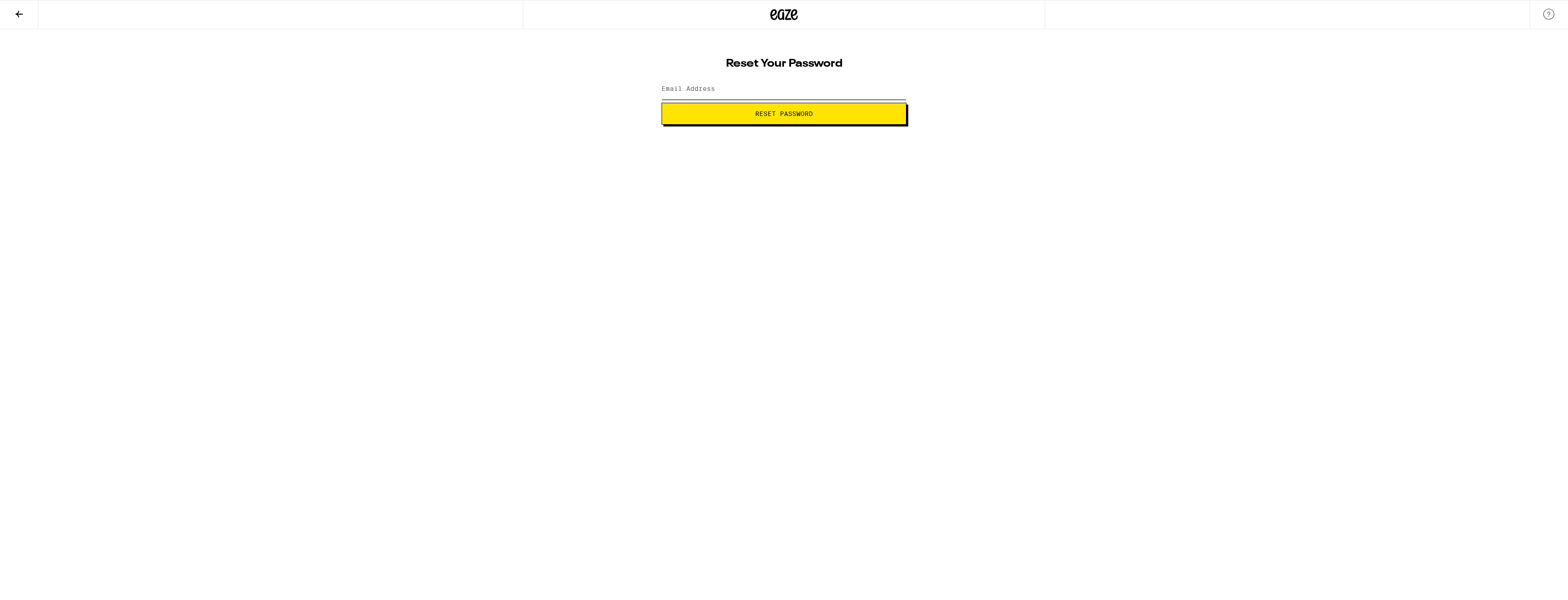
click at [788, 97] on input "Email Address" at bounding box center [784, 89] width 245 height 21
type input "alexander.baek1@gmail.com"
drag, startPoint x: 788, startPoint y: 96, endPoint x: 768, endPoint y: 119, distance: 30.5
click at [768, 119] on button "Reset Password" at bounding box center [784, 114] width 245 height 22
click at [492, 125] on html "Change your password New password SHOW Submit" at bounding box center [784, 62] width 1568 height 125
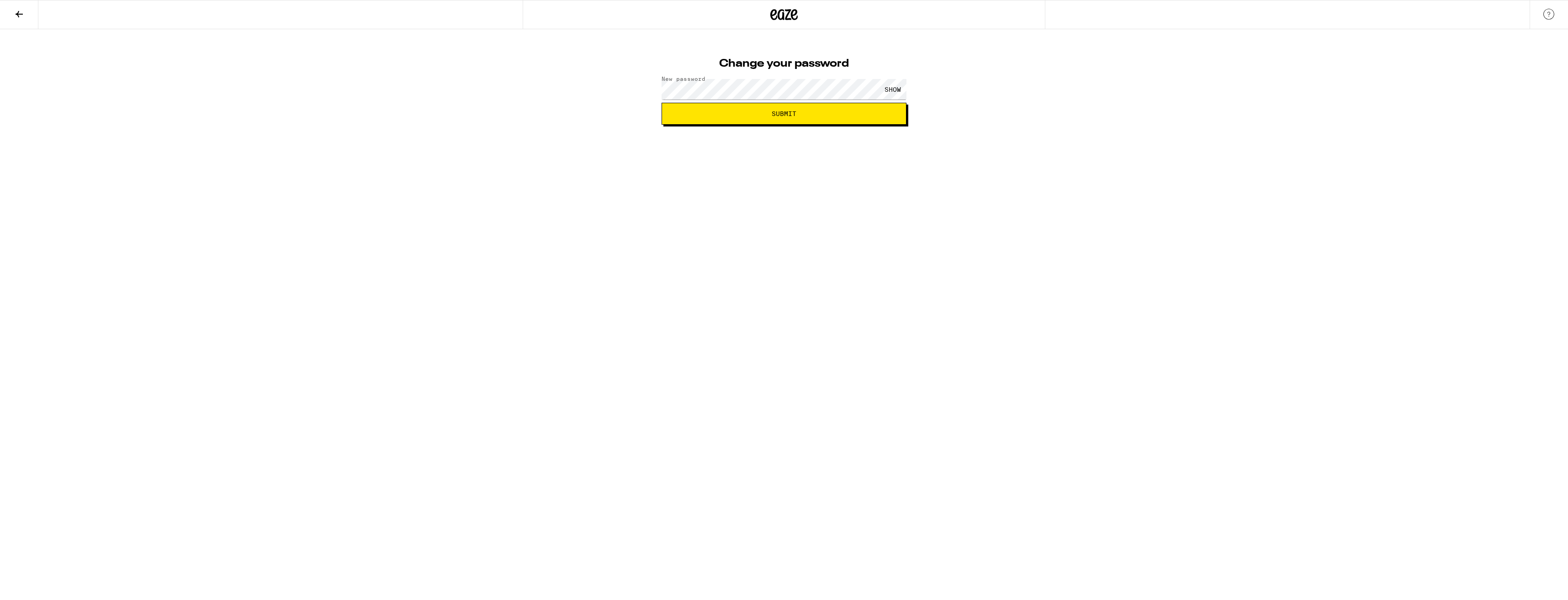
click at [696, 120] on button "Submit" at bounding box center [784, 114] width 245 height 22
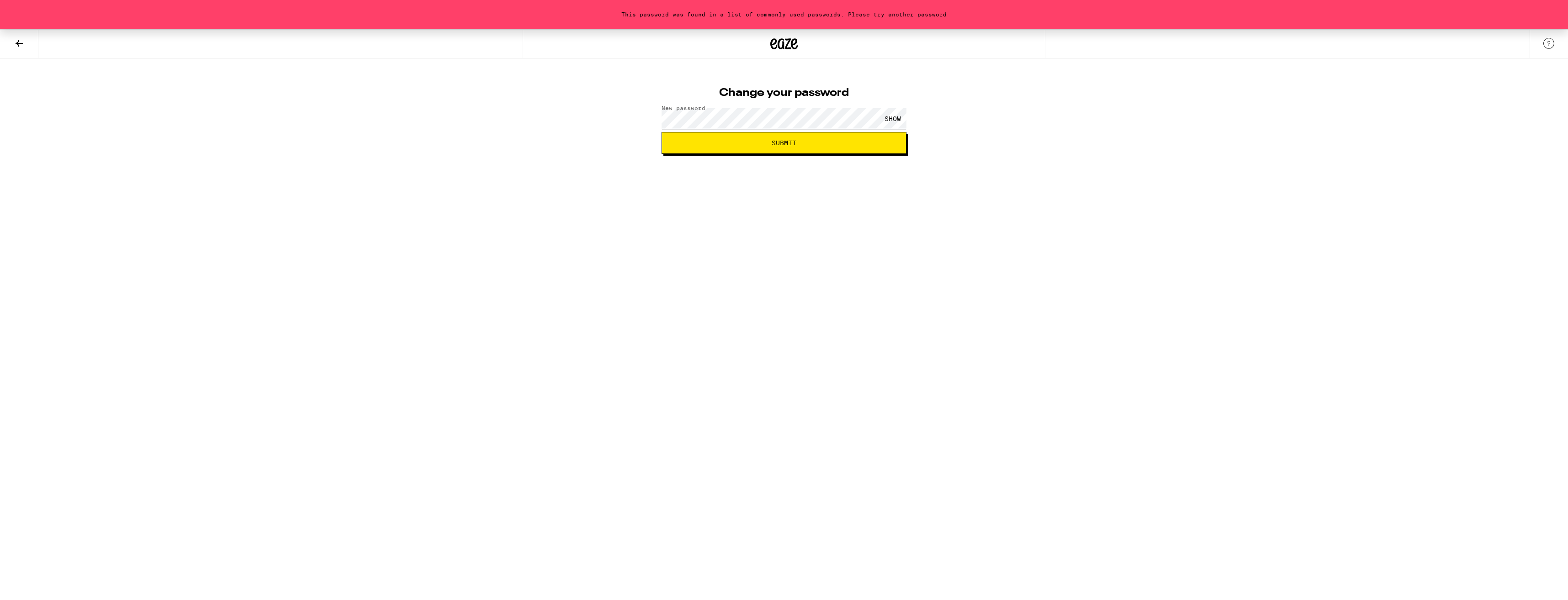
click at [662, 132] on button "Submit" at bounding box center [784, 143] width 245 height 22
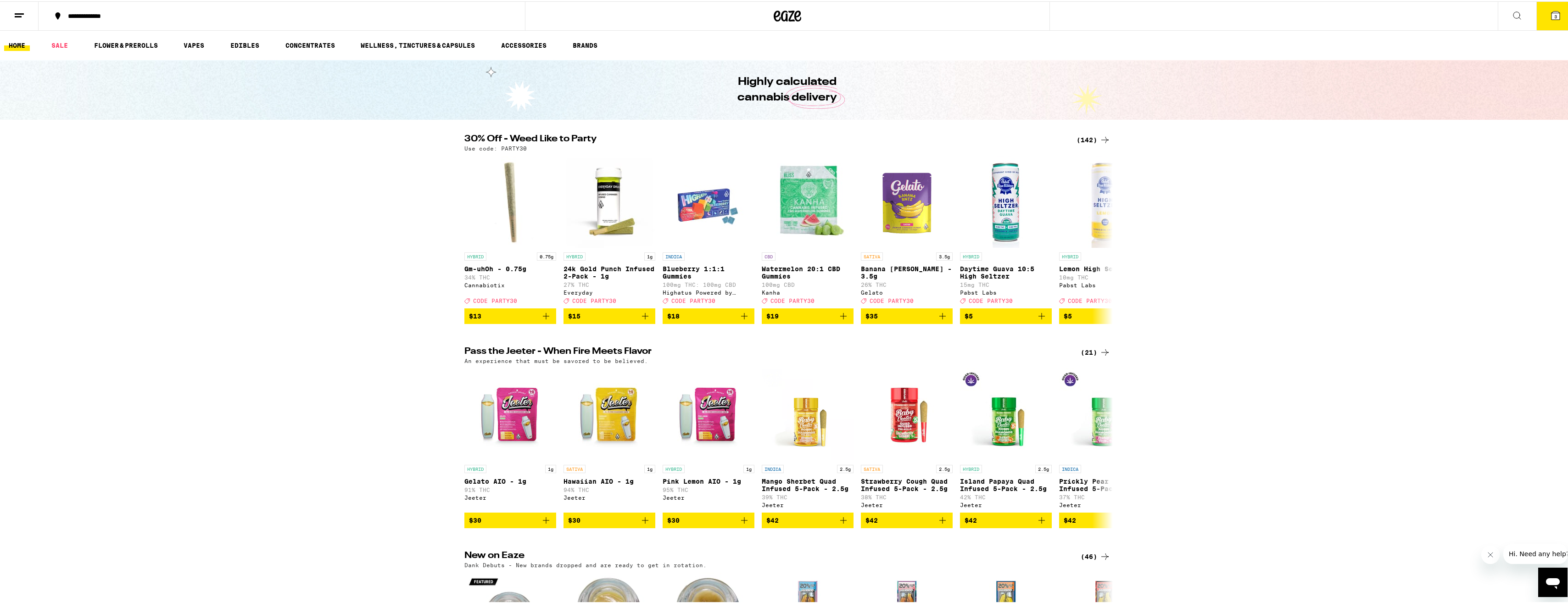
click at [1554, 16] on span "3" at bounding box center [1555, 15] width 3 height 6
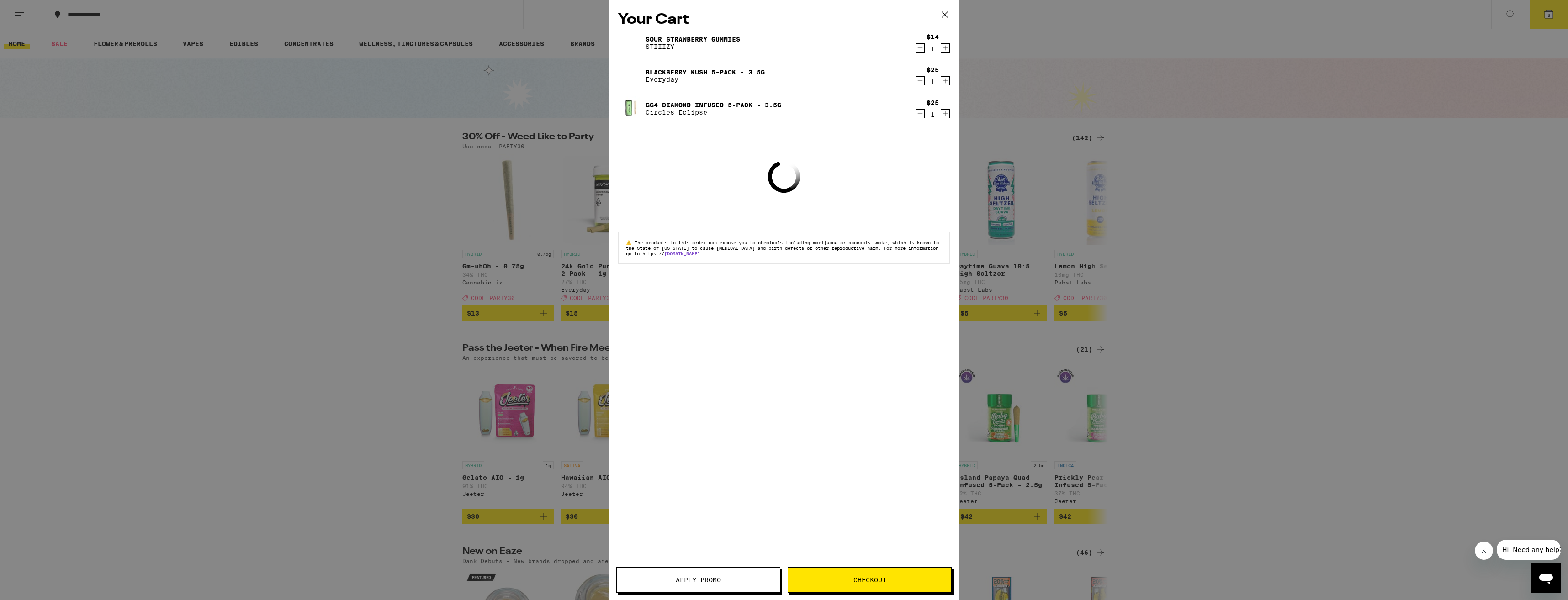
click at [825, 585] on button "Checkout" at bounding box center [869, 580] width 164 height 26
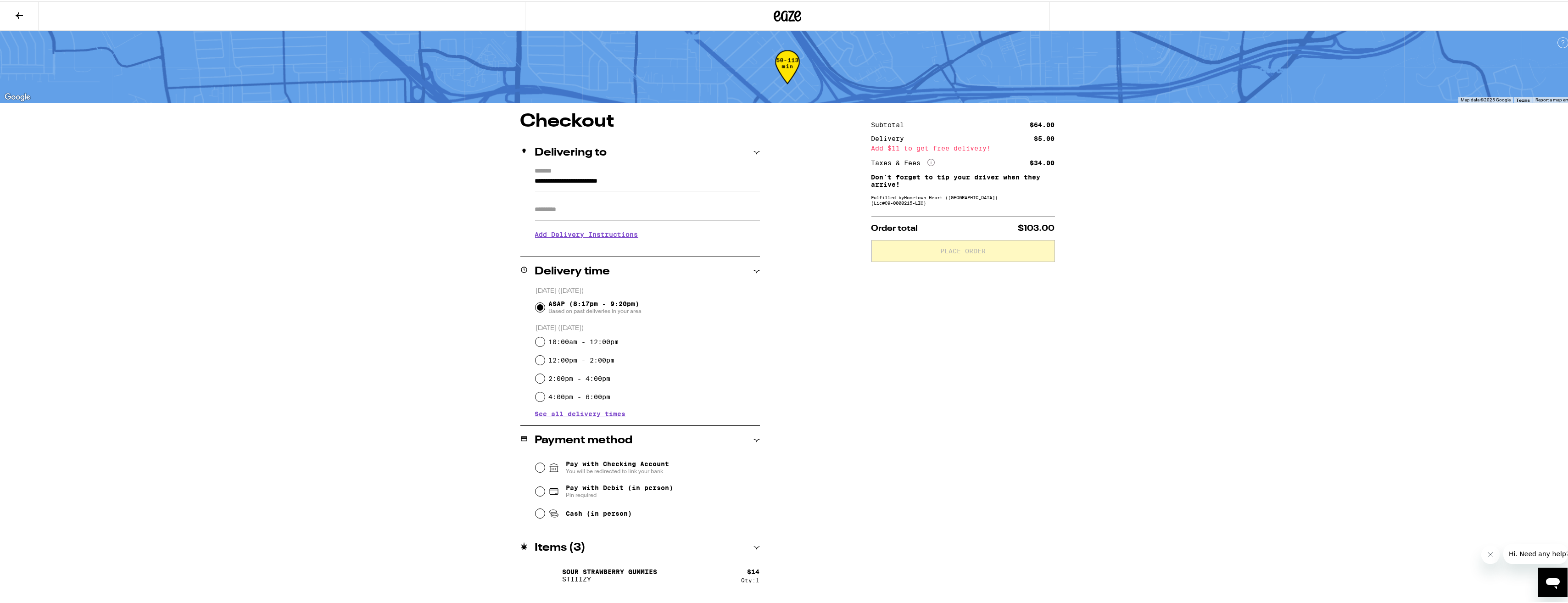
click at [930, 163] on icon "More Info" at bounding box center [931, 161] width 7 height 7
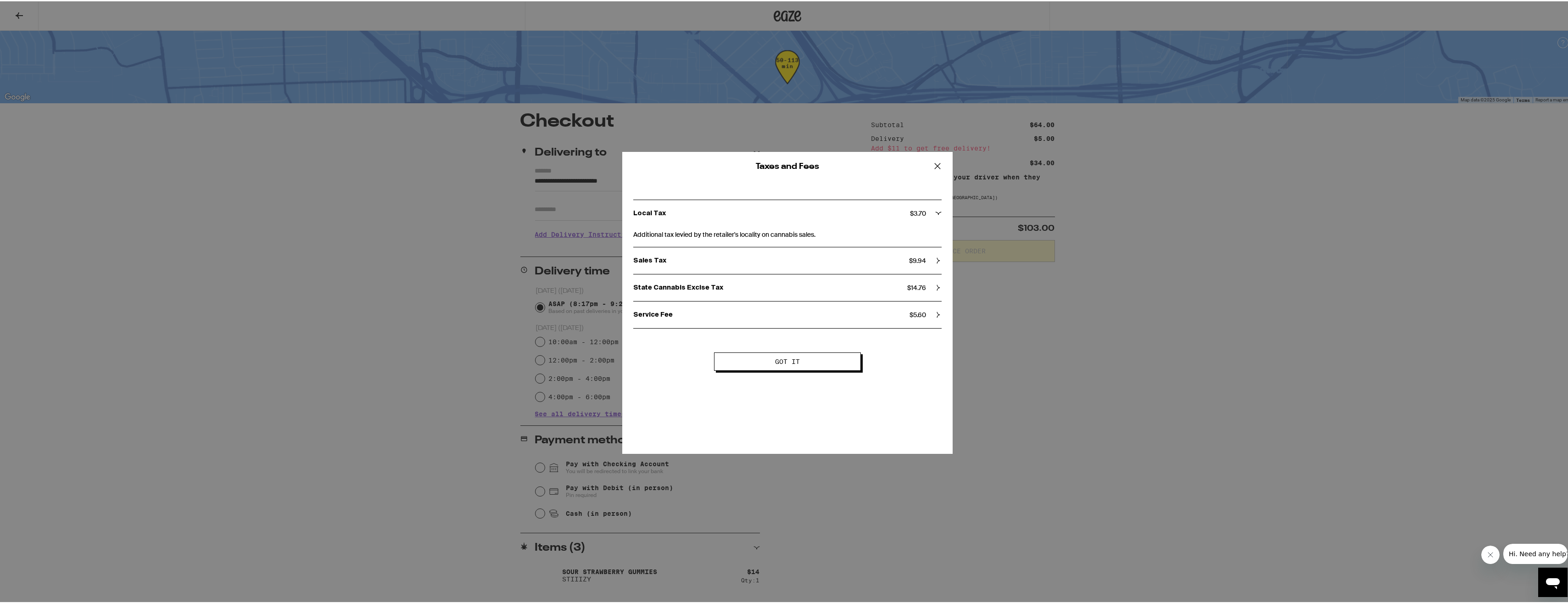
click at [935, 310] on div "Service Fee $ 5.60" at bounding box center [787, 314] width 308 height 9
click at [821, 387] on button "Got it" at bounding box center [787, 390] width 147 height 18
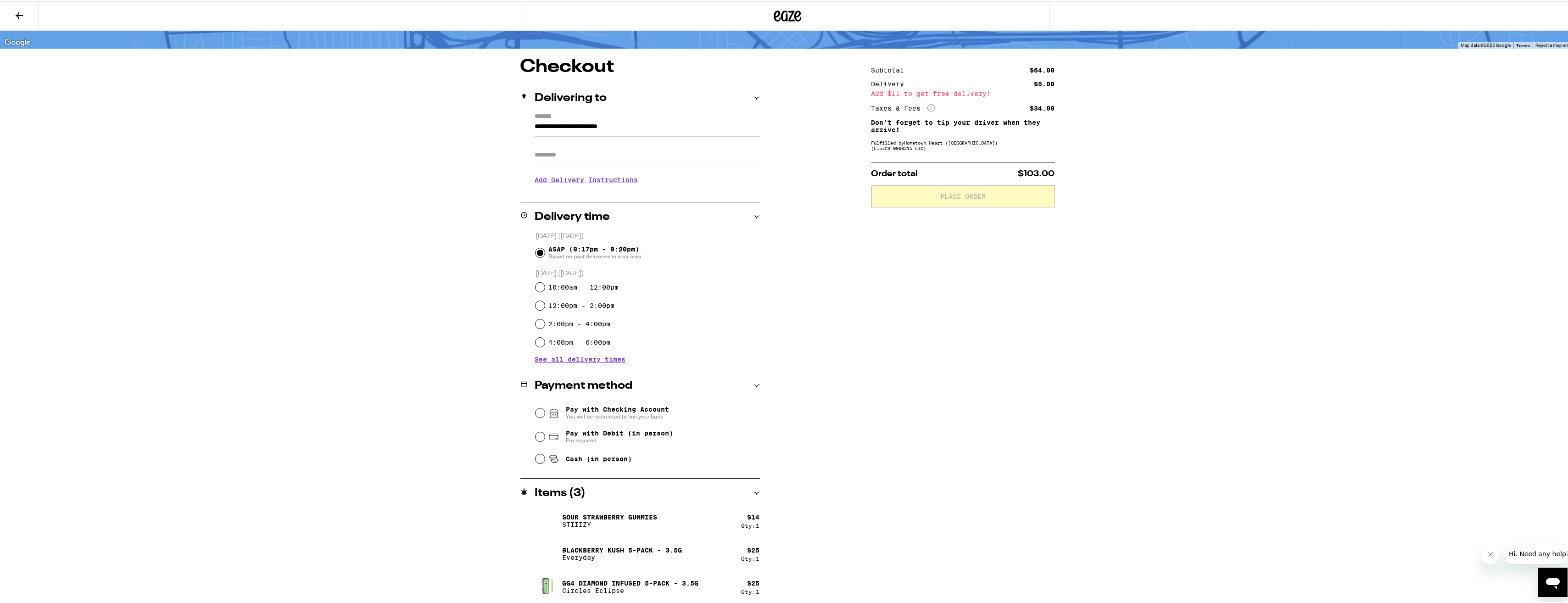
scroll to position [58, 0]
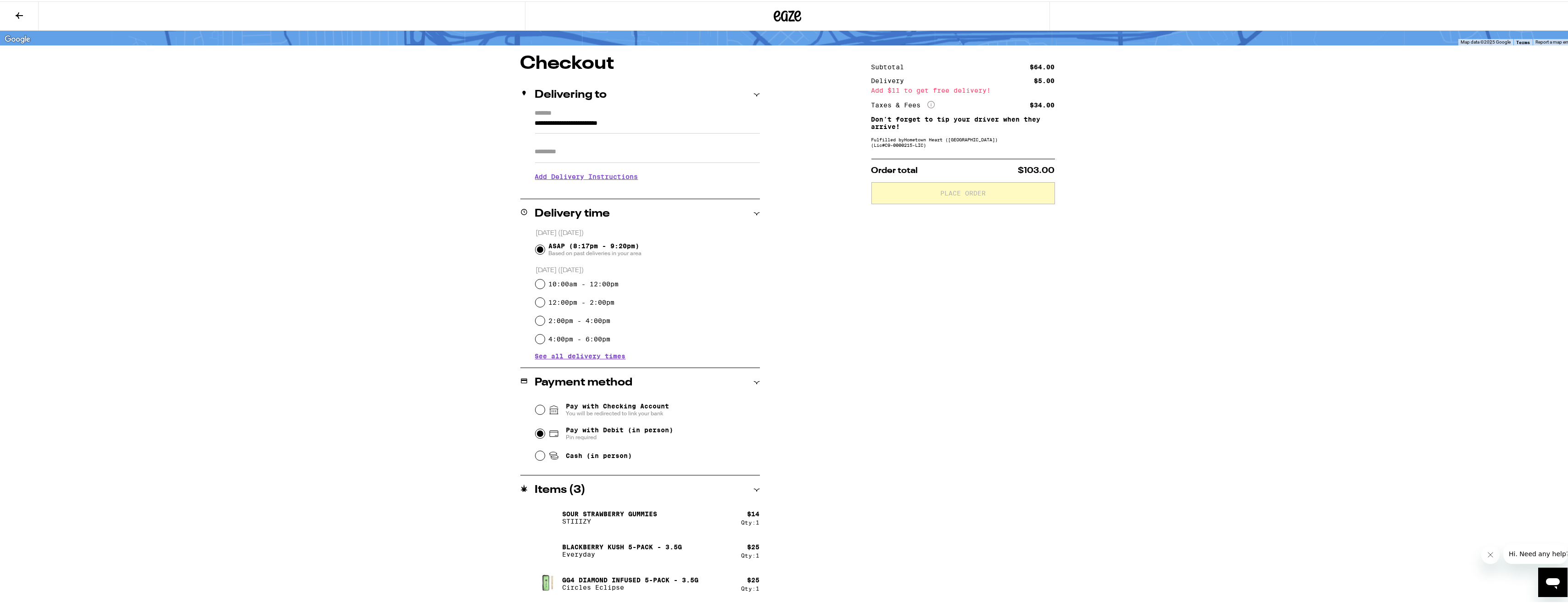
click at [536, 432] on input "Pay with Debit (in person) Pin required" at bounding box center [540, 432] width 9 height 9
radio input "true"
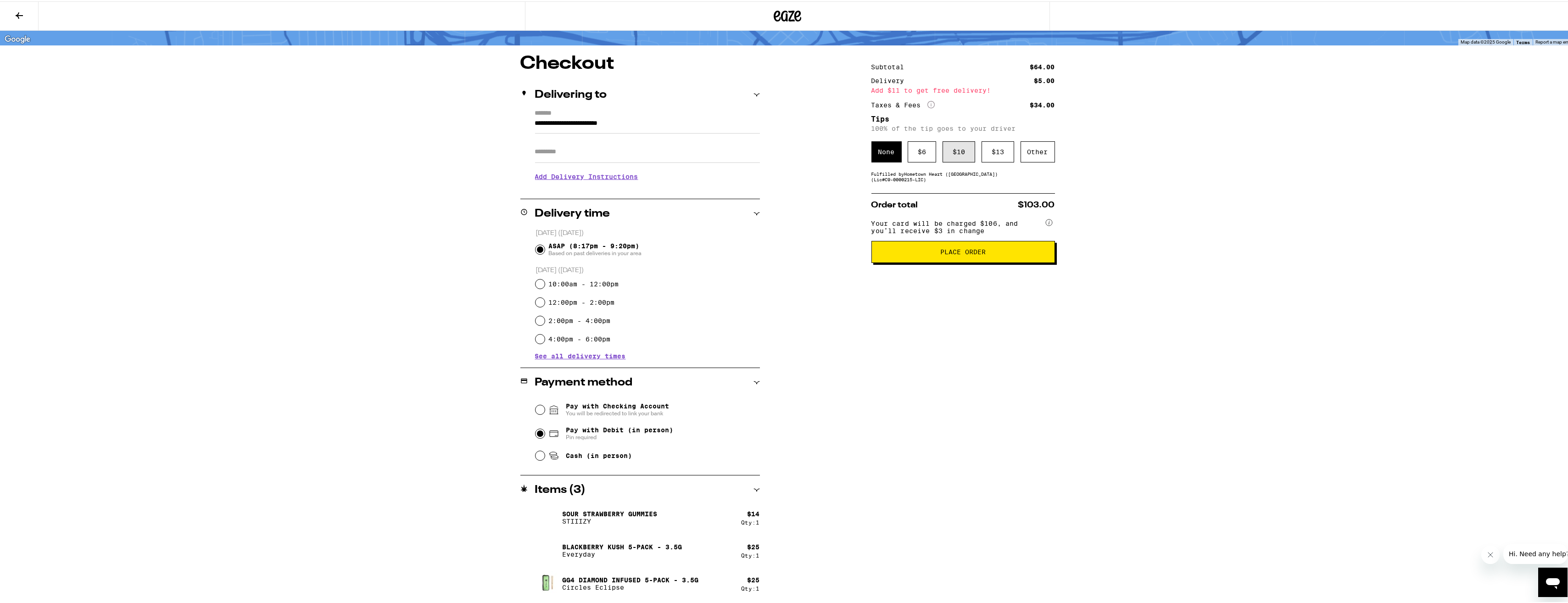
click at [955, 161] on div "$ 10" at bounding box center [959, 150] width 32 height 21
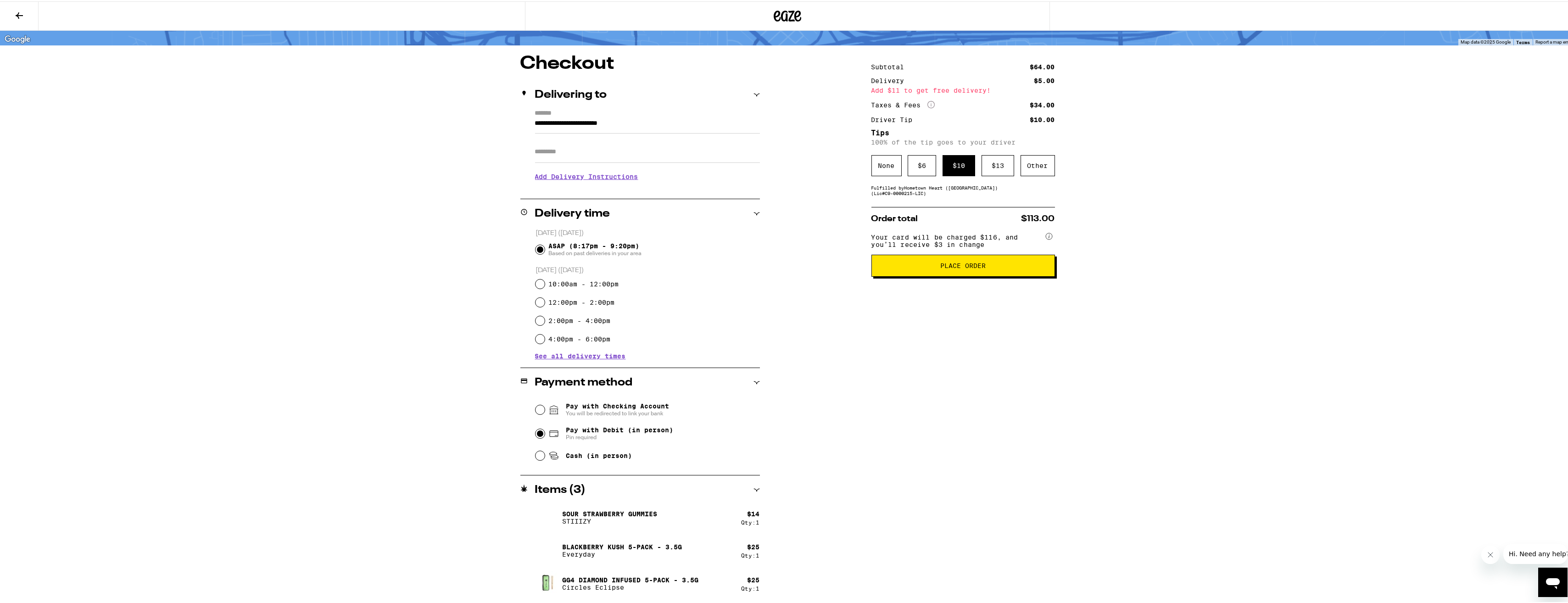
click at [1034, 273] on button "Place Order" at bounding box center [963, 264] width 183 height 22
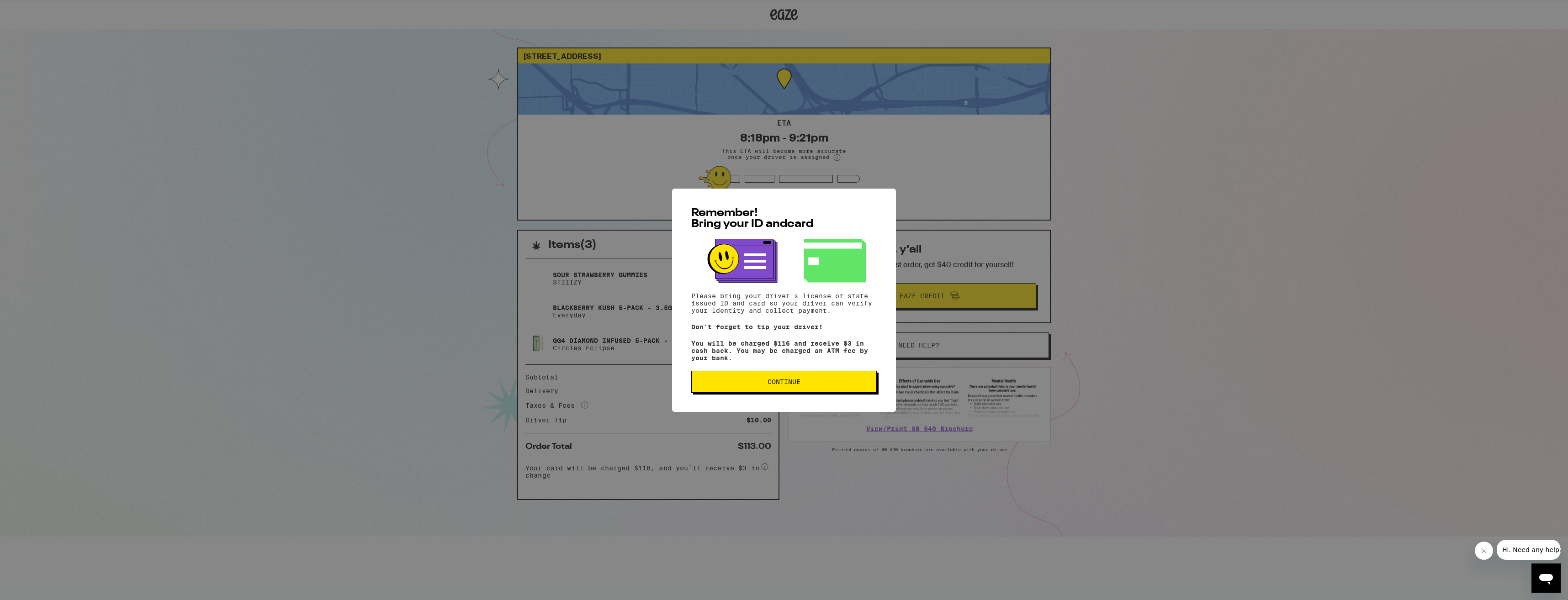
click at [815, 389] on button "Continue" at bounding box center [784, 382] width 186 height 22
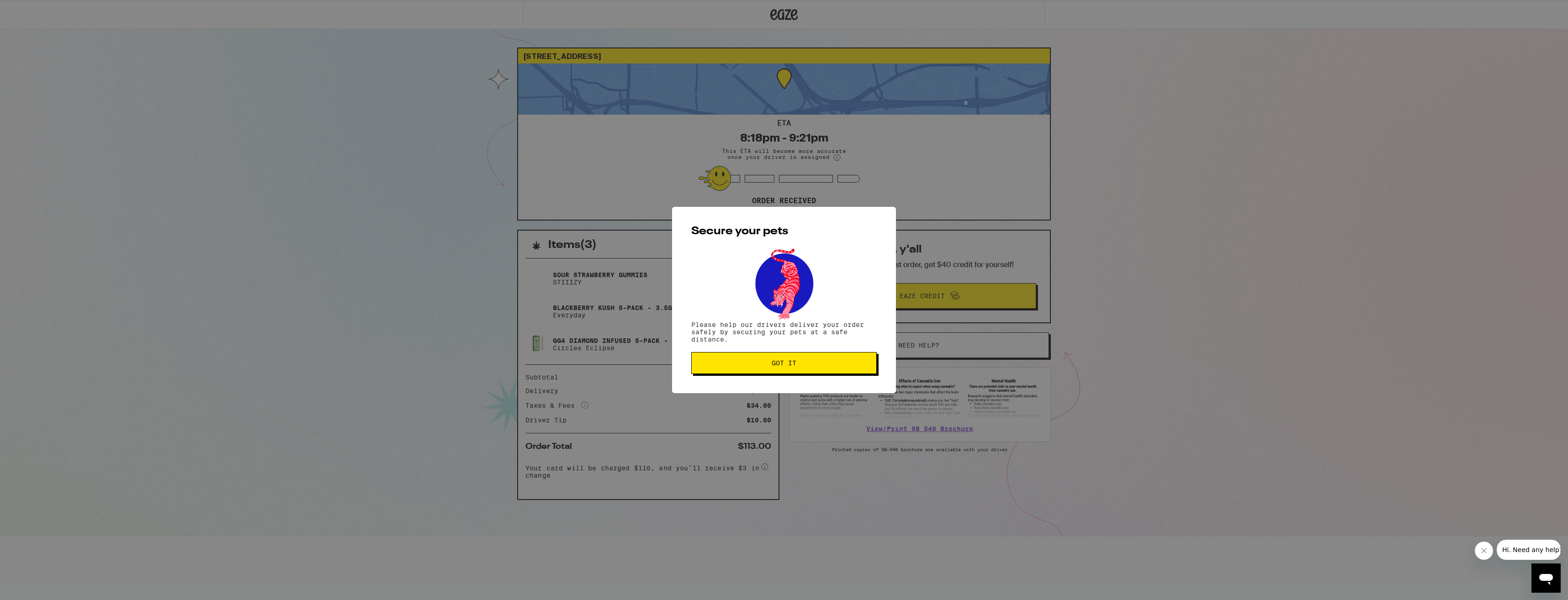
click at [824, 365] on span "Got it" at bounding box center [783, 363] width 170 height 7
